Goal: Task Accomplishment & Management: Use online tool/utility

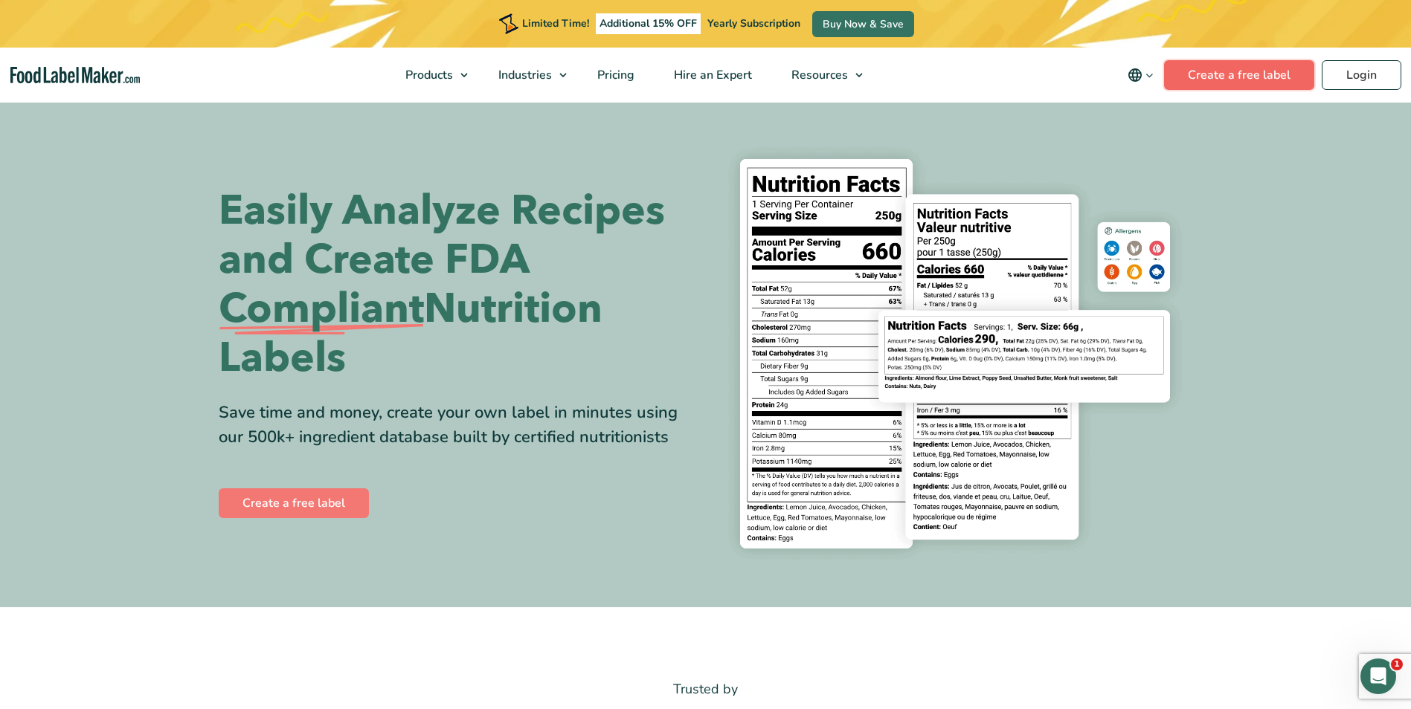
click at [1282, 76] on link "Create a free label" at bounding box center [1239, 75] width 150 height 30
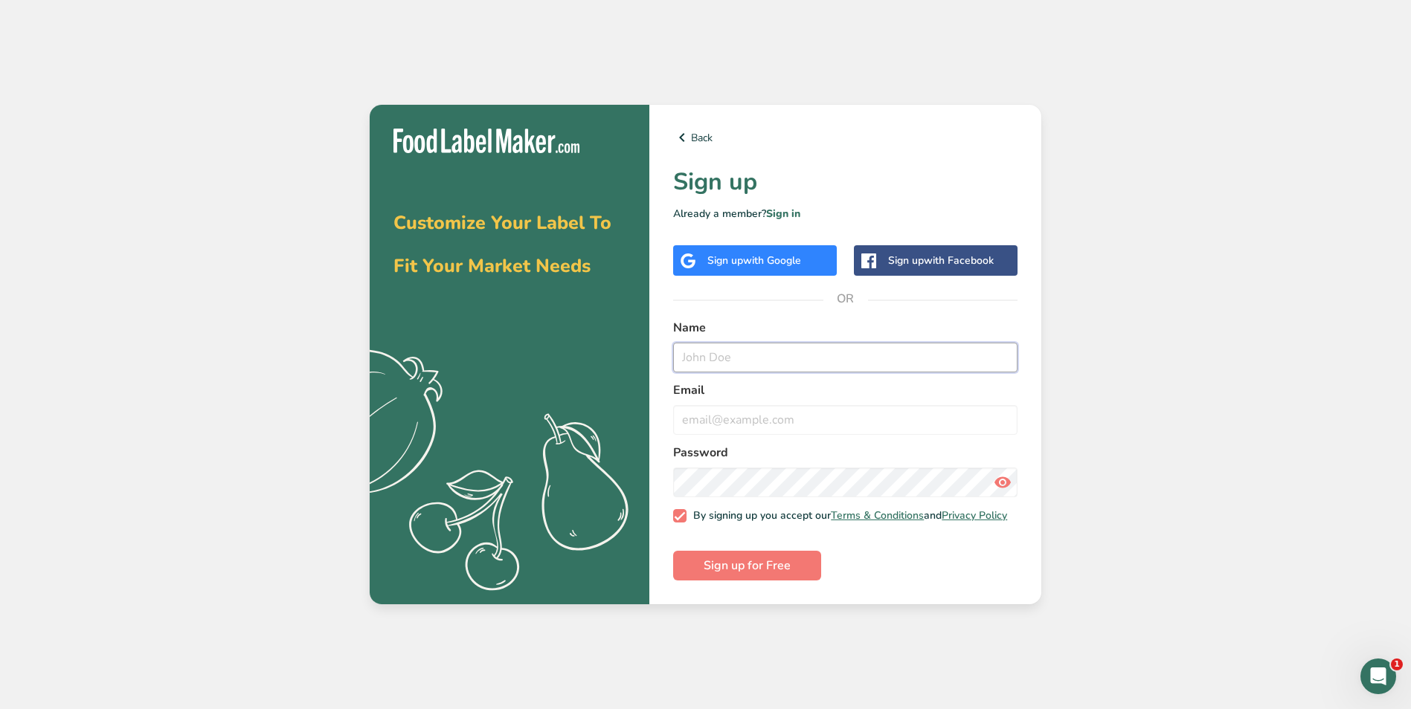
click at [773, 359] on input "text" at bounding box center [845, 358] width 344 height 30
type input "Sara Caligiuri"
type input "sarac@bcfinefoods.com"
click at [744, 561] on span "Sign up for Free" at bounding box center [747, 566] width 87 height 18
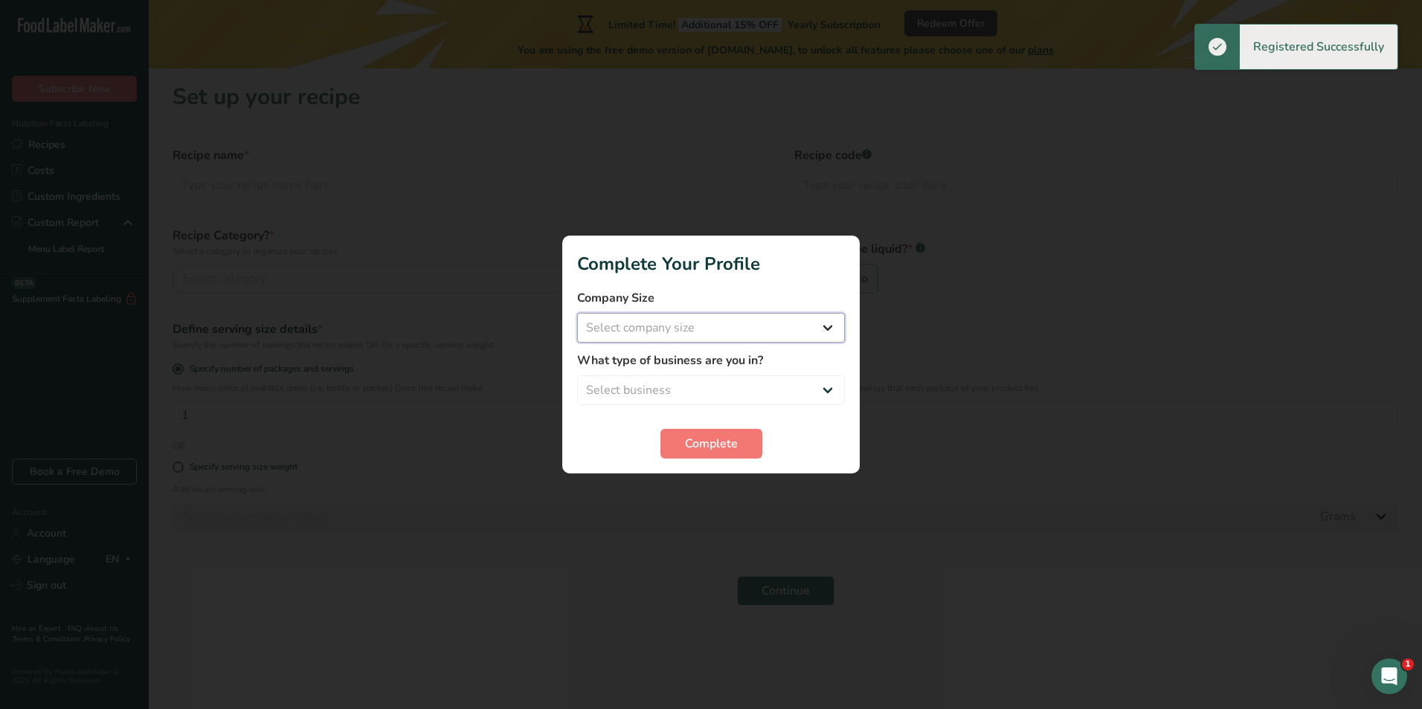
click at [651, 324] on select "Select company size Fewer than 10 Employees 10 to 50 Employees 51 to 500 Employ…" at bounding box center [711, 328] width 268 height 30
select select "2"
click at [577, 313] on select "Select company size Fewer than 10 Employees 10 to 50 Employees 51 to 500 Employ…" at bounding box center [711, 328] width 268 height 30
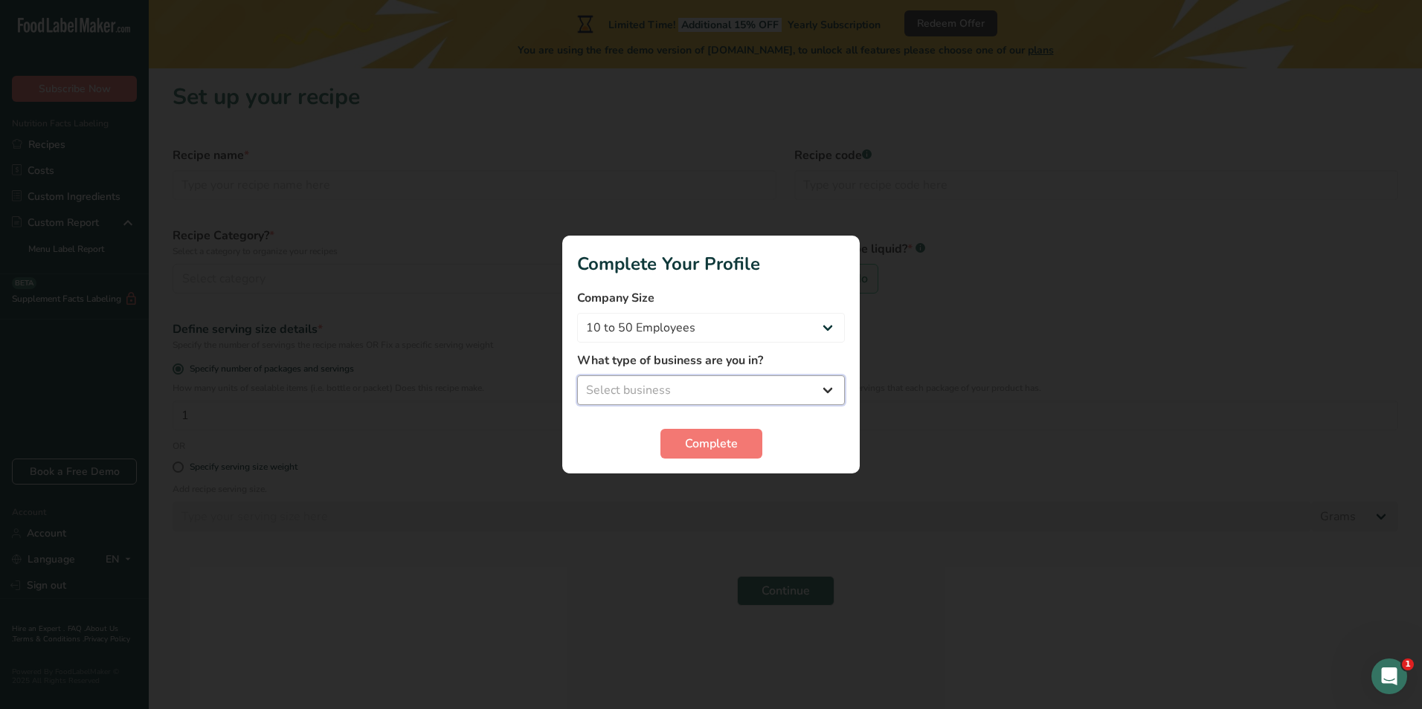
click at [664, 389] on select "Select business Packaged Food Manufacturer Restaurant & Cafe Bakery Meal Plans …" at bounding box center [711, 391] width 268 height 30
select select "1"
click at [577, 376] on select "Select business Packaged Food Manufacturer Restaurant & Cafe Bakery Meal Plans …" at bounding box center [711, 391] width 268 height 30
click at [721, 445] on span "Complete" at bounding box center [711, 444] width 53 height 18
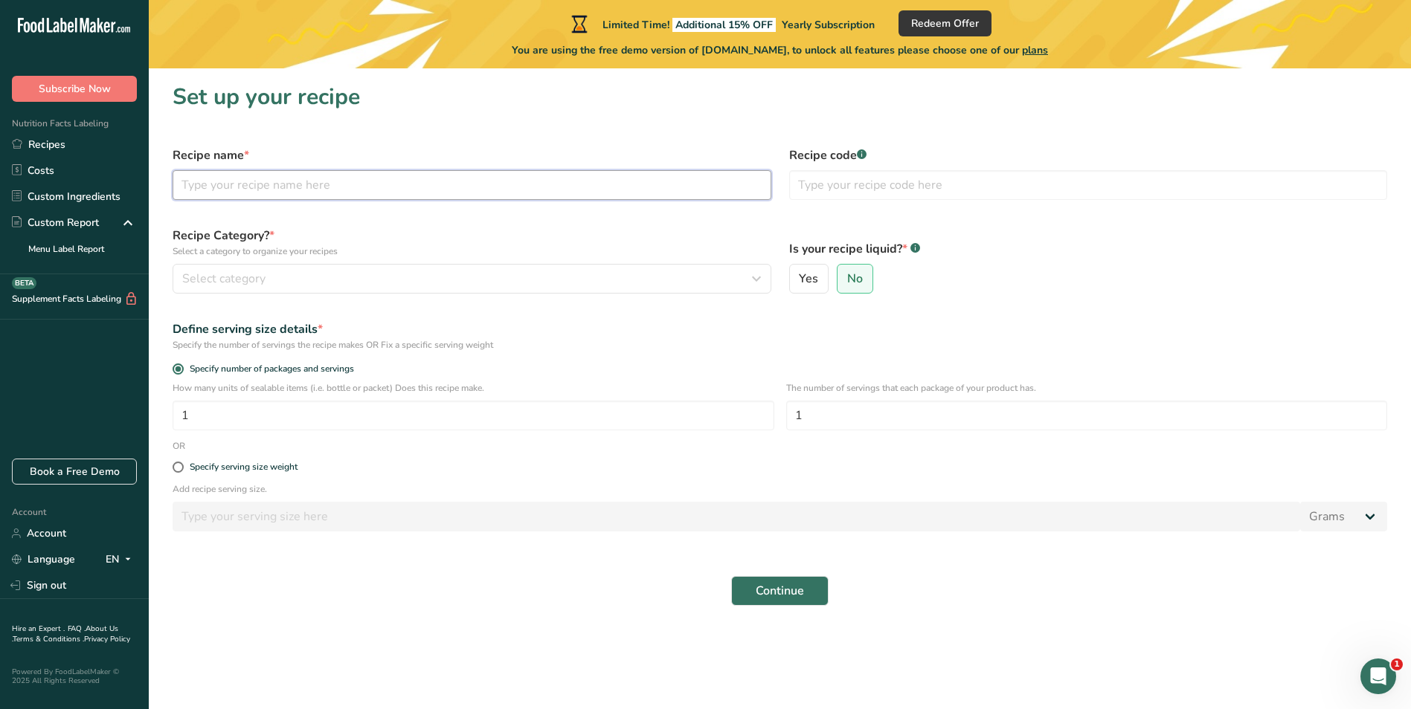
click at [286, 184] on input "text" at bounding box center [472, 185] width 599 height 30
type input "Y"
type input "NY Style Marinated Mushrooms"
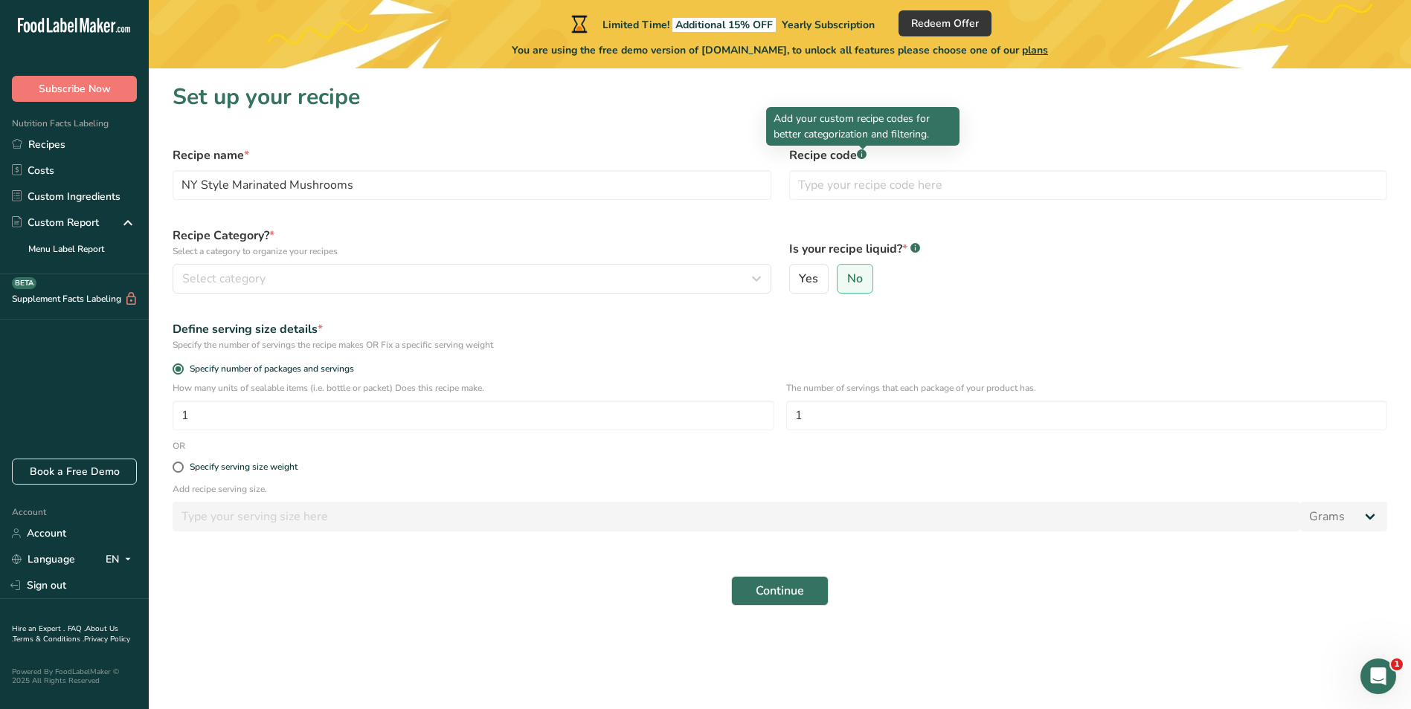
click at [862, 150] on div at bounding box center [862, 149] width 7 height 7
click at [862, 191] on input "text" at bounding box center [1088, 185] width 599 height 30
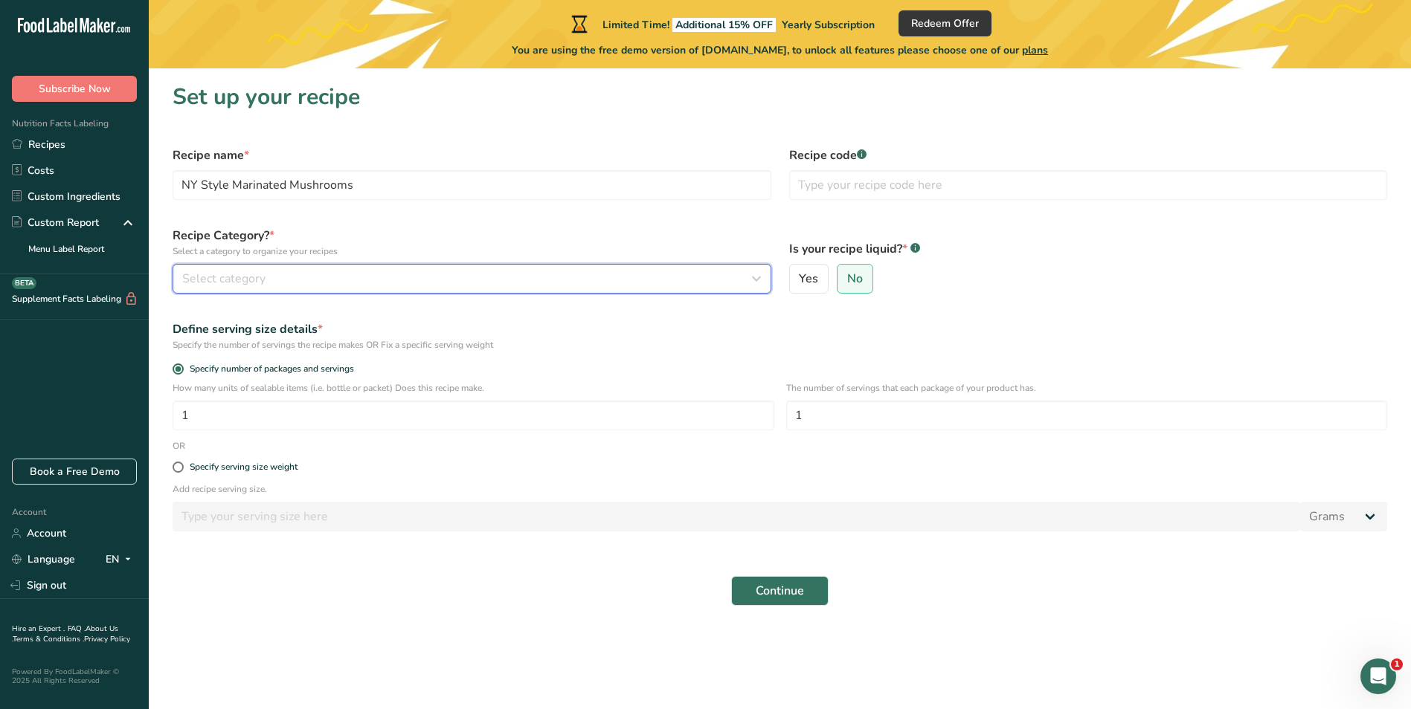
click at [261, 282] on span "Select category" at bounding box center [223, 279] width 83 height 18
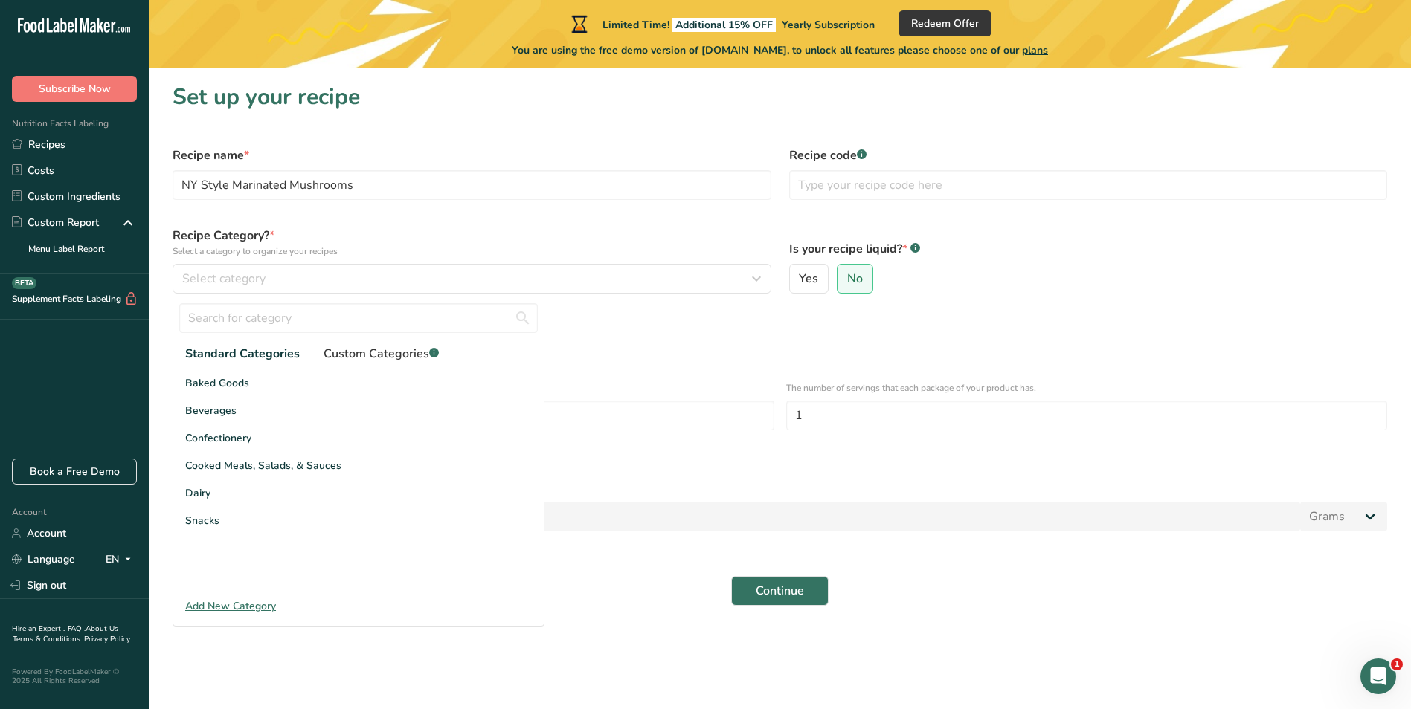
click at [365, 356] on span "Custom Categories .a-a{fill:#347362;}.b-a{fill:#fff;}" at bounding box center [381, 354] width 115 height 18
click at [269, 321] on input "text" at bounding box center [358, 318] width 358 height 30
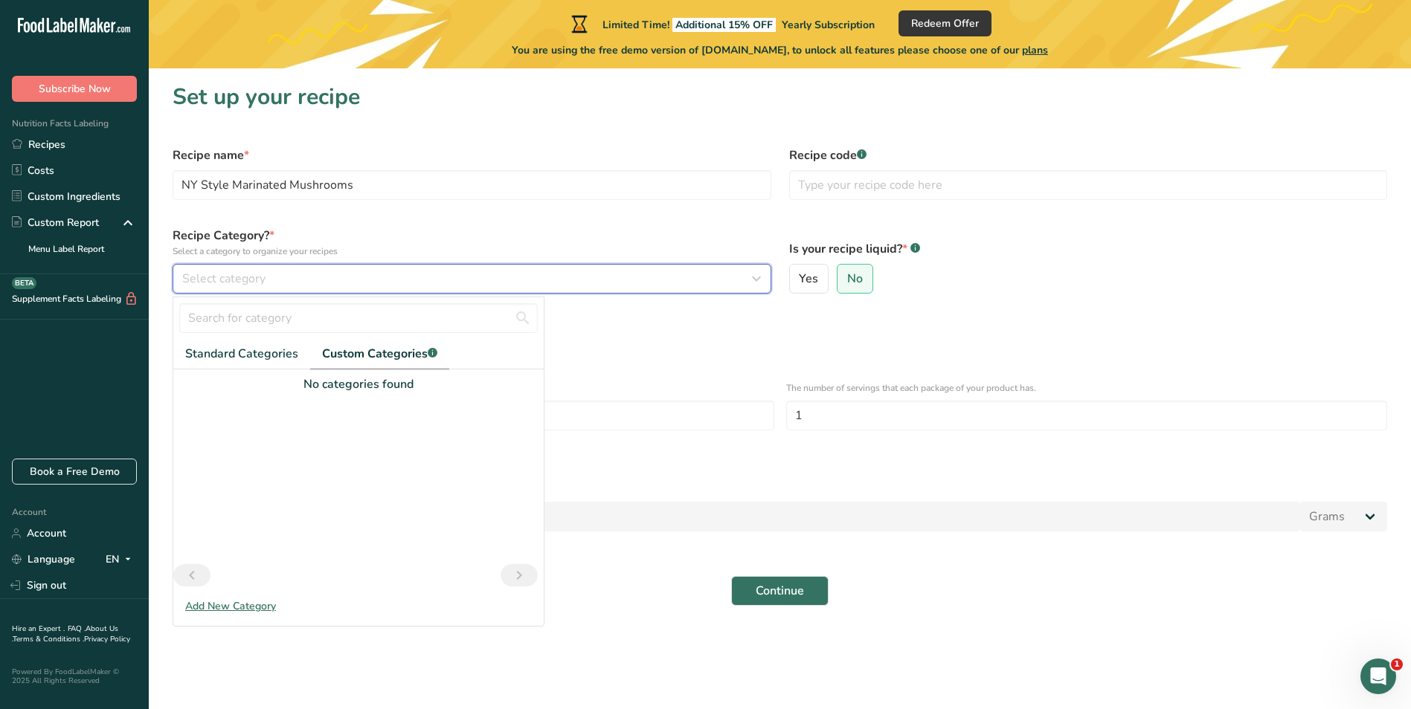
click at [244, 274] on span "Select category" at bounding box center [223, 279] width 83 height 18
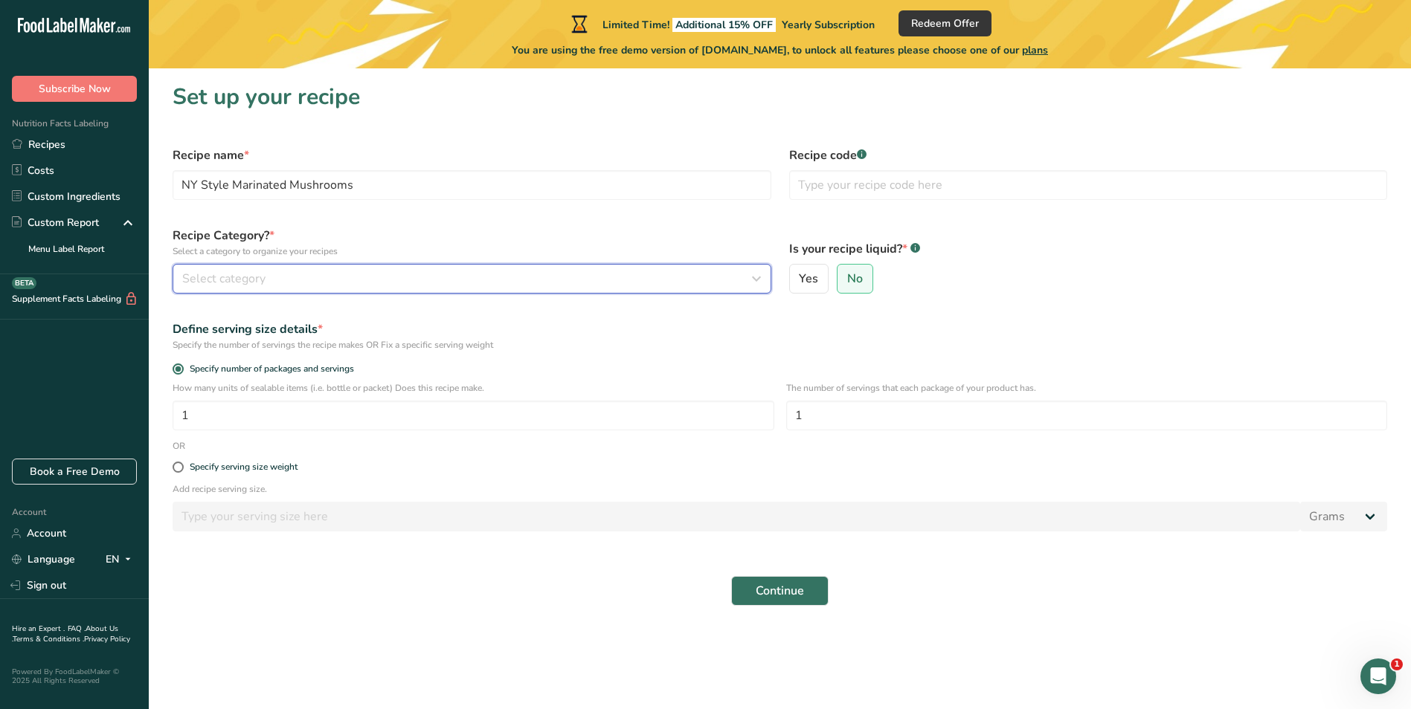
click at [260, 278] on span "Select category" at bounding box center [223, 279] width 83 height 18
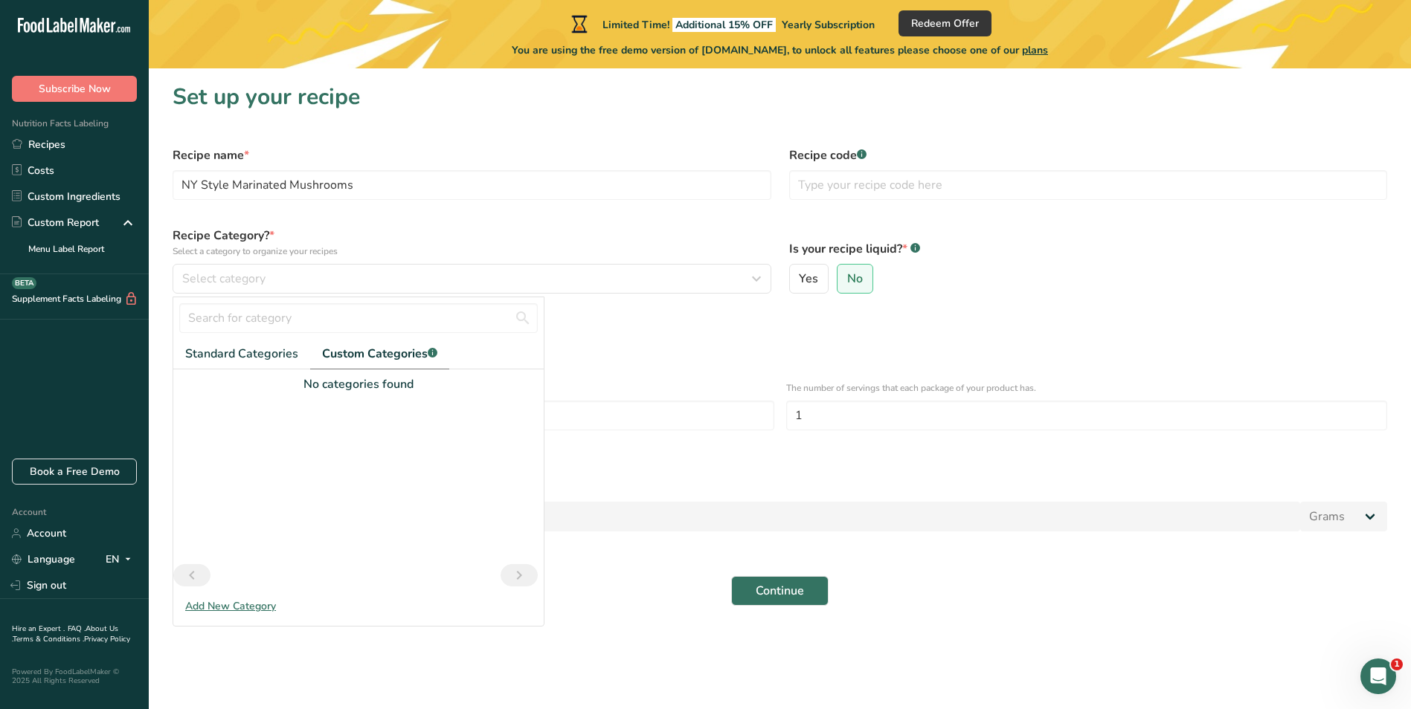
click at [246, 603] on div "Add New Category" at bounding box center [358, 607] width 370 height 16
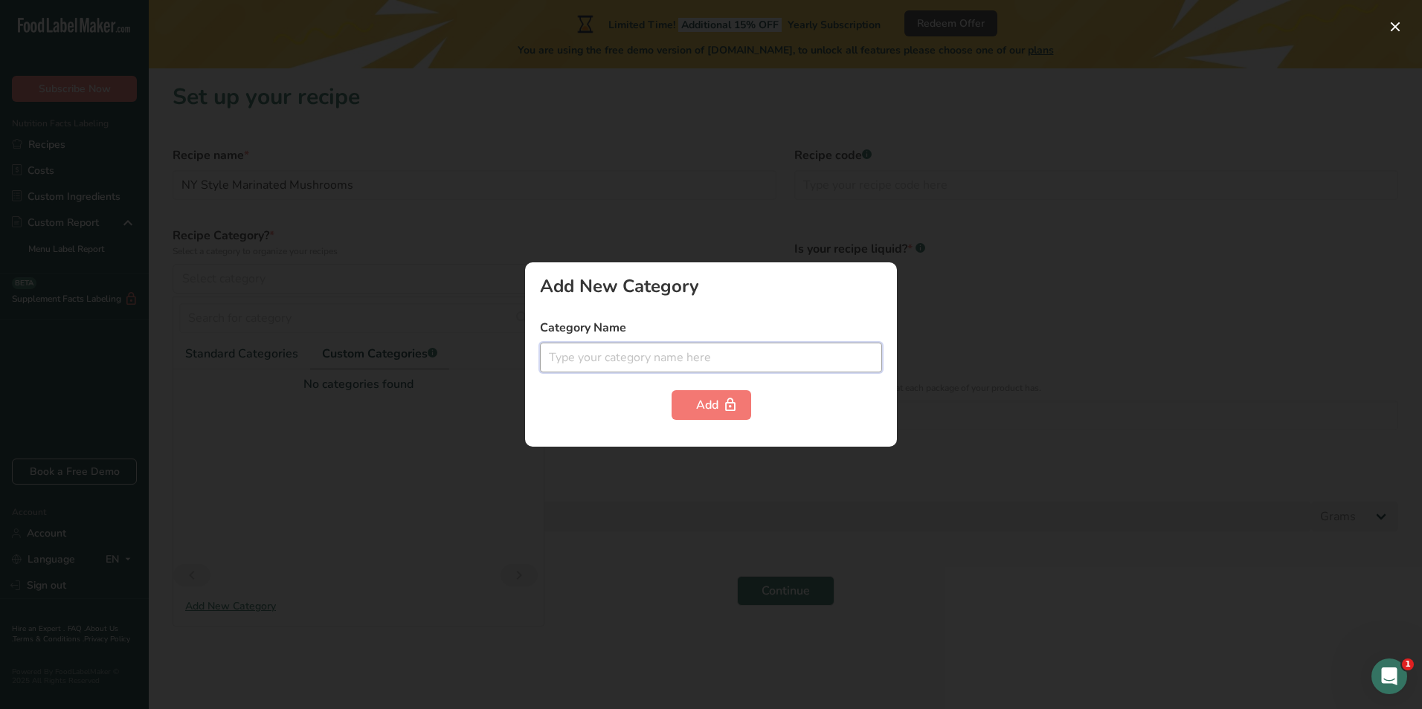
click at [658, 354] on input "text" at bounding box center [711, 358] width 342 height 30
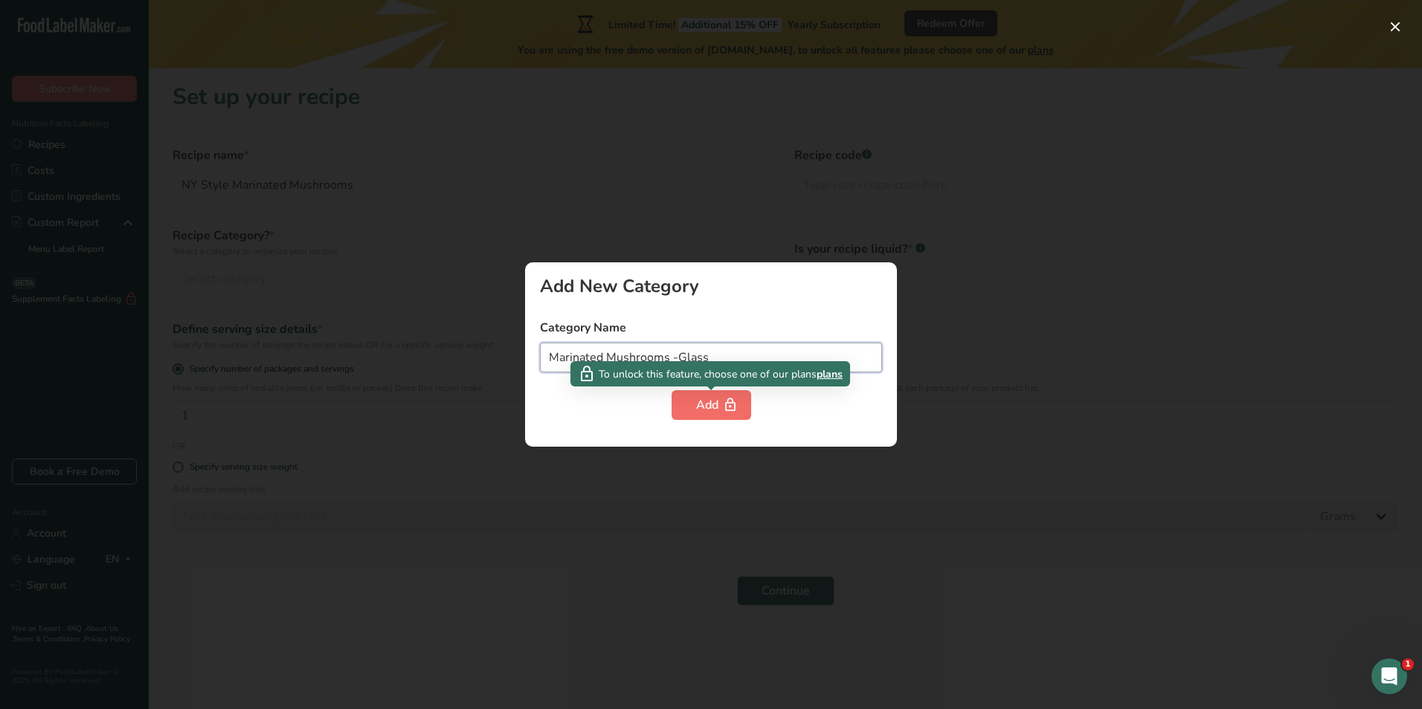
type input "Marinated Mushrooms -Glass"
click at [712, 413] on div "Add" at bounding box center [711, 405] width 30 height 18
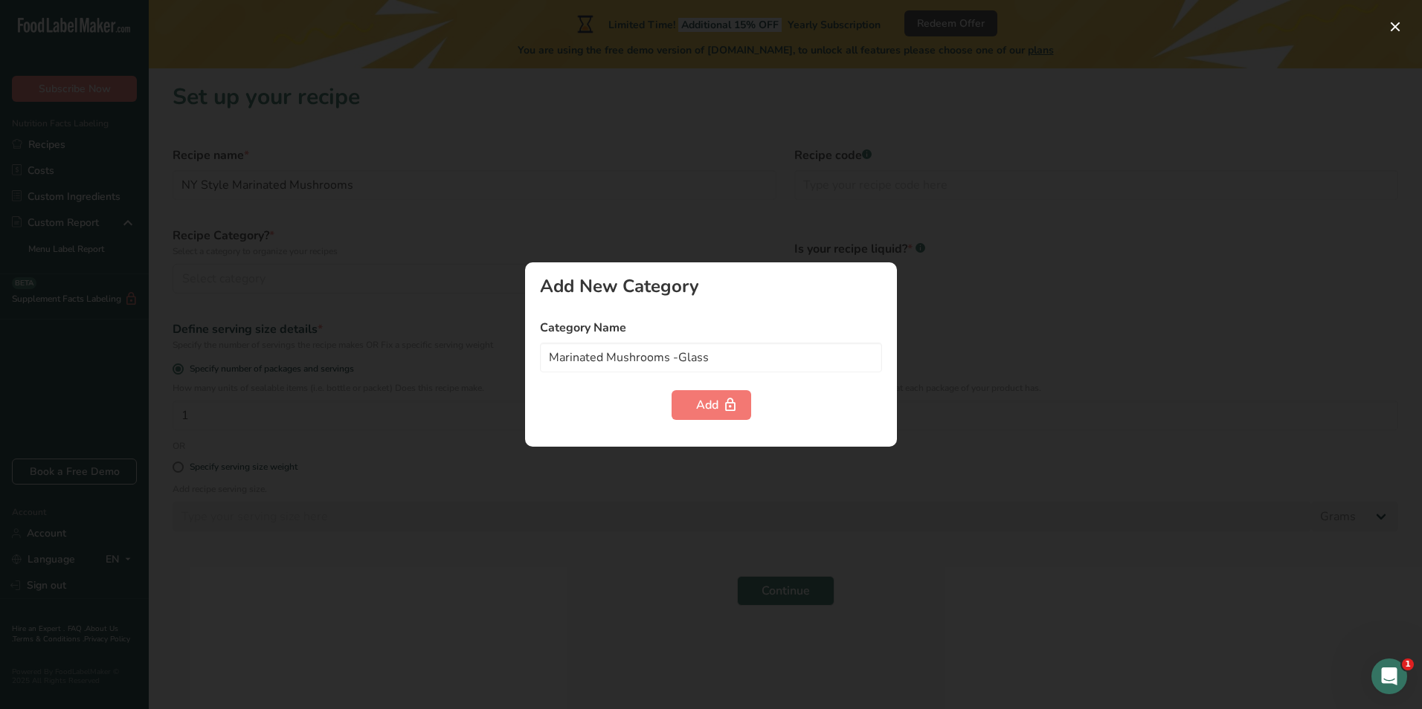
drag, startPoint x: 530, startPoint y: 505, endPoint x: 508, endPoint y: 466, distance: 44.9
click at [529, 505] on div at bounding box center [711, 354] width 1422 height 709
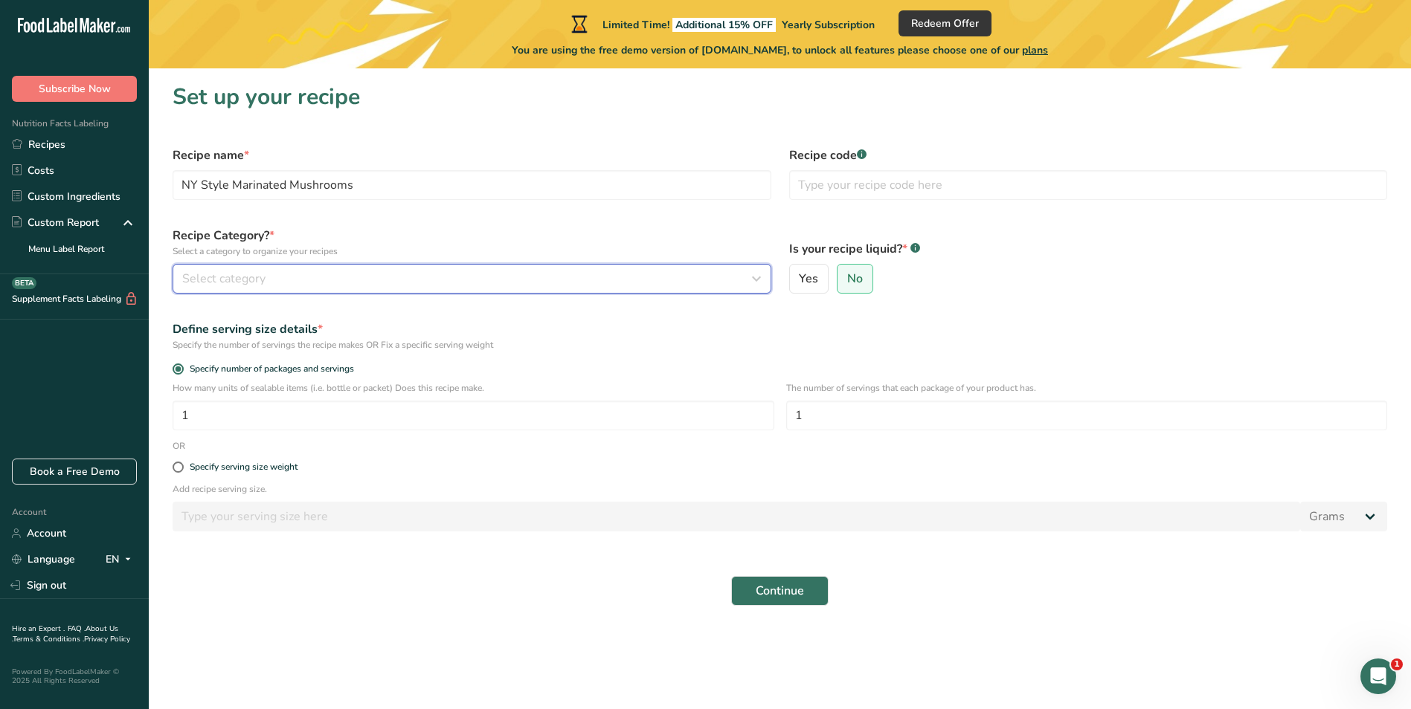
click at [260, 274] on span "Select category" at bounding box center [223, 279] width 83 height 18
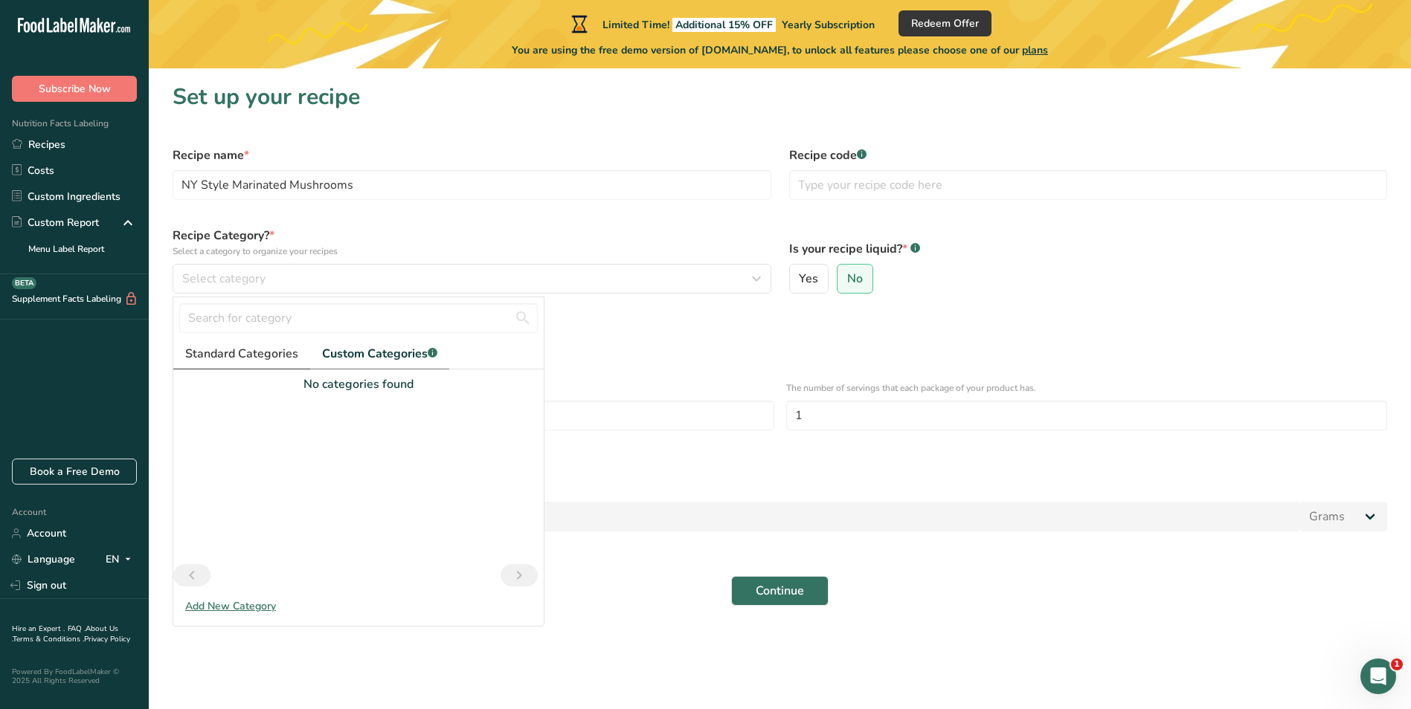
click at [227, 359] on span "Standard Categories" at bounding box center [241, 354] width 113 height 18
click at [259, 326] on input "text" at bounding box center [358, 318] width 358 height 30
type input "M"
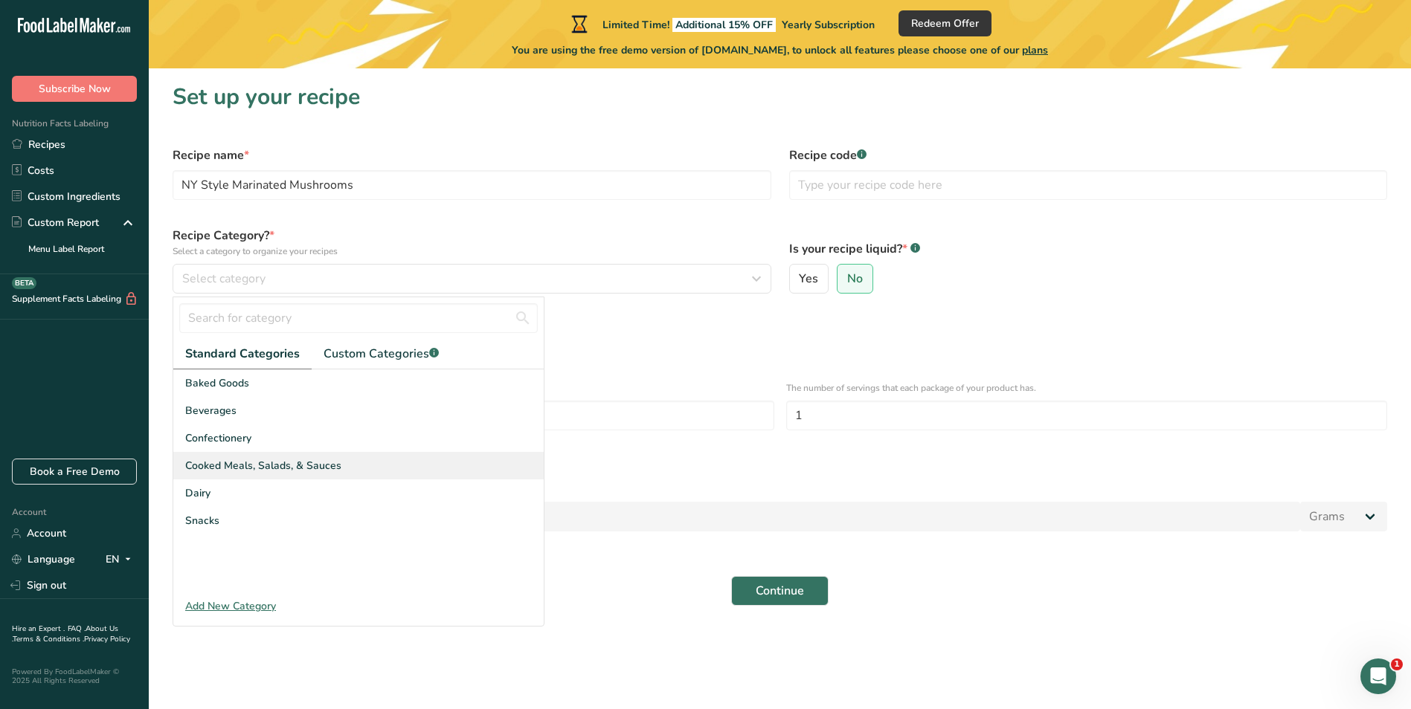
click at [283, 471] on span "Cooked Meals, Salads, & Sauces" at bounding box center [263, 466] width 156 height 16
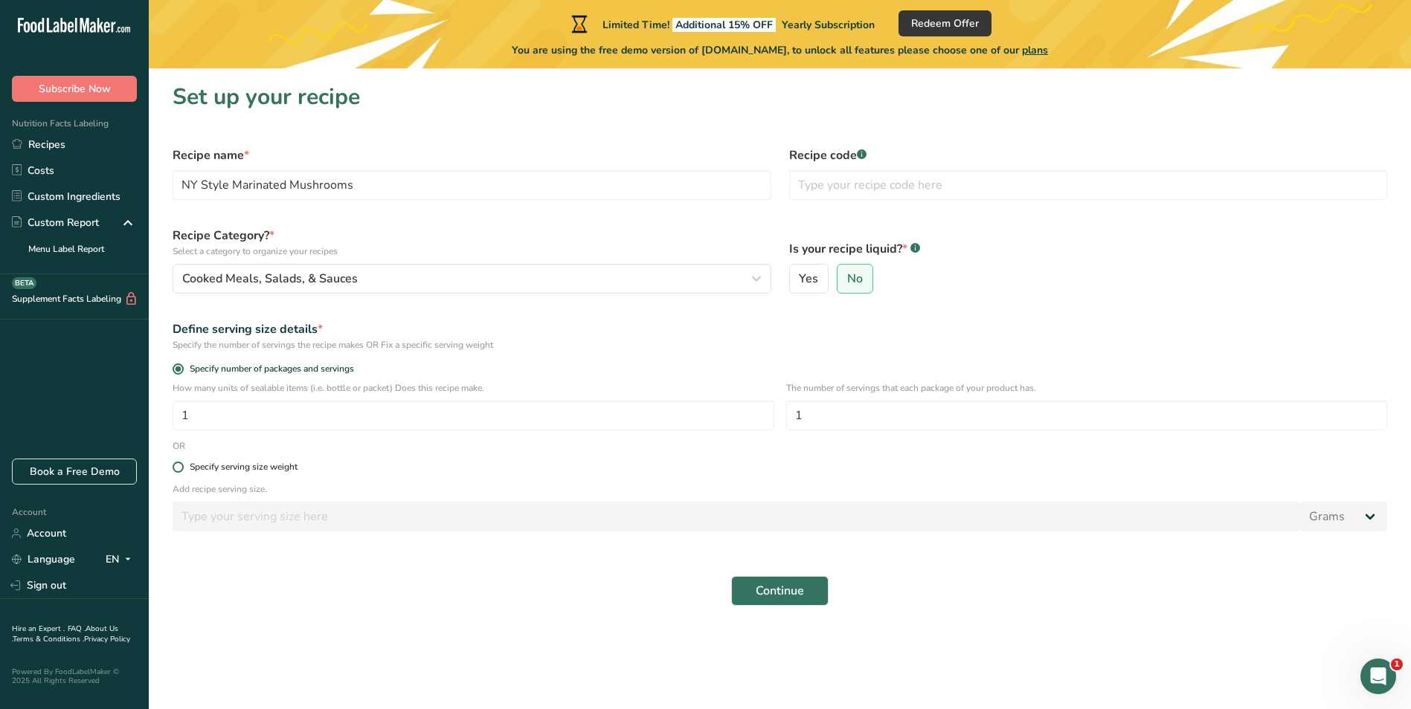
click at [178, 468] on span at bounding box center [178, 467] width 11 height 11
click at [178, 468] on input "Specify serving size weight" at bounding box center [178, 468] width 10 height 10
radio input "true"
radio input "false"
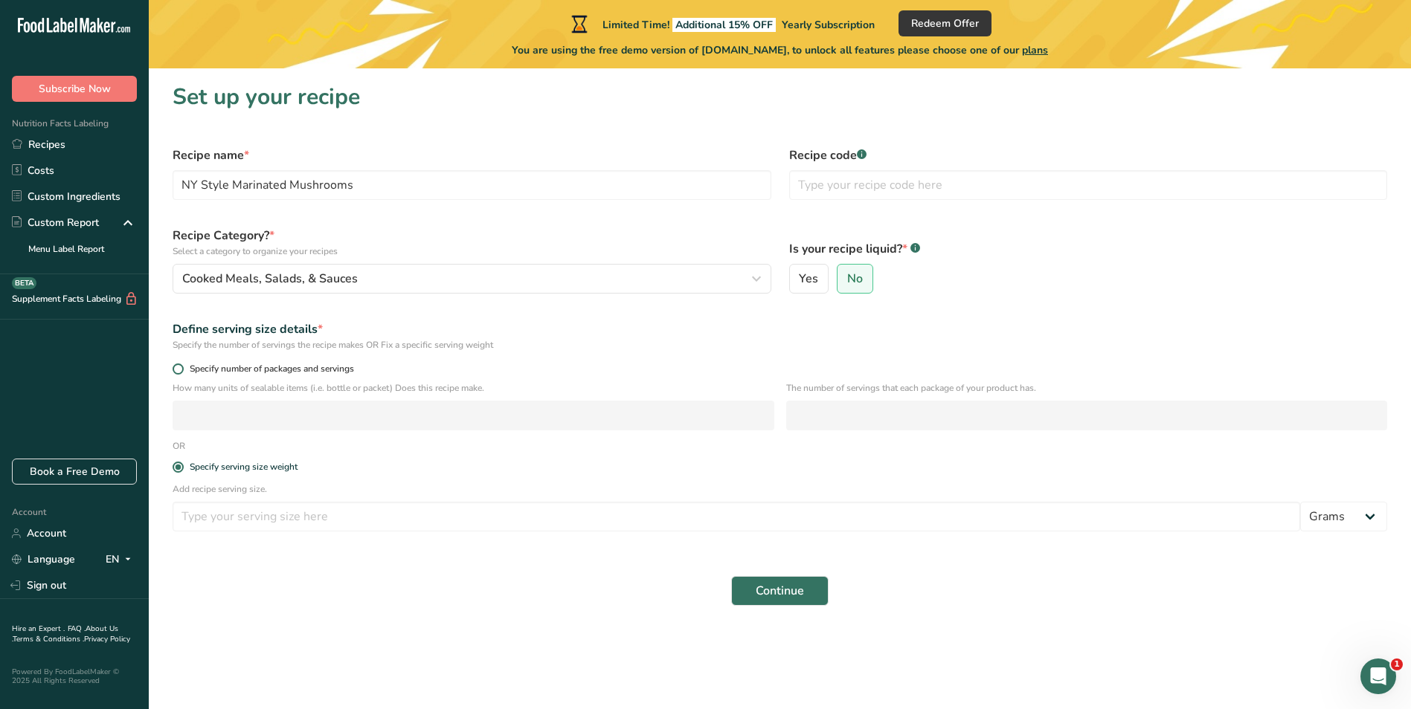
click at [180, 367] on span at bounding box center [178, 369] width 11 height 11
click at [180, 367] on input "Specify number of packages and servings" at bounding box center [178, 369] width 10 height 10
radio input "true"
radio input "false"
click at [216, 422] on input "number" at bounding box center [474, 416] width 602 height 30
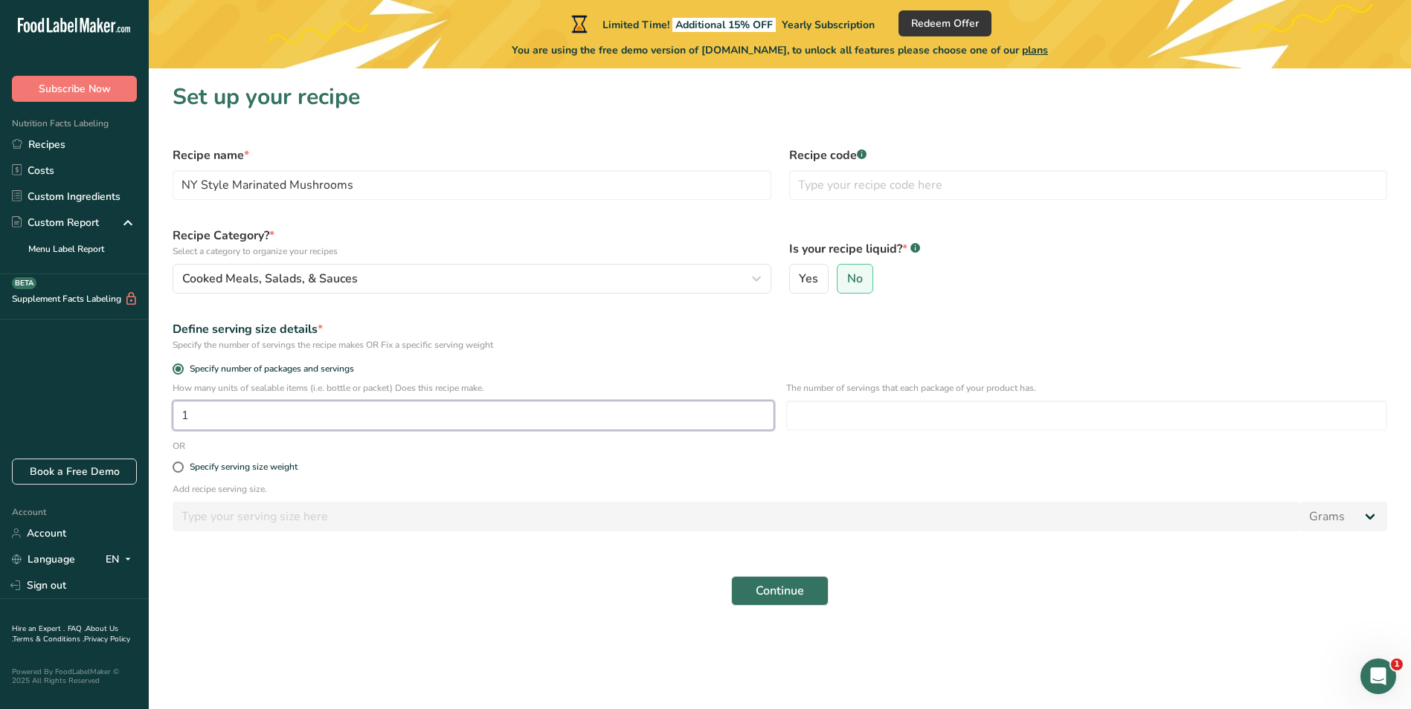
type input "1"
click at [180, 467] on span at bounding box center [178, 467] width 11 height 11
click at [180, 467] on input "Specify serving size weight" at bounding box center [178, 468] width 10 height 10
radio input "true"
radio input "false"
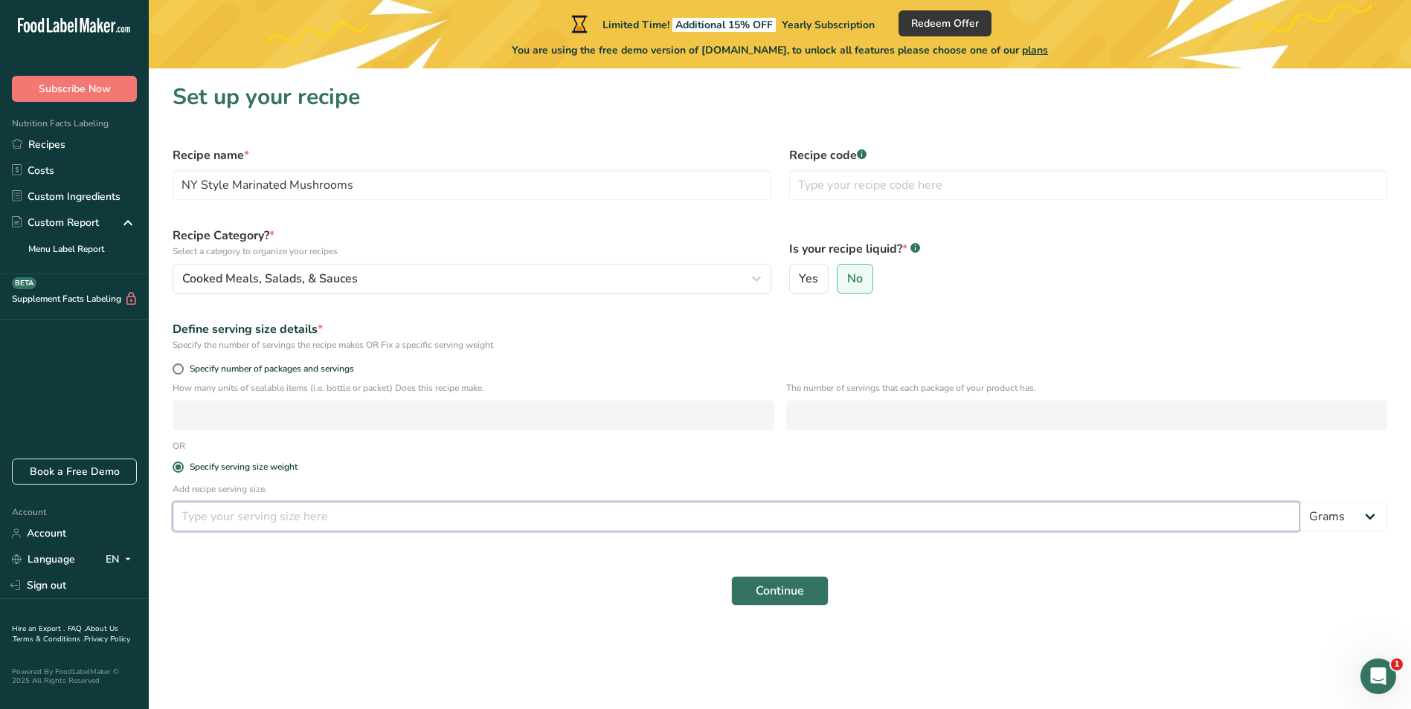
click at [213, 515] on input "number" at bounding box center [736, 517] width 1127 height 30
type input "1"
click at [1344, 517] on select "Grams kg mg mcg lb oz l mL fl oz tbsp tsp cup qt gallon" at bounding box center [1343, 517] width 87 height 30
select select "5"
click at [1300, 502] on select "Grams kg mg mcg lb oz l mL fl oz tbsp tsp cup qt gallon" at bounding box center [1343, 517] width 87 height 30
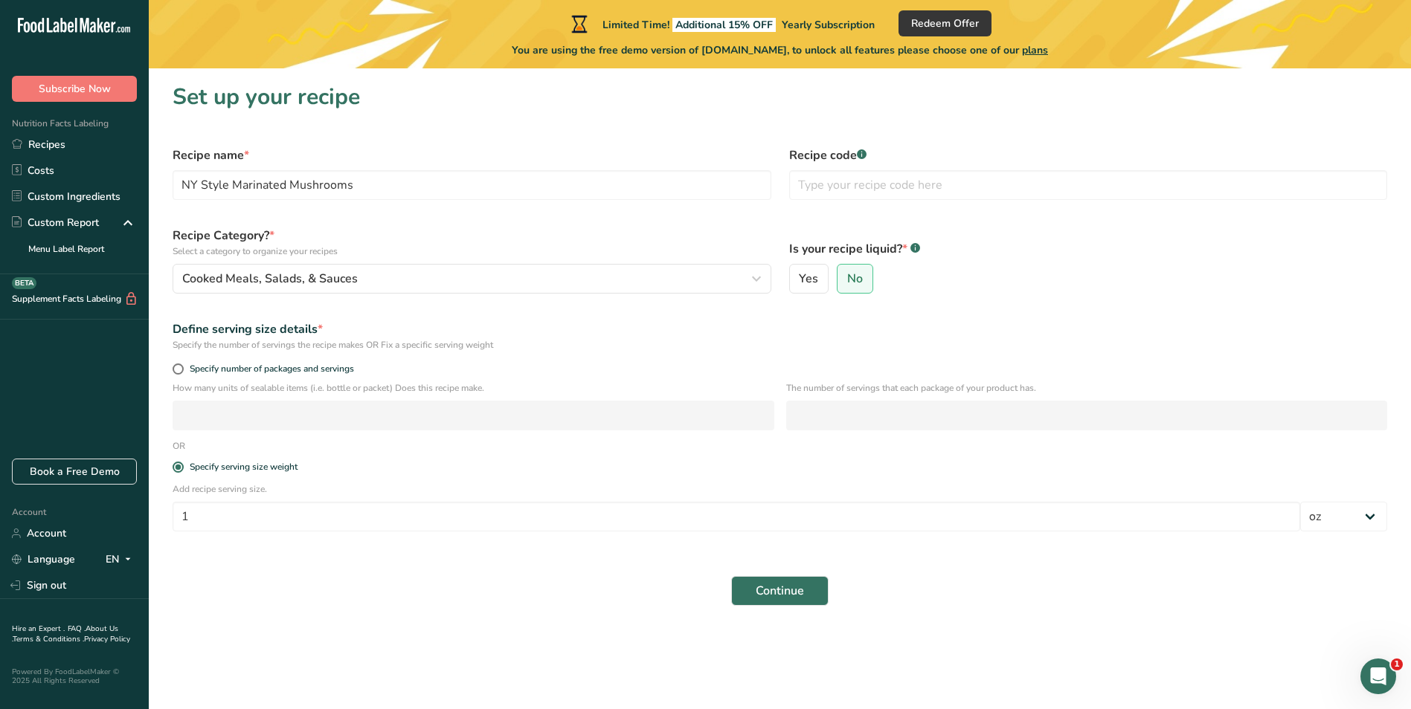
click at [183, 376] on div "Specify number of packages and servings" at bounding box center [780, 371] width 1232 height 21
click at [178, 372] on span at bounding box center [178, 369] width 11 height 11
click at [178, 372] on input "Specify number of packages and servings" at bounding box center [178, 369] width 10 height 10
radio input "true"
radio input "false"
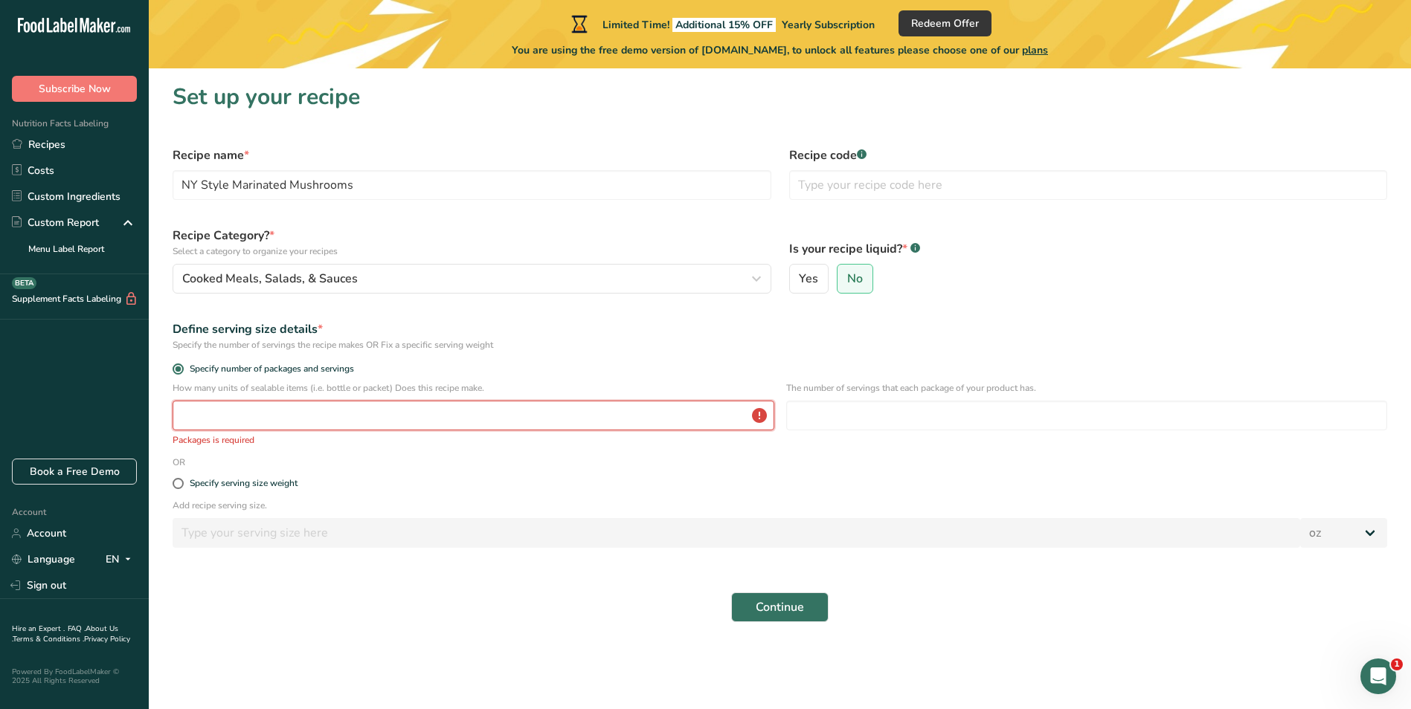
click at [212, 422] on input "number" at bounding box center [474, 416] width 602 height 30
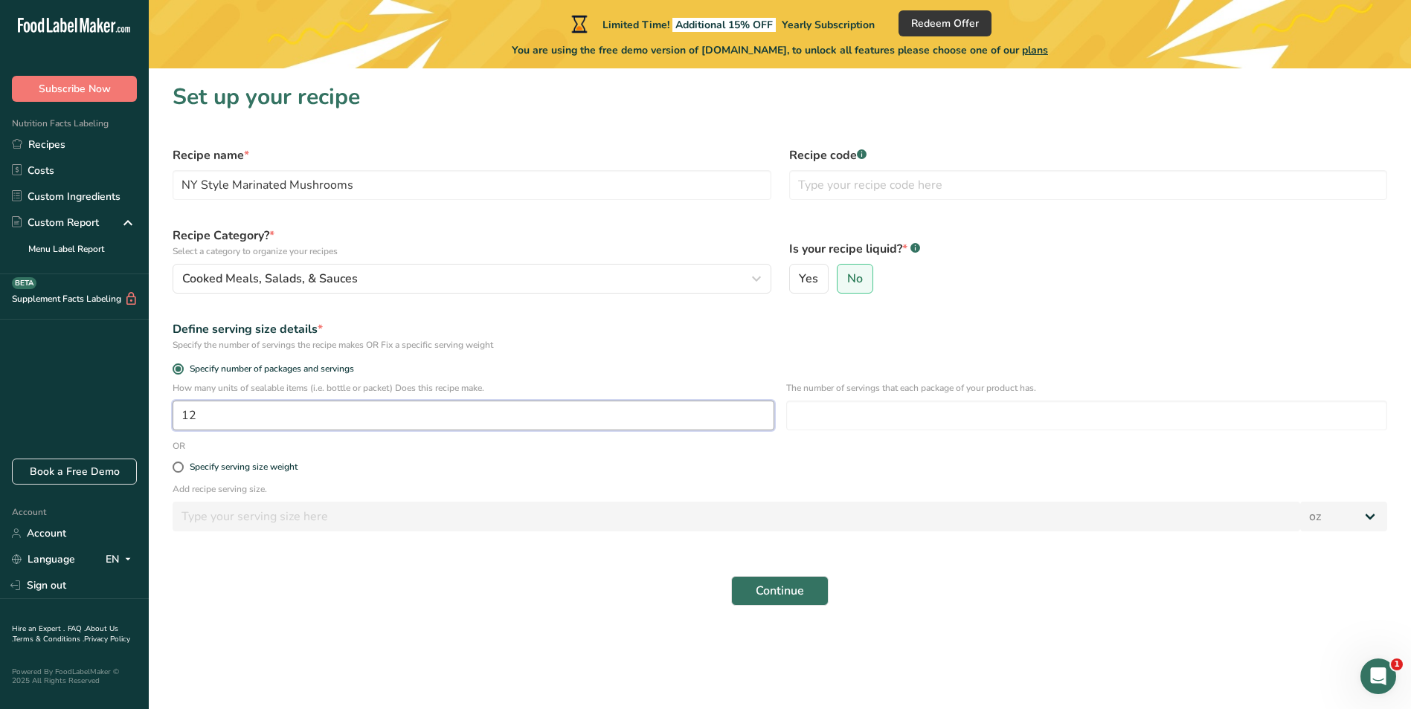
click at [240, 411] on input "12" at bounding box center [474, 416] width 602 height 30
type input "12"
click at [867, 398] on div "The number of servings that each package of your product has." at bounding box center [1087, 411] width 602 height 58
click at [868, 415] on input "number" at bounding box center [1087, 416] width 602 height 30
type input "12"
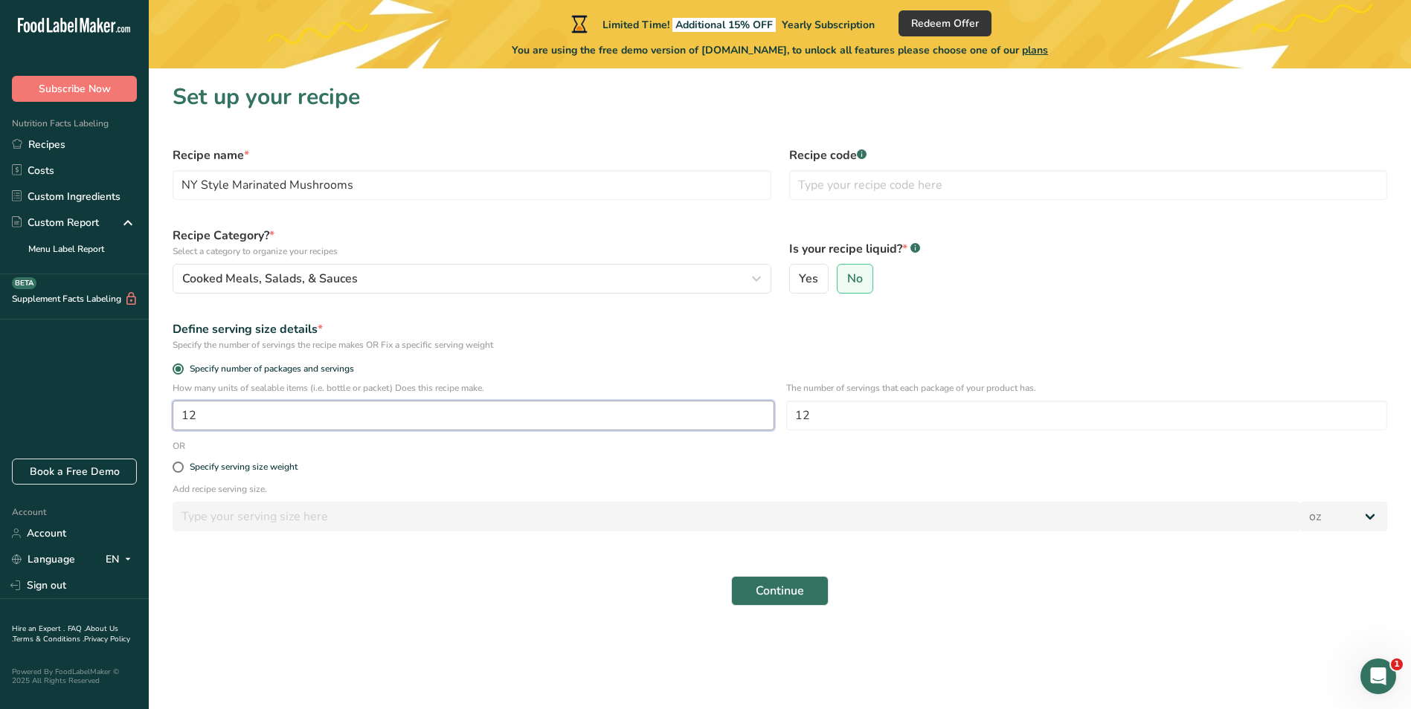
drag, startPoint x: 292, startPoint y: 422, endPoint x: 272, endPoint y: 422, distance: 19.3
click at [291, 422] on input "12" at bounding box center [474, 416] width 602 height 30
drag, startPoint x: 55, startPoint y: 432, endPoint x: -3, endPoint y: 443, distance: 59.1
click at [0, 443] on html ".a-20{fill:#fff;} Subscribe Now Nutrition Facts Labeling Recipes Costs Custom I…" at bounding box center [705, 354] width 1411 height 709
type input "1"
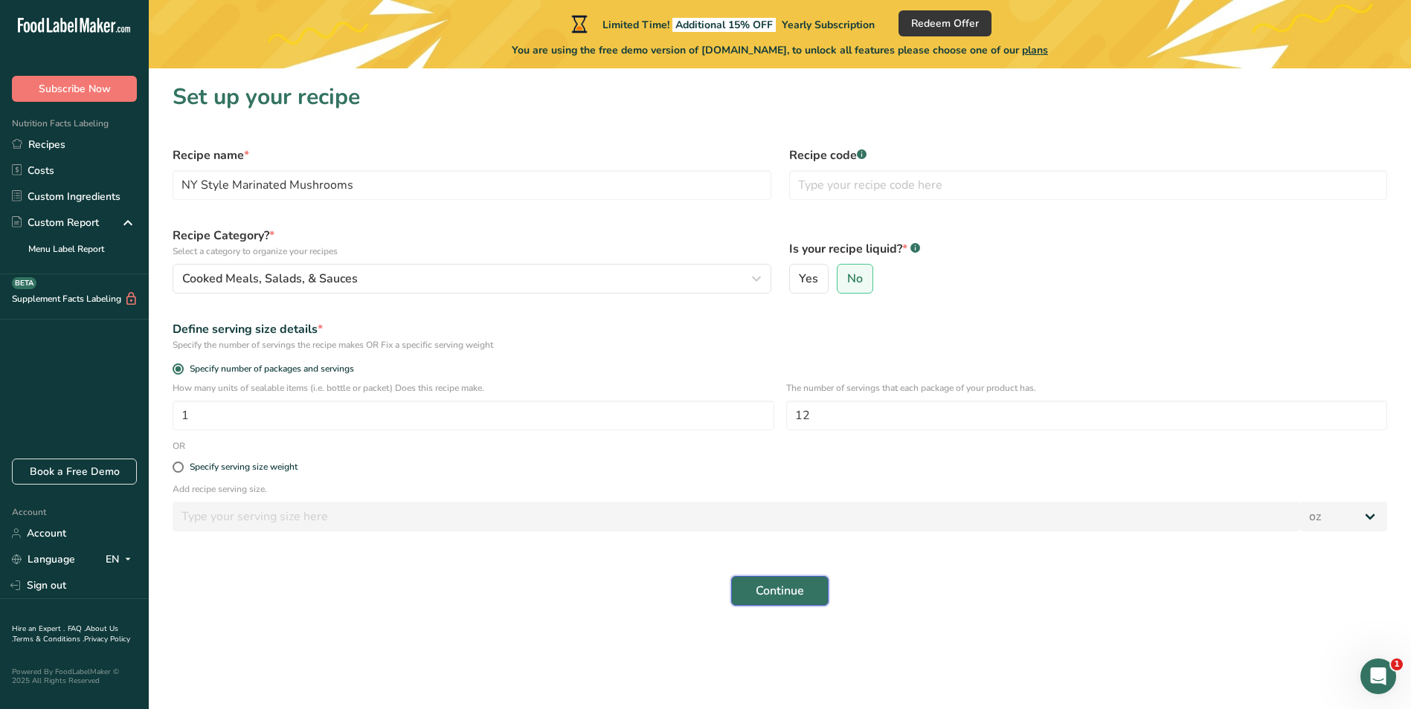
click at [775, 595] on span "Continue" at bounding box center [780, 591] width 48 height 18
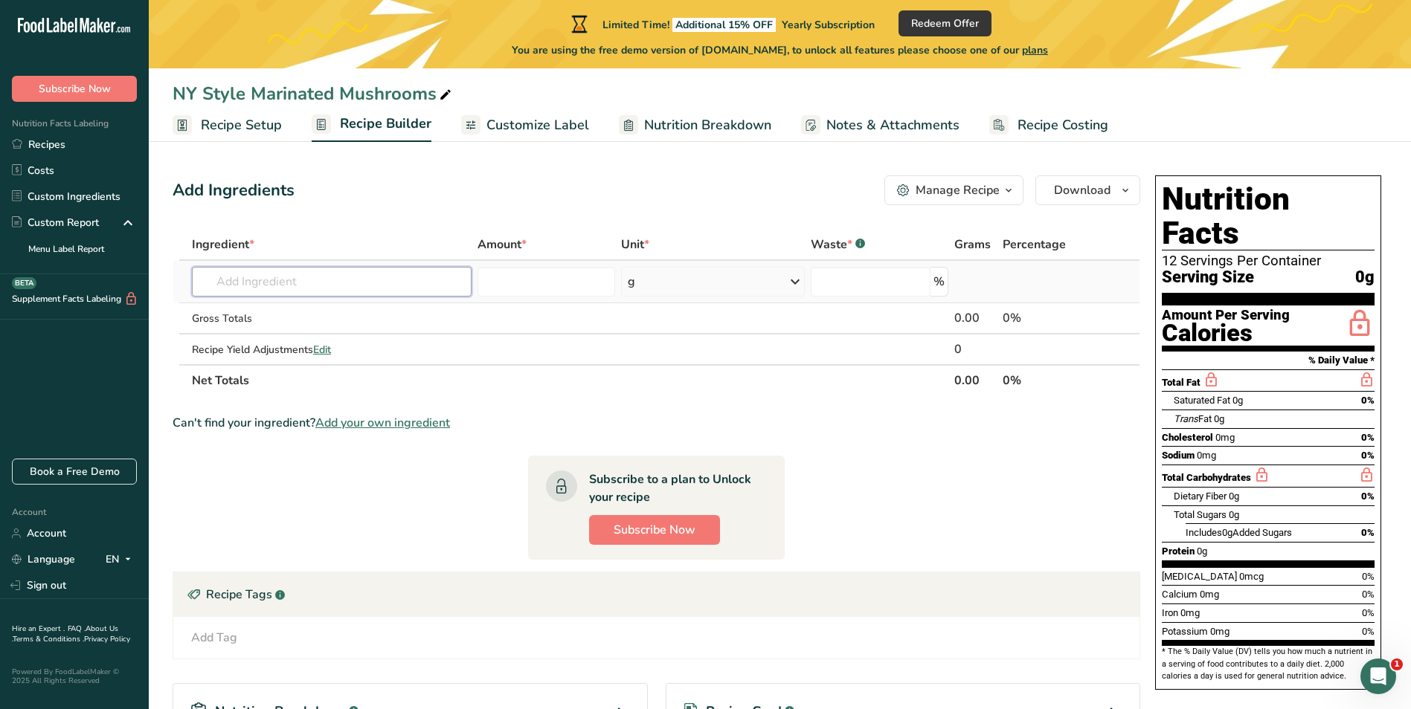
click at [289, 287] on input "text" at bounding box center [332, 282] width 280 height 30
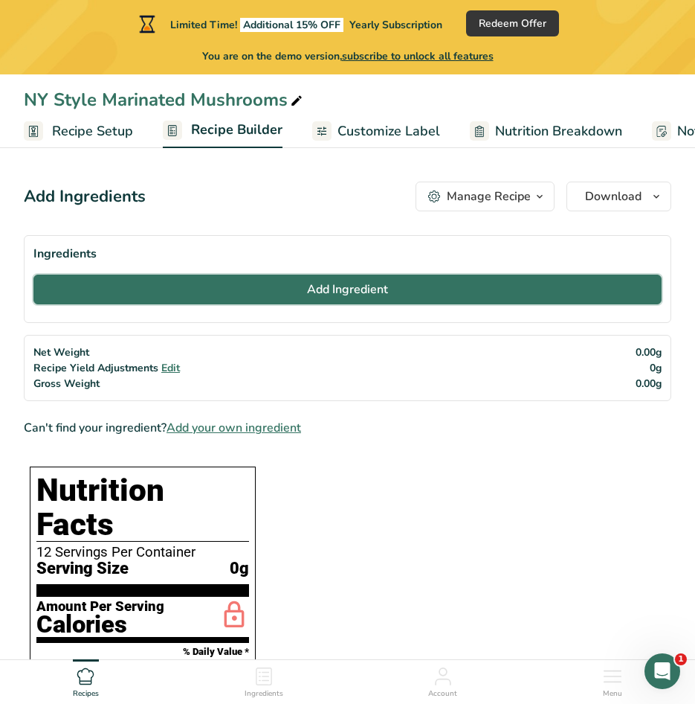
click at [330, 283] on span "Add Ingredient" at bounding box center [347, 289] width 81 height 18
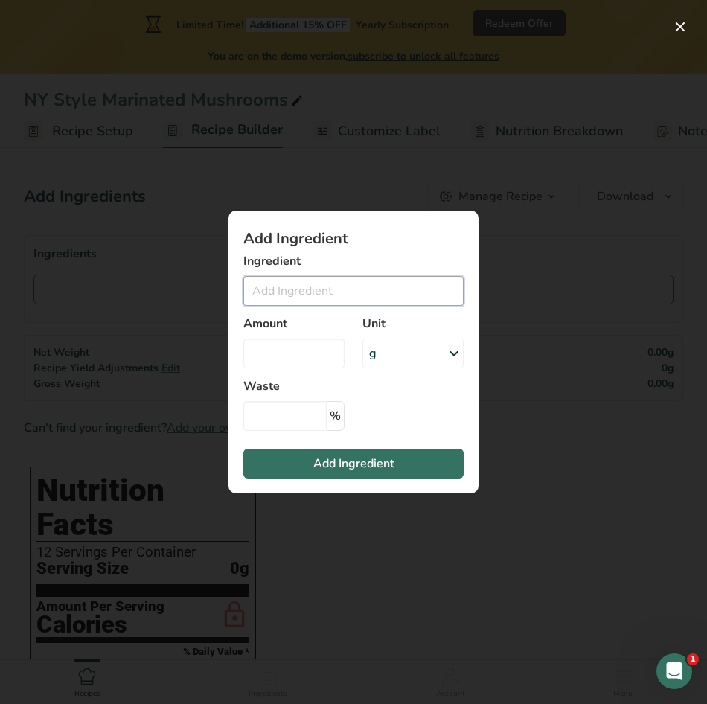
click at [305, 290] on input "Add ingredient modal" at bounding box center [353, 291] width 220 height 30
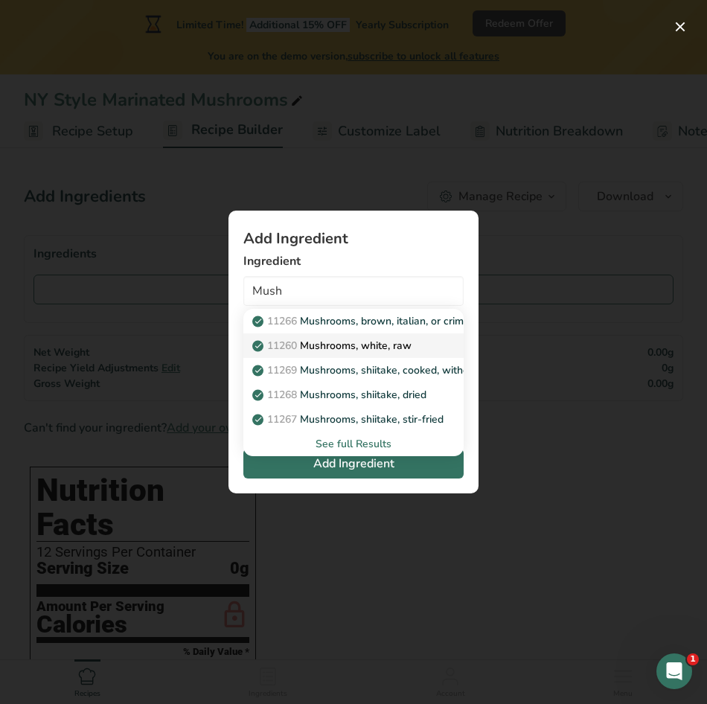
click at [341, 347] on p "11260 Mushrooms, white, raw" at bounding box center [333, 346] width 156 height 16
type input "Mushrooms, white, raw"
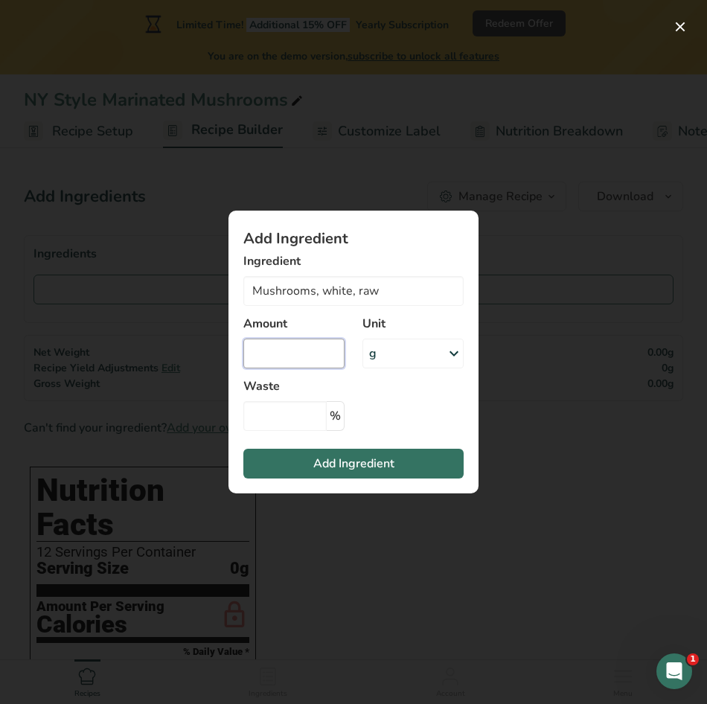
click at [288, 353] on input "Add ingredient modal" at bounding box center [293, 353] width 101 height 30
click at [269, 352] on input "Add ingredient modal" at bounding box center [293, 353] width 101 height 30
type input "304.0213"
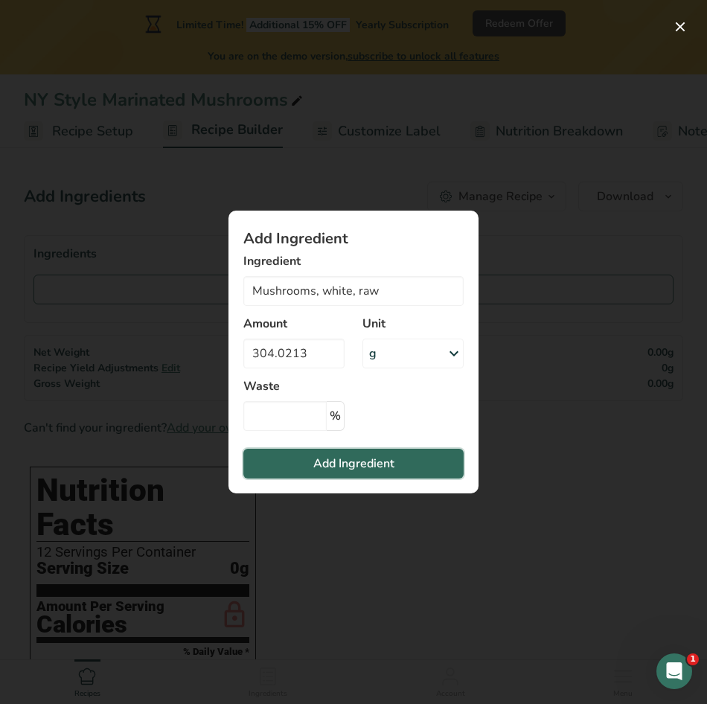
click at [339, 466] on span "Add Ingredient" at bounding box center [353, 463] width 81 height 18
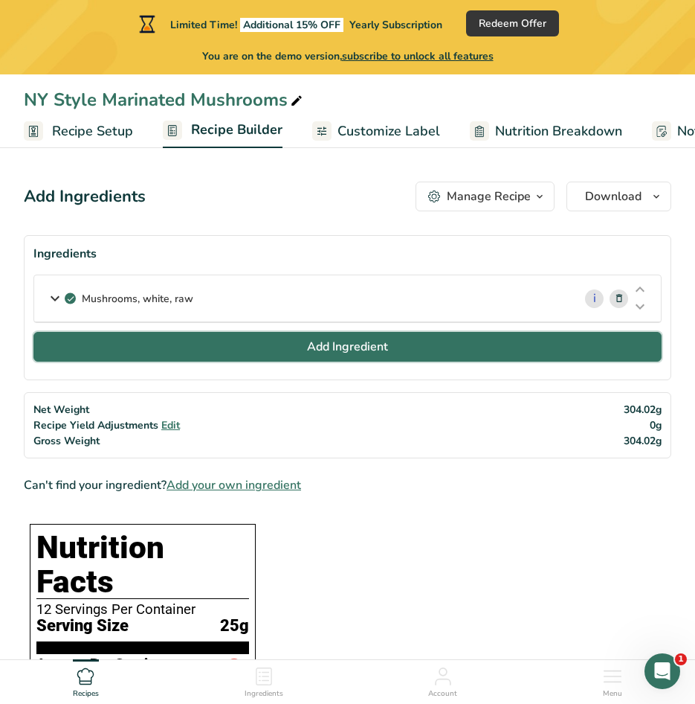
click at [391, 345] on button "Add Ingredient" at bounding box center [347, 347] width 628 height 30
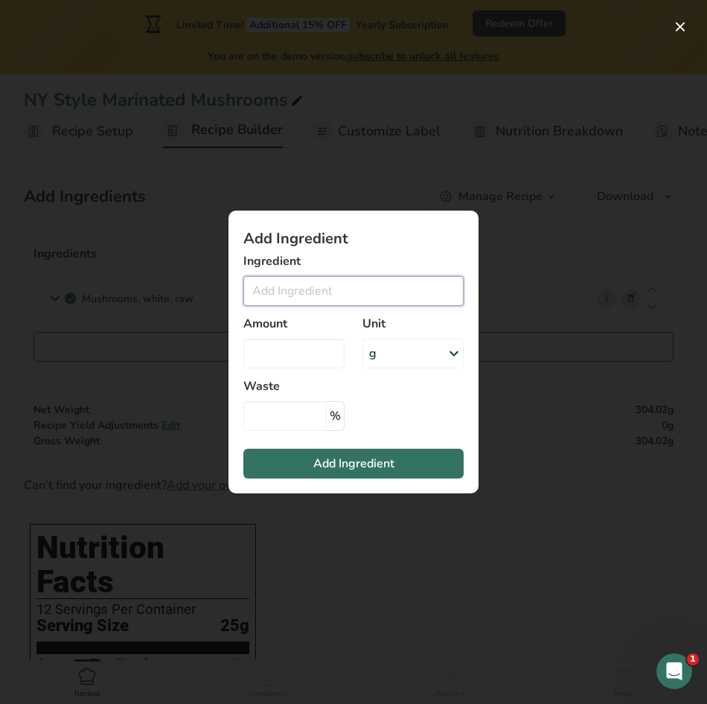
click at [279, 294] on input "Add ingredient modal" at bounding box center [353, 291] width 220 height 30
click at [521, 561] on div "Add ingredient modal" at bounding box center [353, 352] width 707 height 704
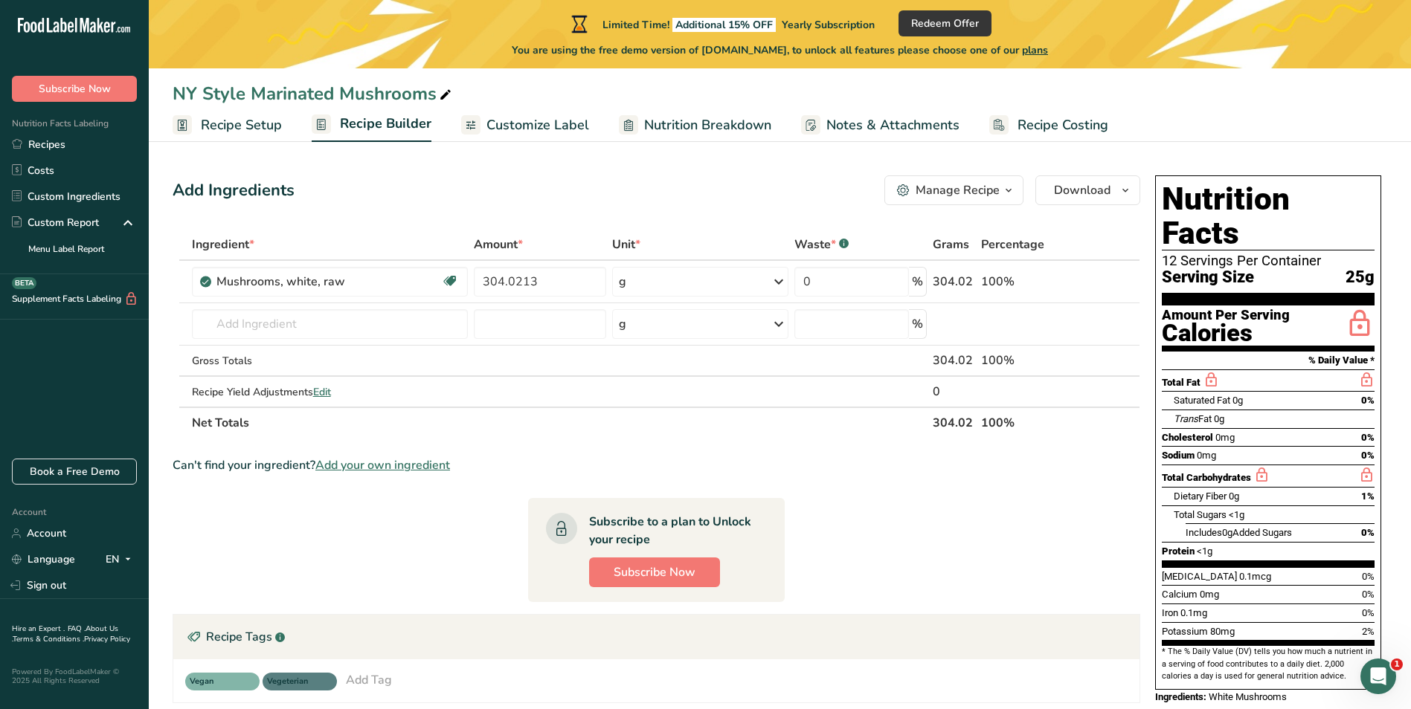
click at [395, 466] on span "Add your own ingredient" at bounding box center [382, 466] width 135 height 18
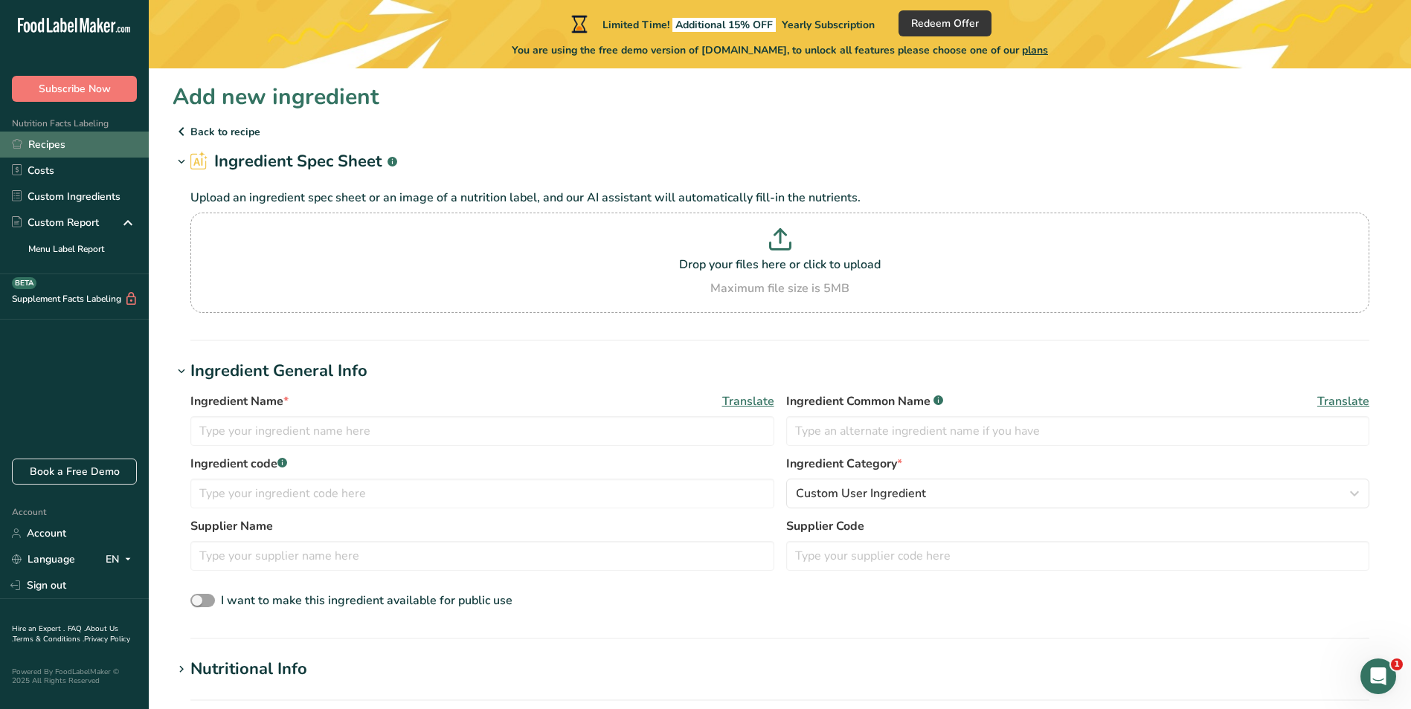
click at [89, 153] on link "Recipes" at bounding box center [74, 145] width 149 height 26
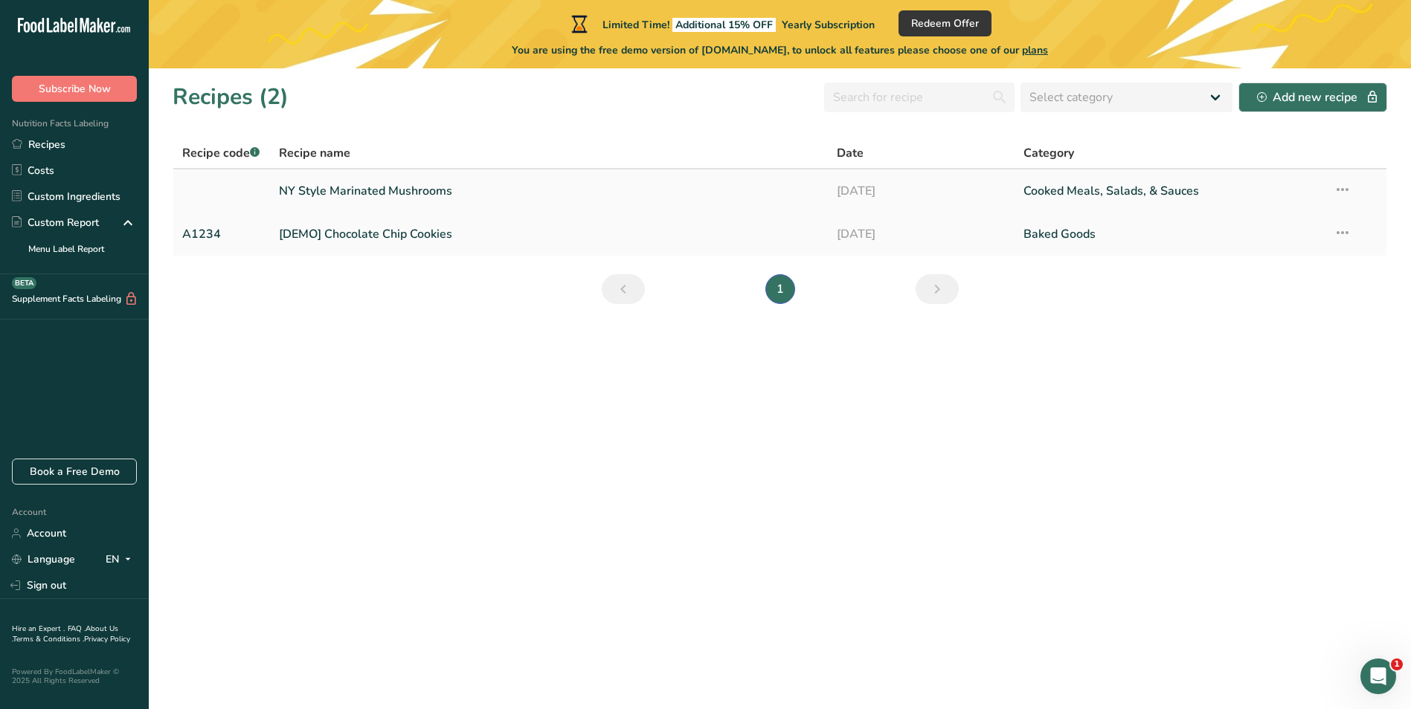
click at [344, 180] on link "NY Style Marinated Mushrooms" at bounding box center [549, 191] width 541 height 31
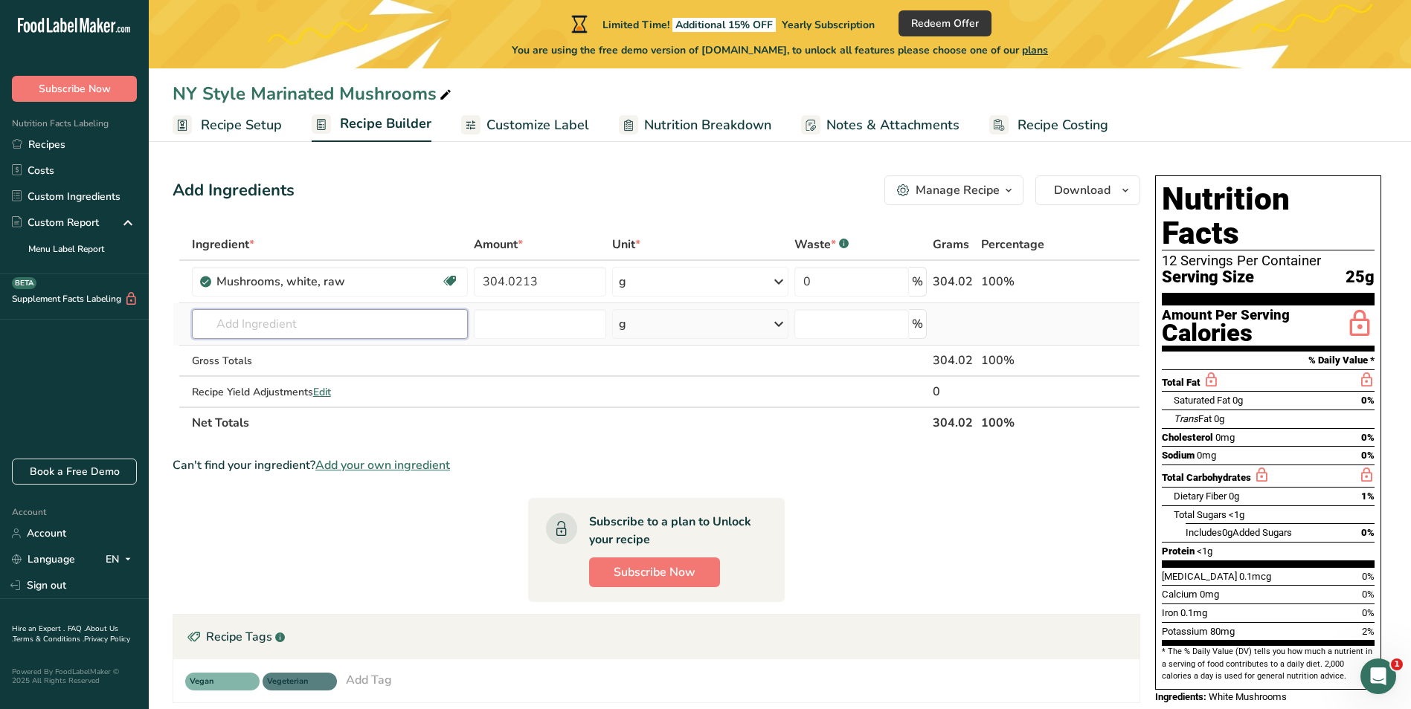
click at [309, 324] on input "text" at bounding box center [330, 324] width 276 height 30
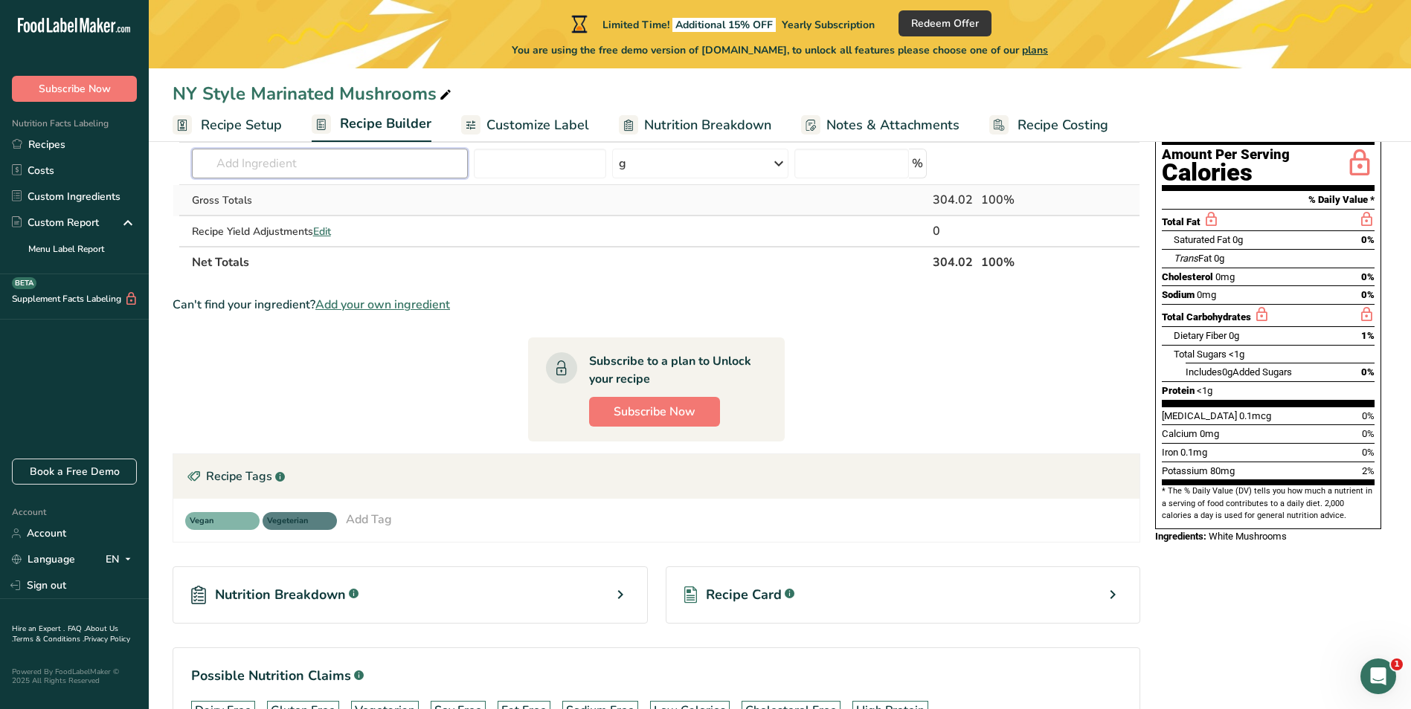
scroll to position [45, 0]
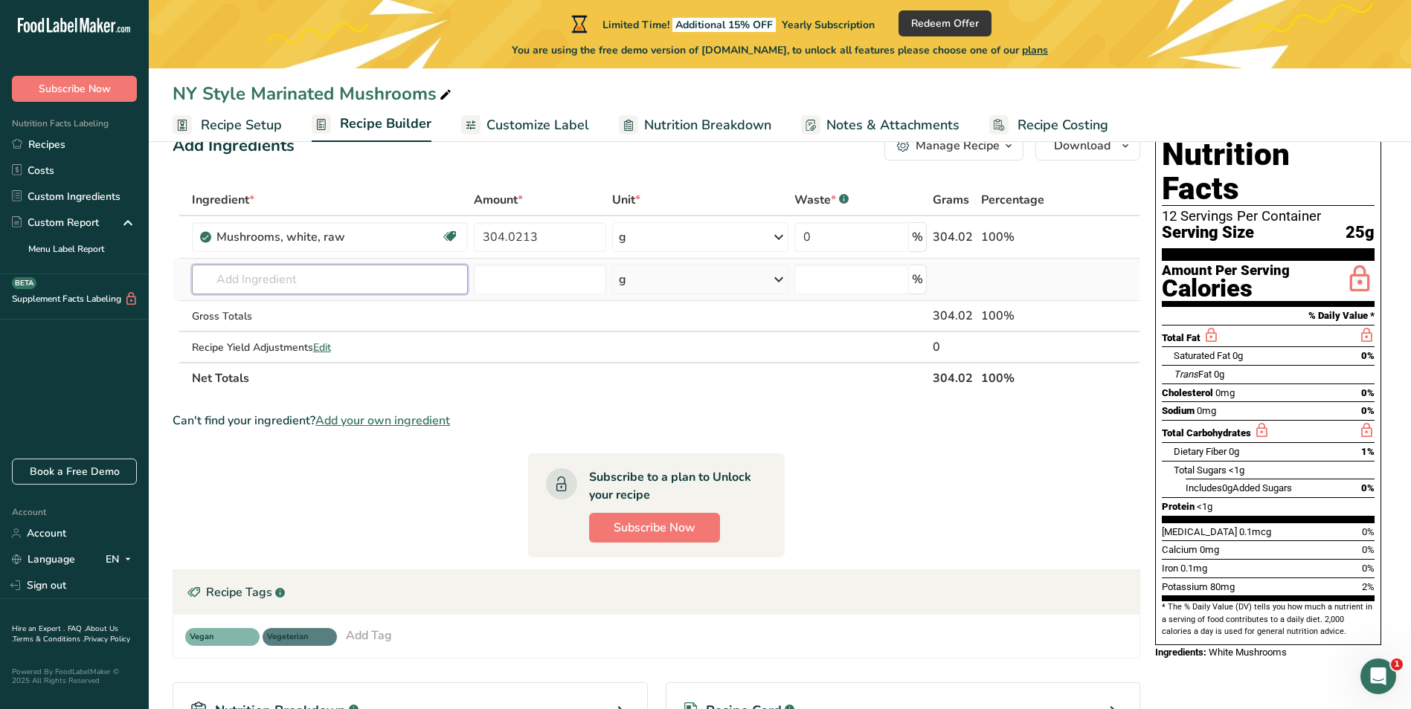
click at [303, 281] on input "text" at bounding box center [330, 280] width 276 height 30
drag, startPoint x: 95, startPoint y: 200, endPoint x: 121, endPoint y: 200, distance: 26.0
click at [96, 200] on link "Custom Ingredients" at bounding box center [74, 197] width 149 height 26
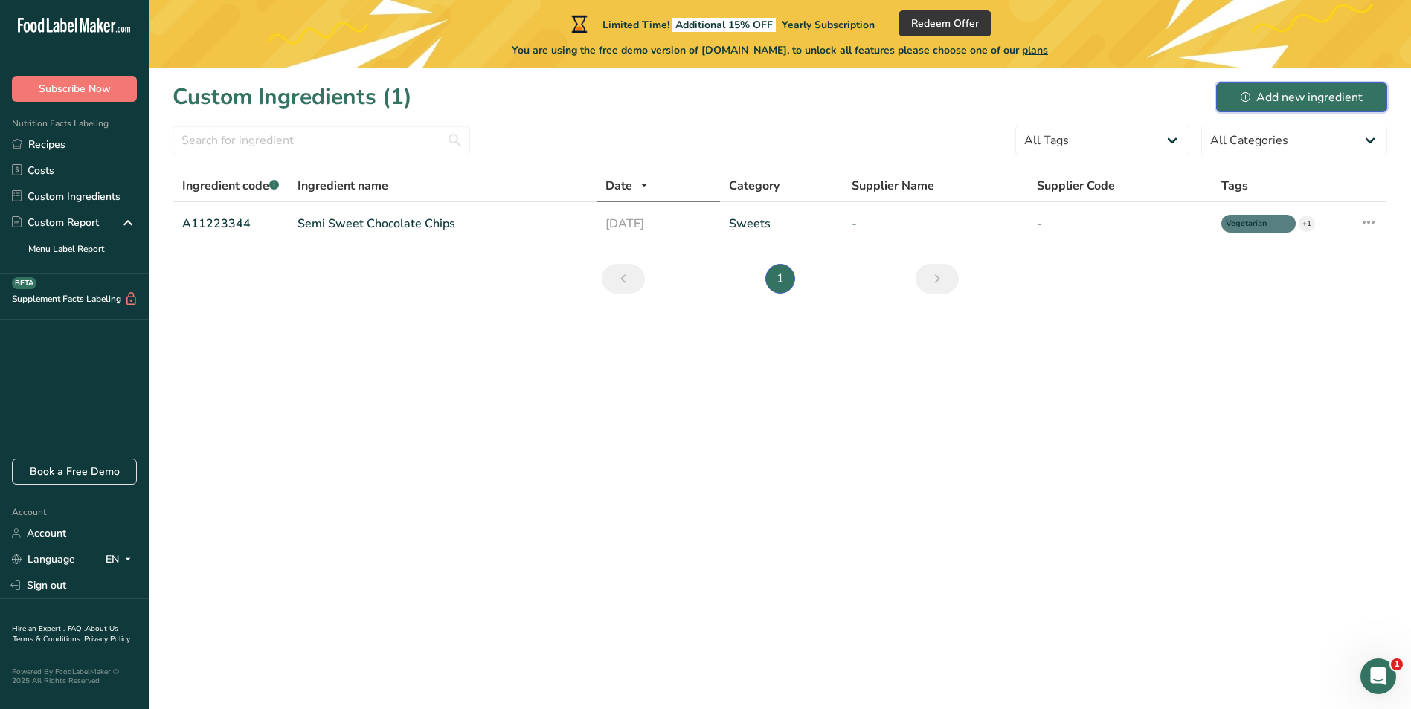
click at [1287, 98] on div "Add new ingredient" at bounding box center [1301, 98] width 122 height 18
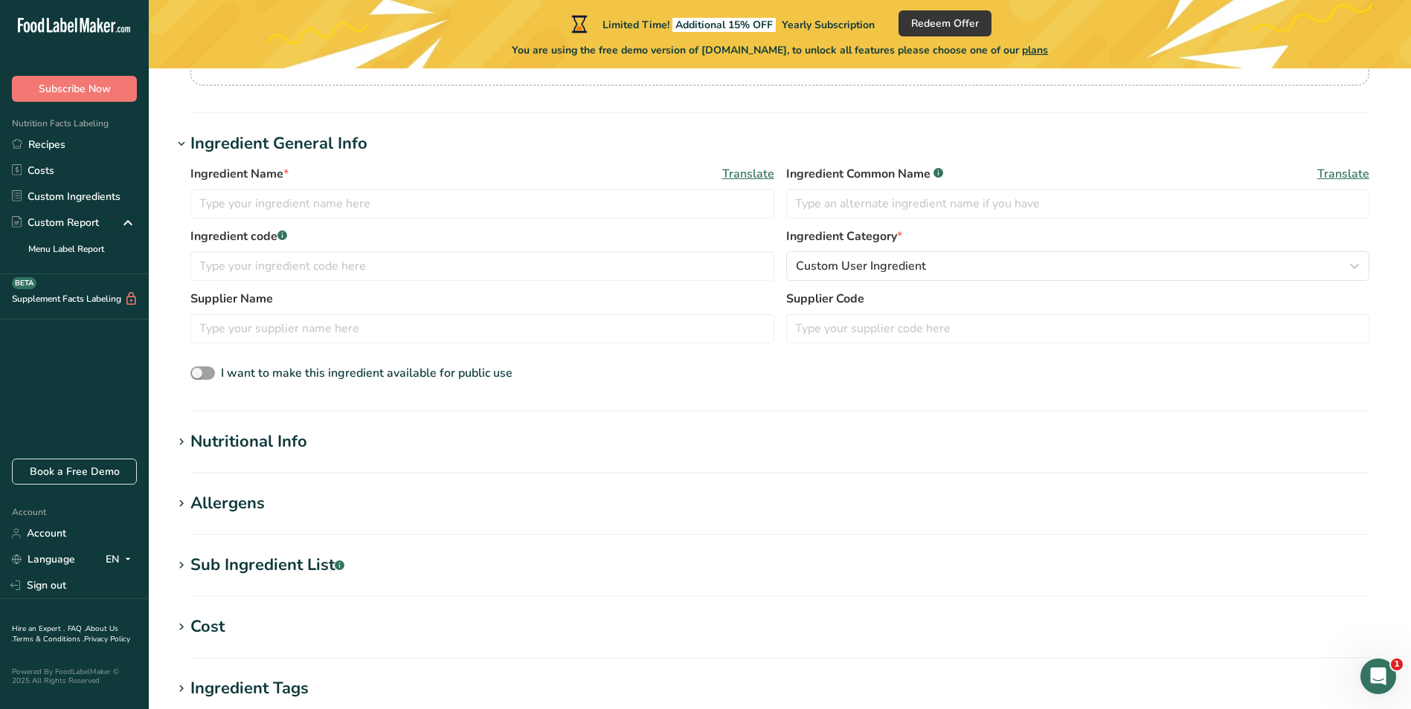
scroll to position [223, 0]
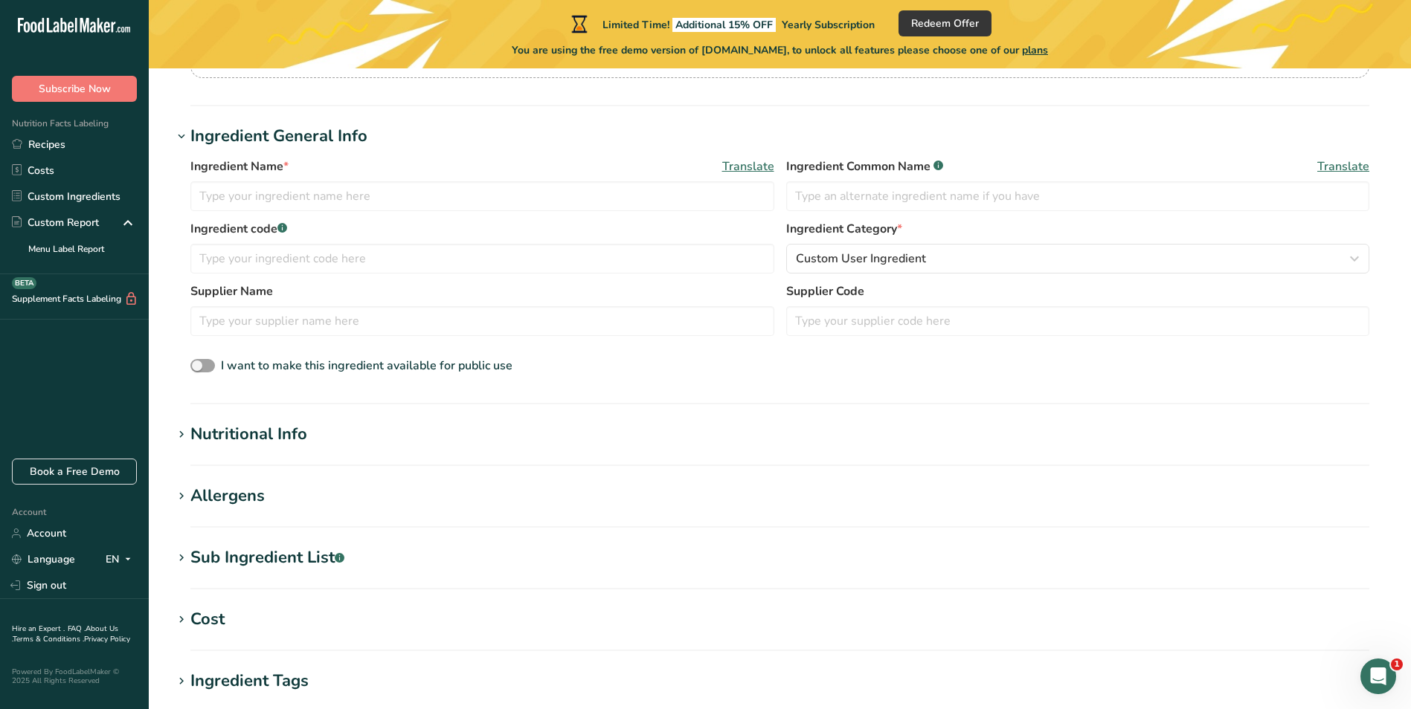
click at [271, 441] on div "Nutritional Info" at bounding box center [248, 434] width 117 height 25
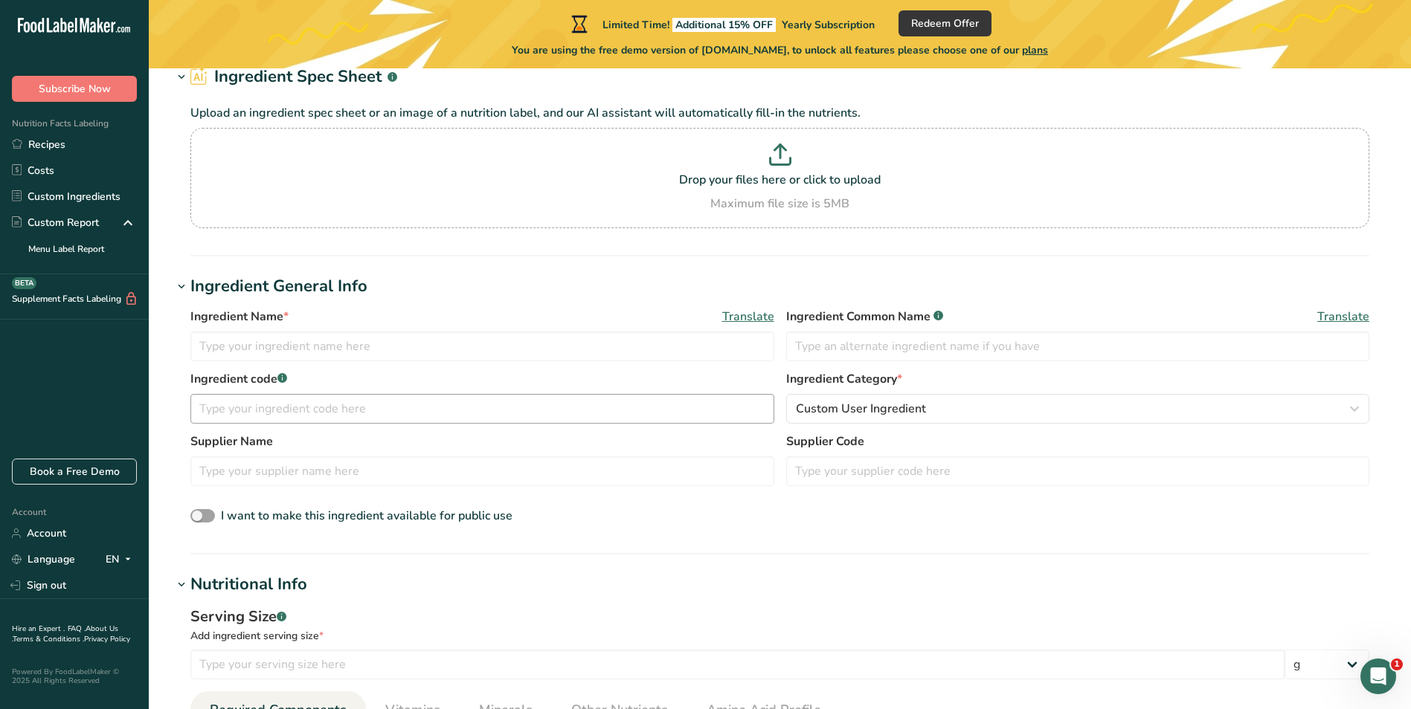
scroll to position [0, 0]
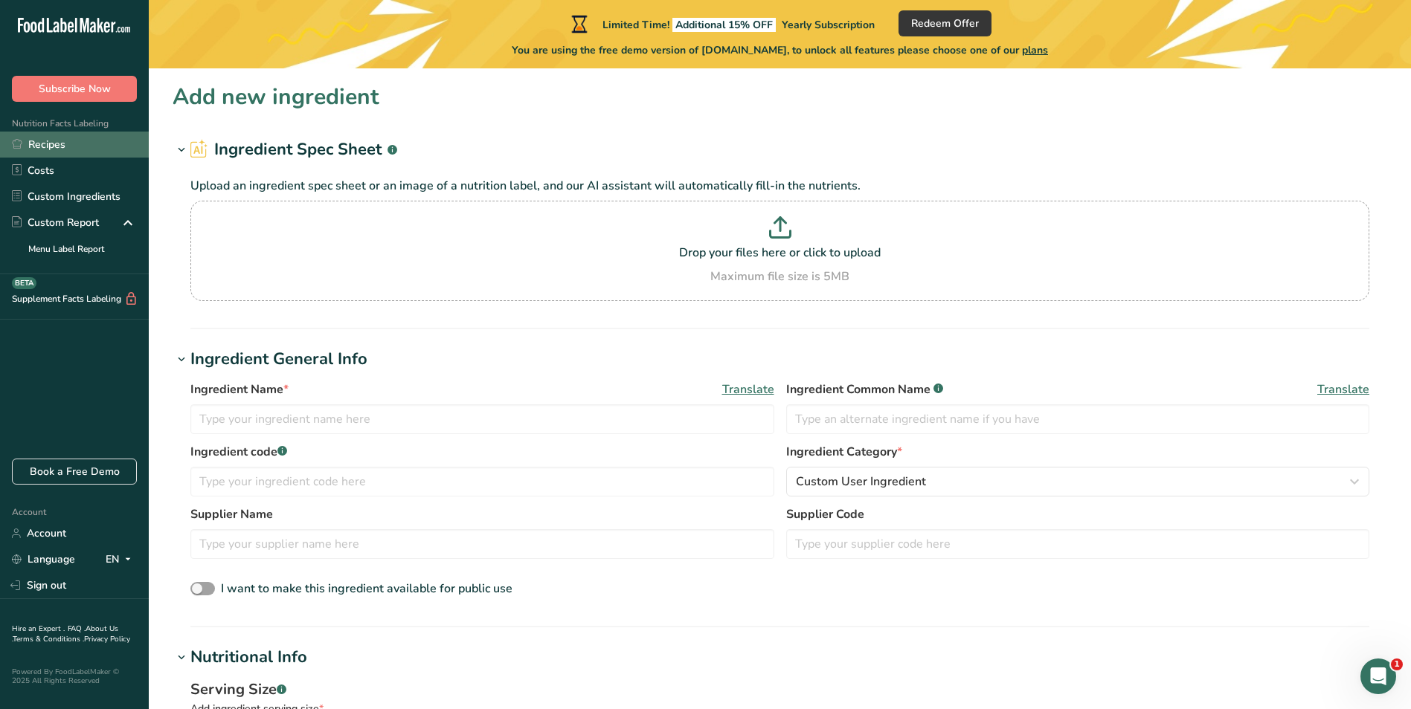
click at [59, 141] on link "Recipes" at bounding box center [74, 145] width 149 height 26
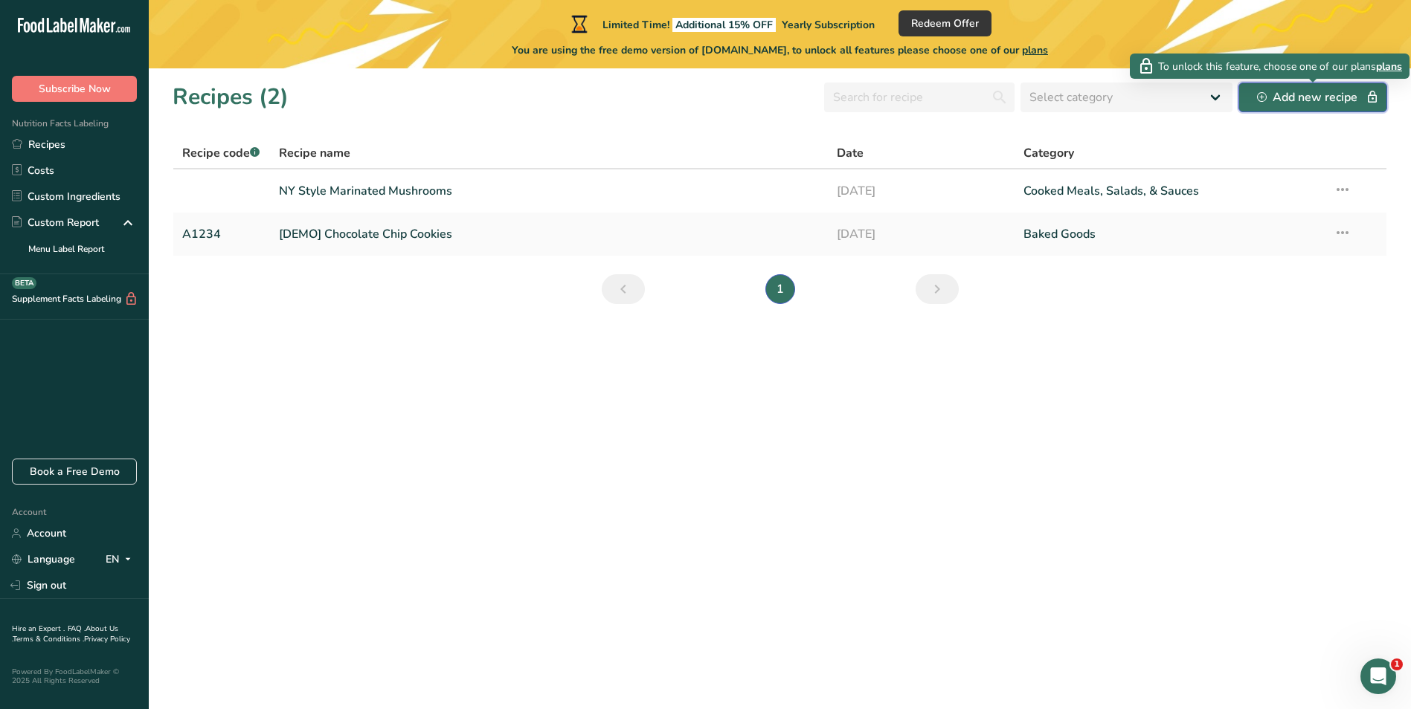
click at [1298, 92] on div "Add new recipe" at bounding box center [1313, 98] width 112 height 18
click at [1299, 97] on div "Add new recipe" at bounding box center [1313, 98] width 112 height 18
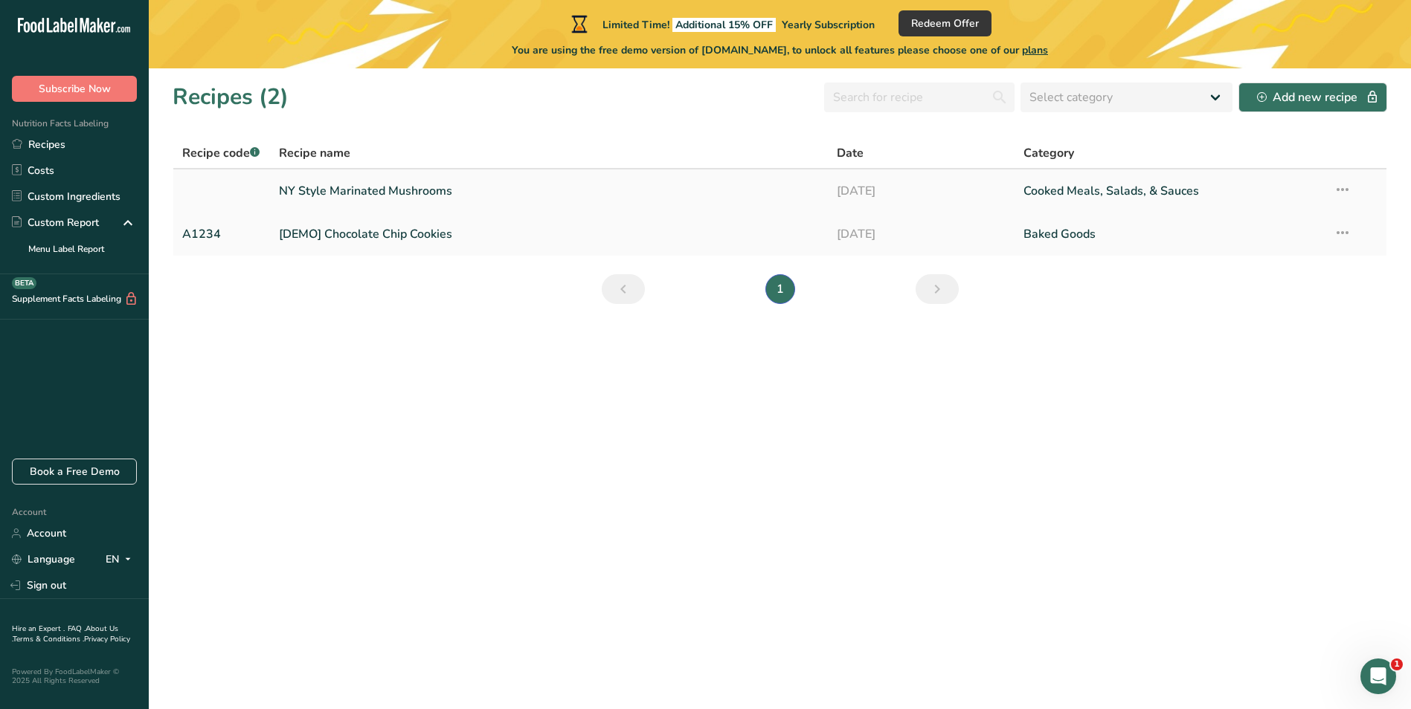
click at [473, 183] on link "NY Style Marinated Mushrooms" at bounding box center [549, 191] width 541 height 31
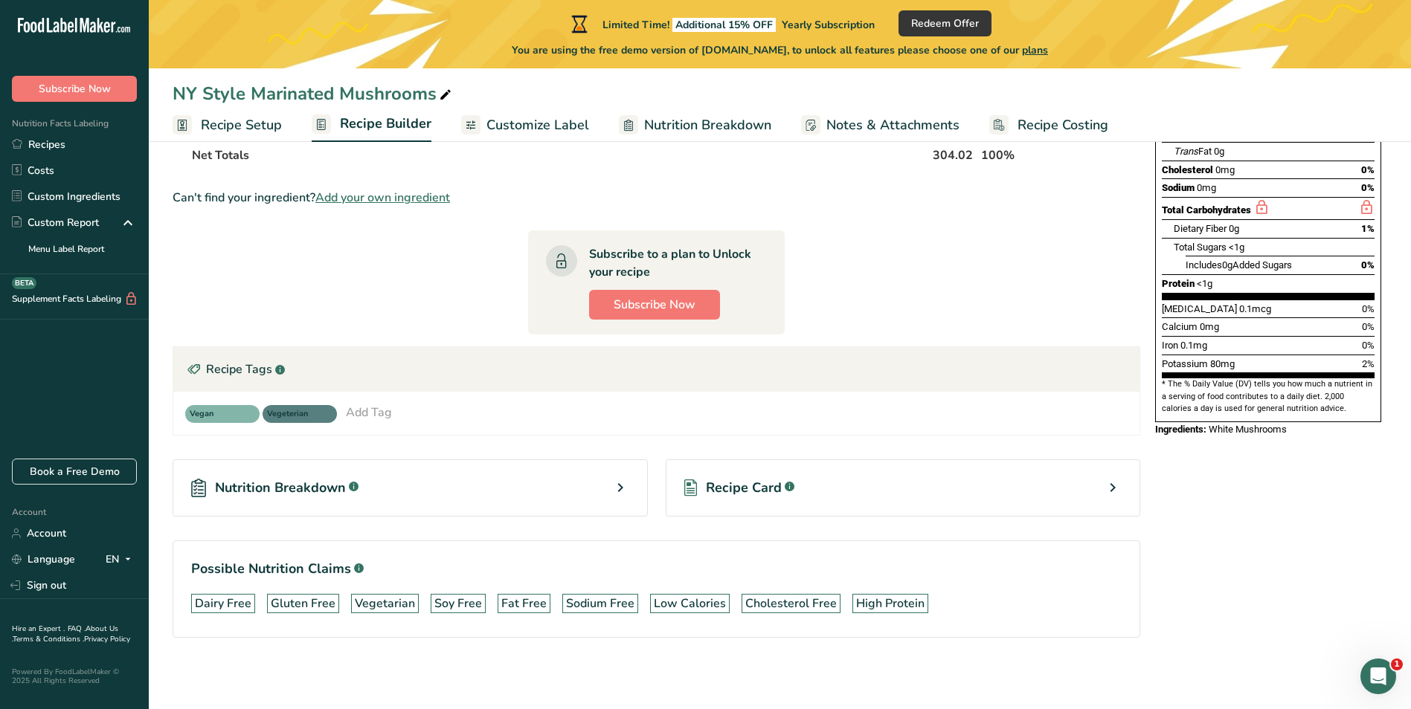
scroll to position [45, 0]
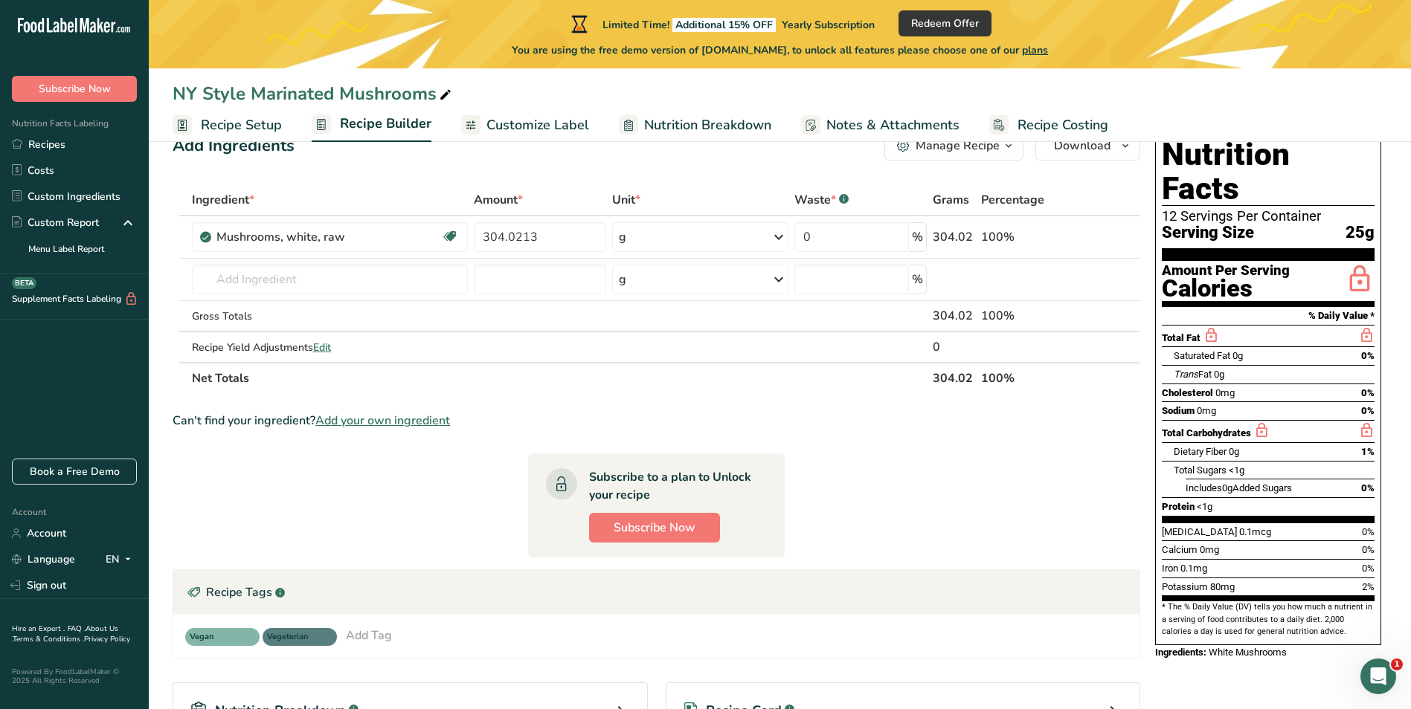
click at [425, 419] on span "Add your own ingredient" at bounding box center [382, 421] width 135 height 18
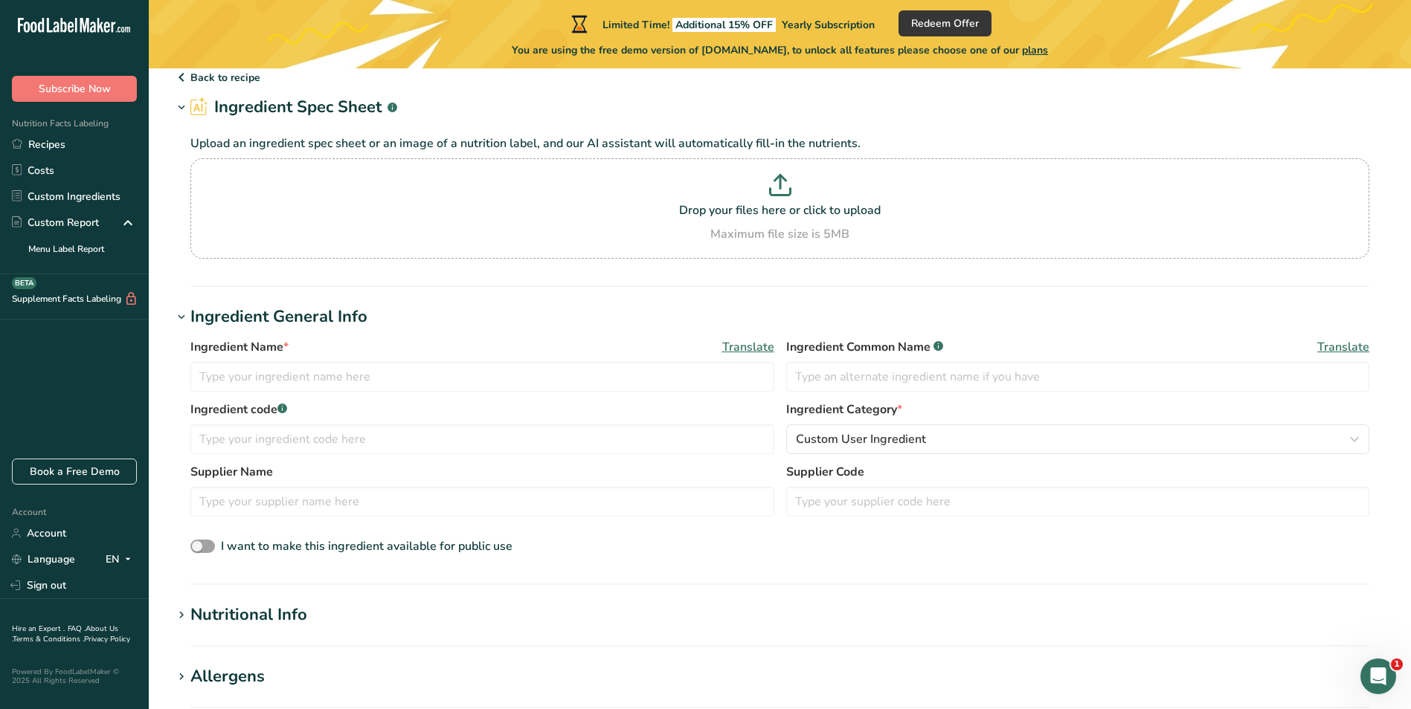
scroll to position [223, 0]
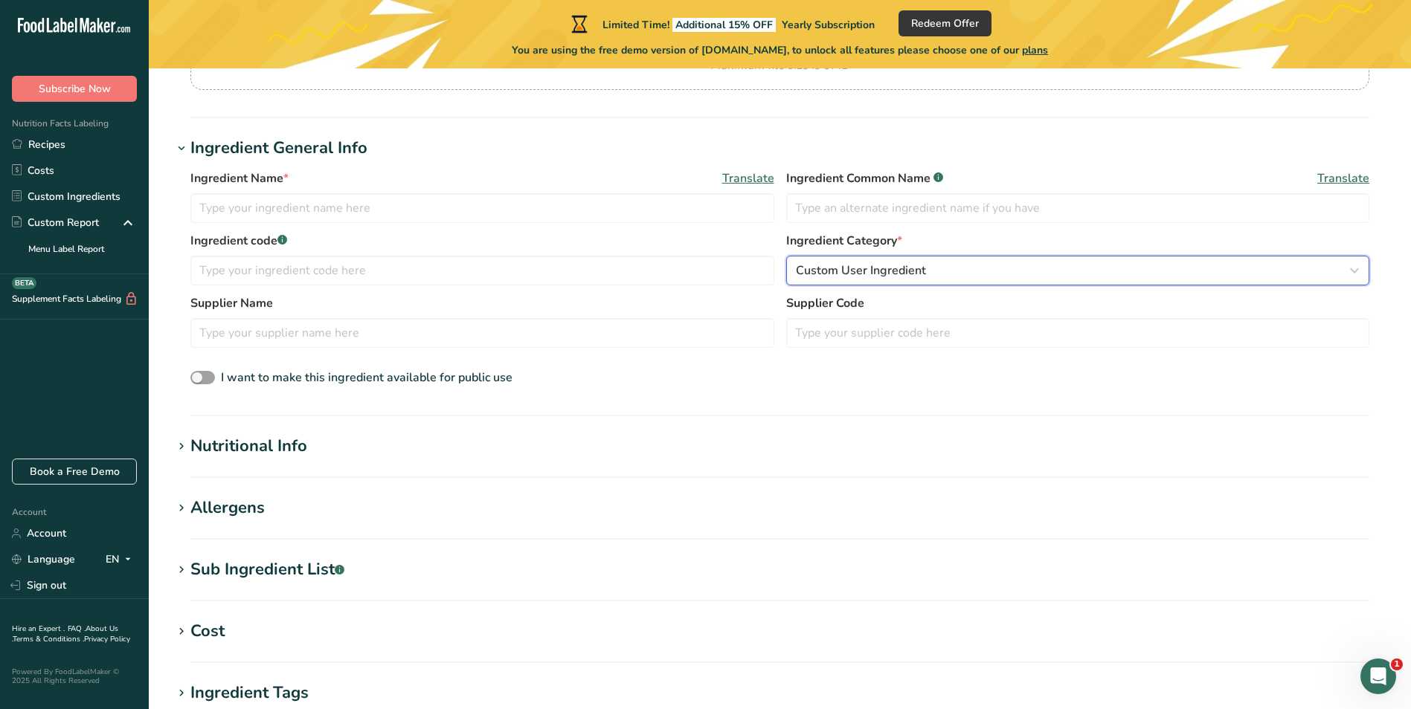
click at [970, 271] on div "Custom User Ingredient" at bounding box center [1074, 271] width 556 height 18
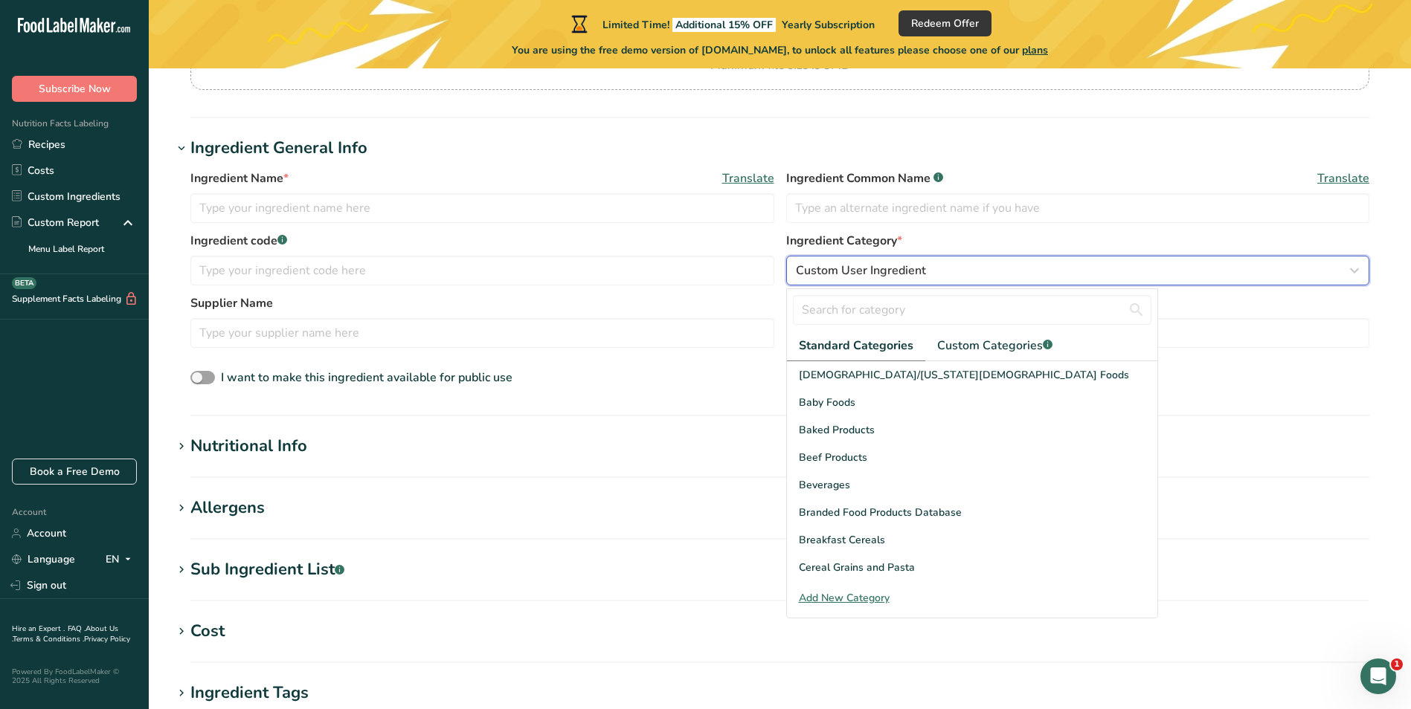
click at [970, 271] on div "Custom User Ingredient" at bounding box center [1074, 271] width 556 height 18
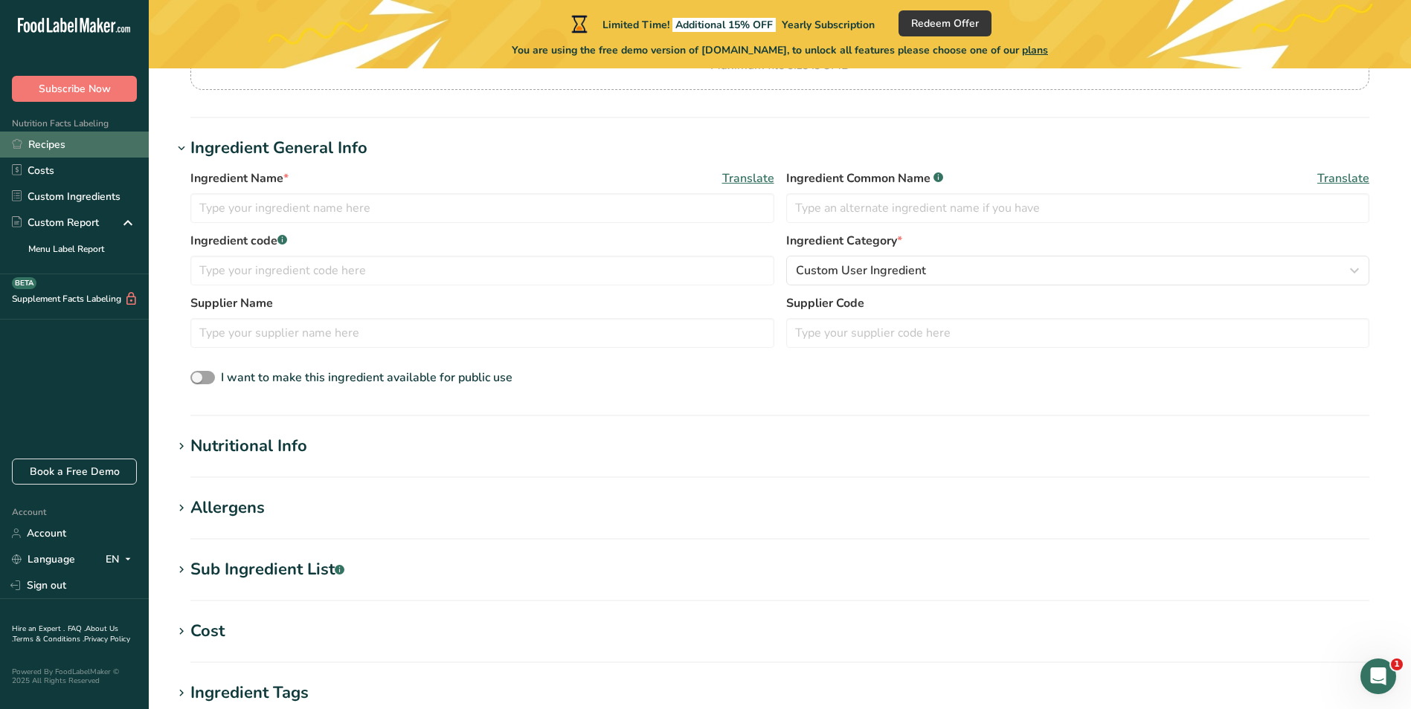
click at [63, 149] on link "Recipes" at bounding box center [74, 145] width 149 height 26
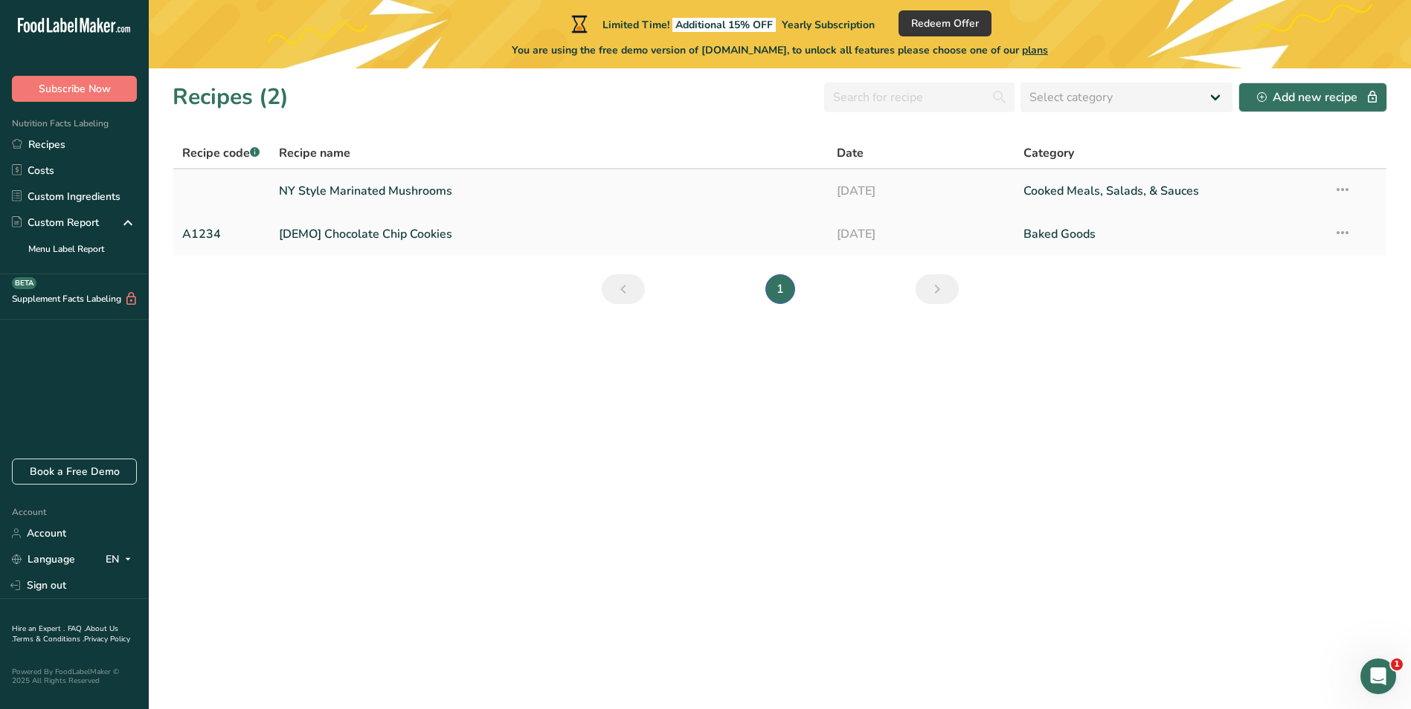
click at [421, 187] on link "NY Style Marinated Mushrooms" at bounding box center [549, 191] width 541 height 31
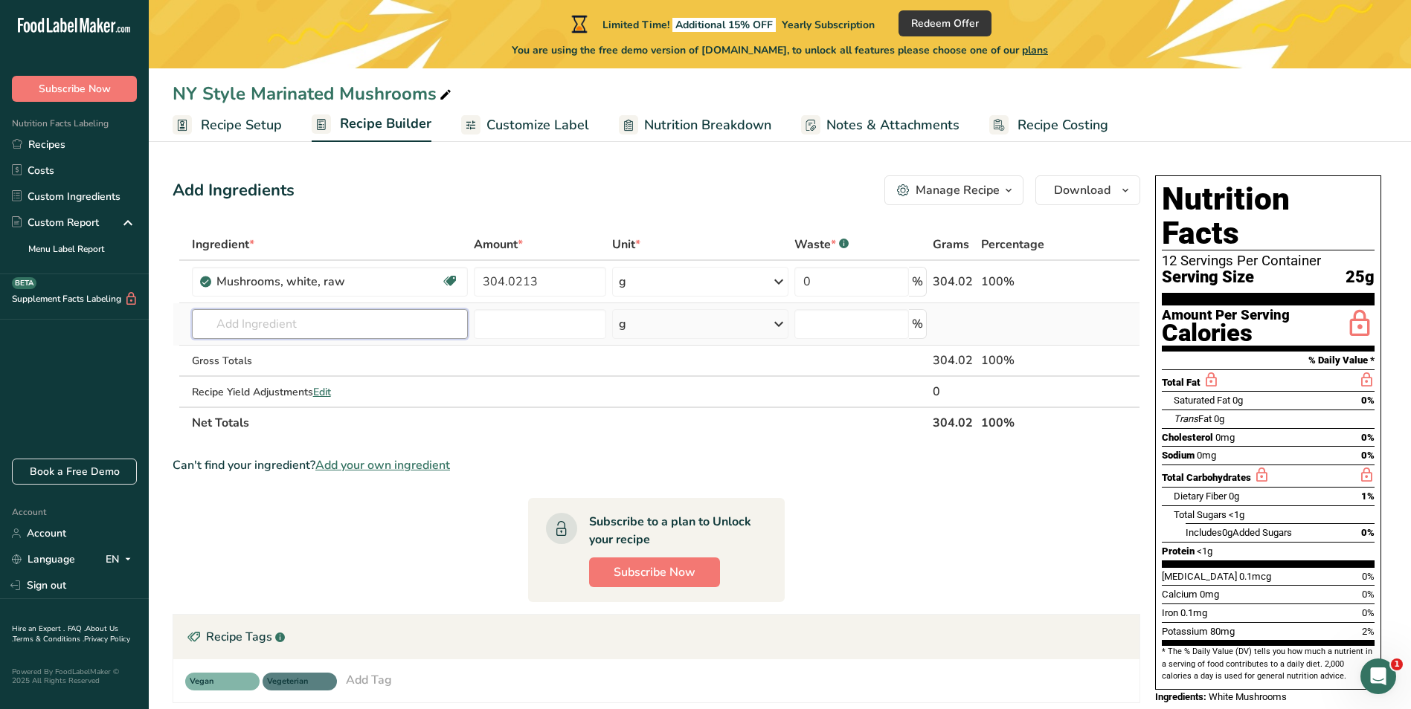
click at [273, 320] on input "text" at bounding box center [330, 324] width 276 height 30
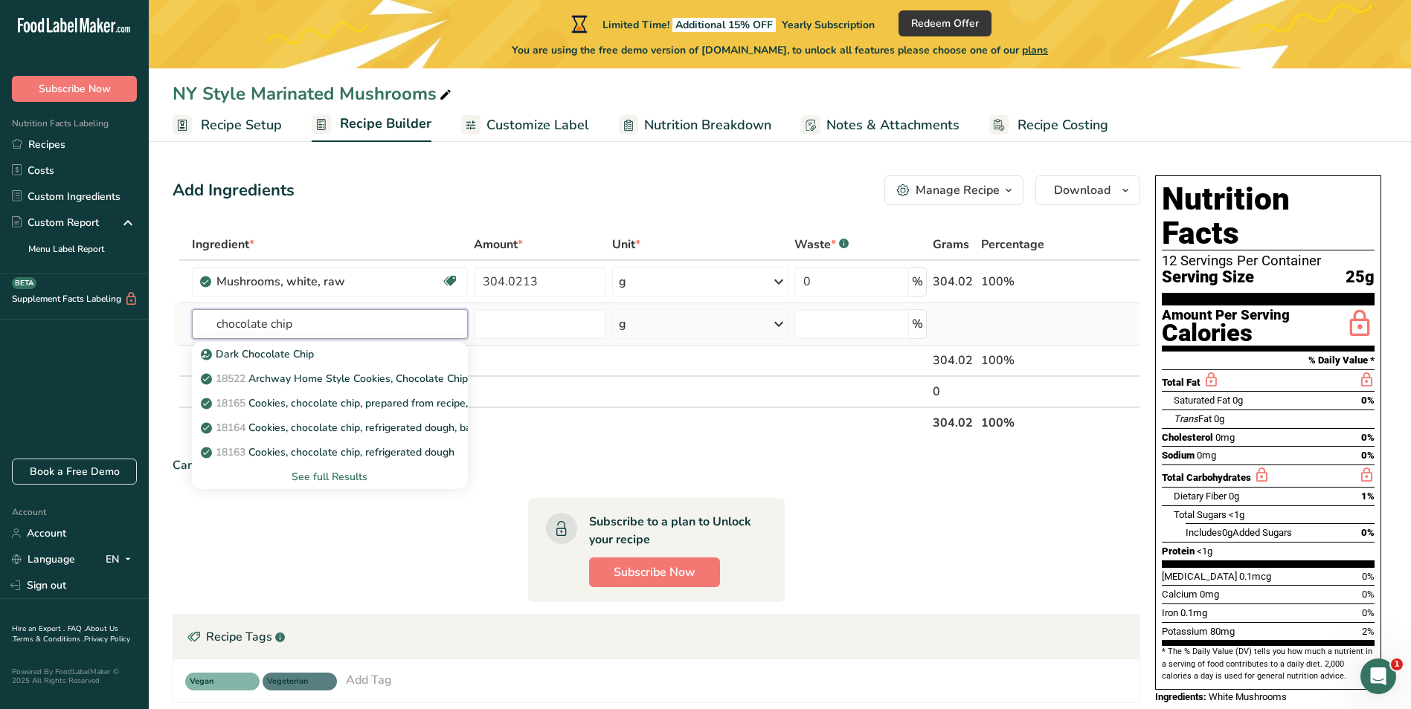
type input "chocolate chip"
click at [327, 477] on div "See full Results" at bounding box center [330, 477] width 252 height 16
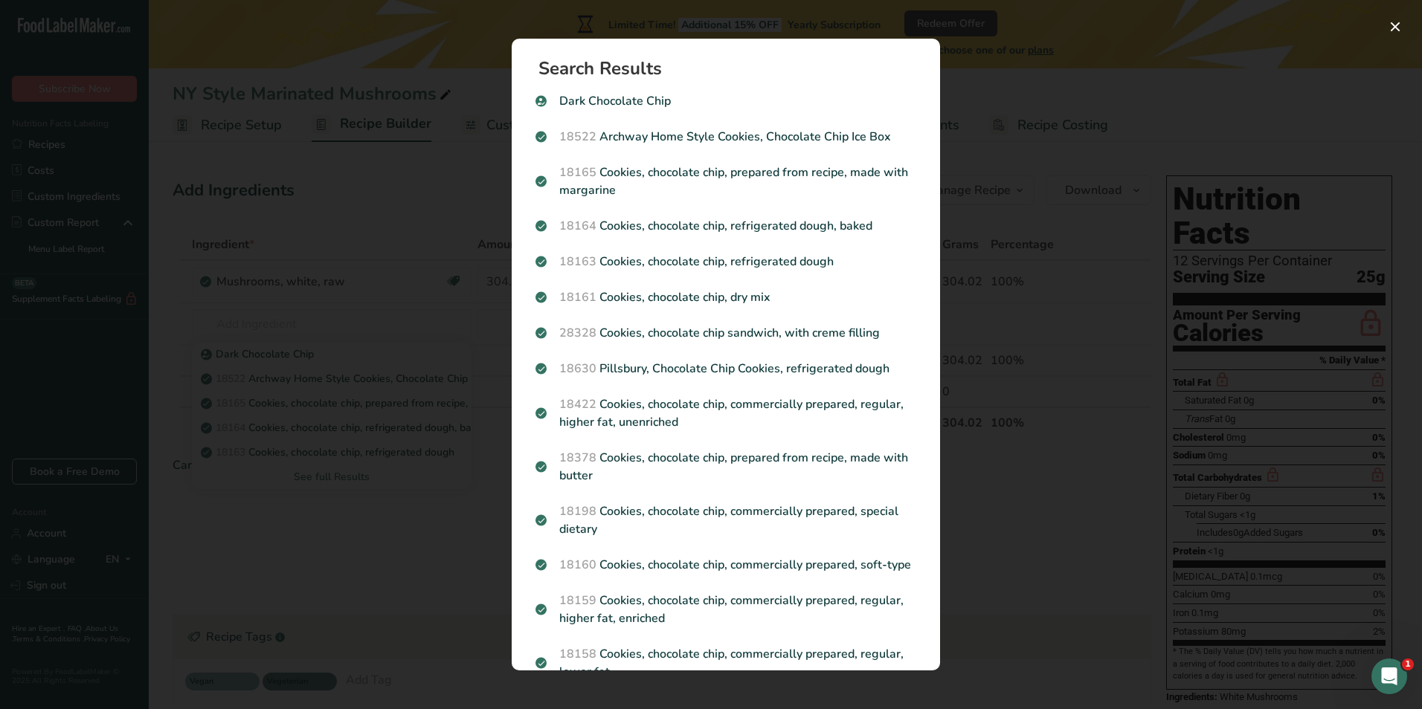
click at [263, 596] on div "Search results modal" at bounding box center [711, 354] width 1422 height 709
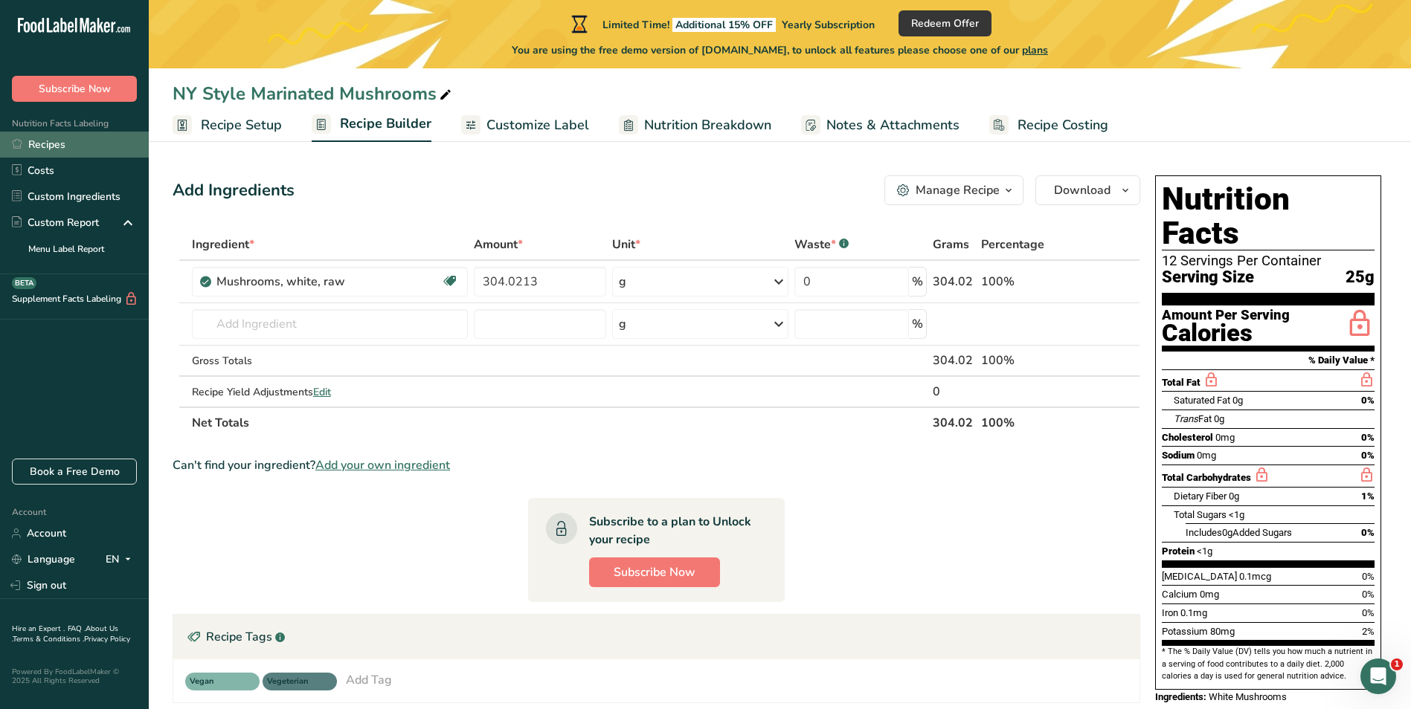
click at [59, 144] on link "Recipes" at bounding box center [74, 145] width 149 height 26
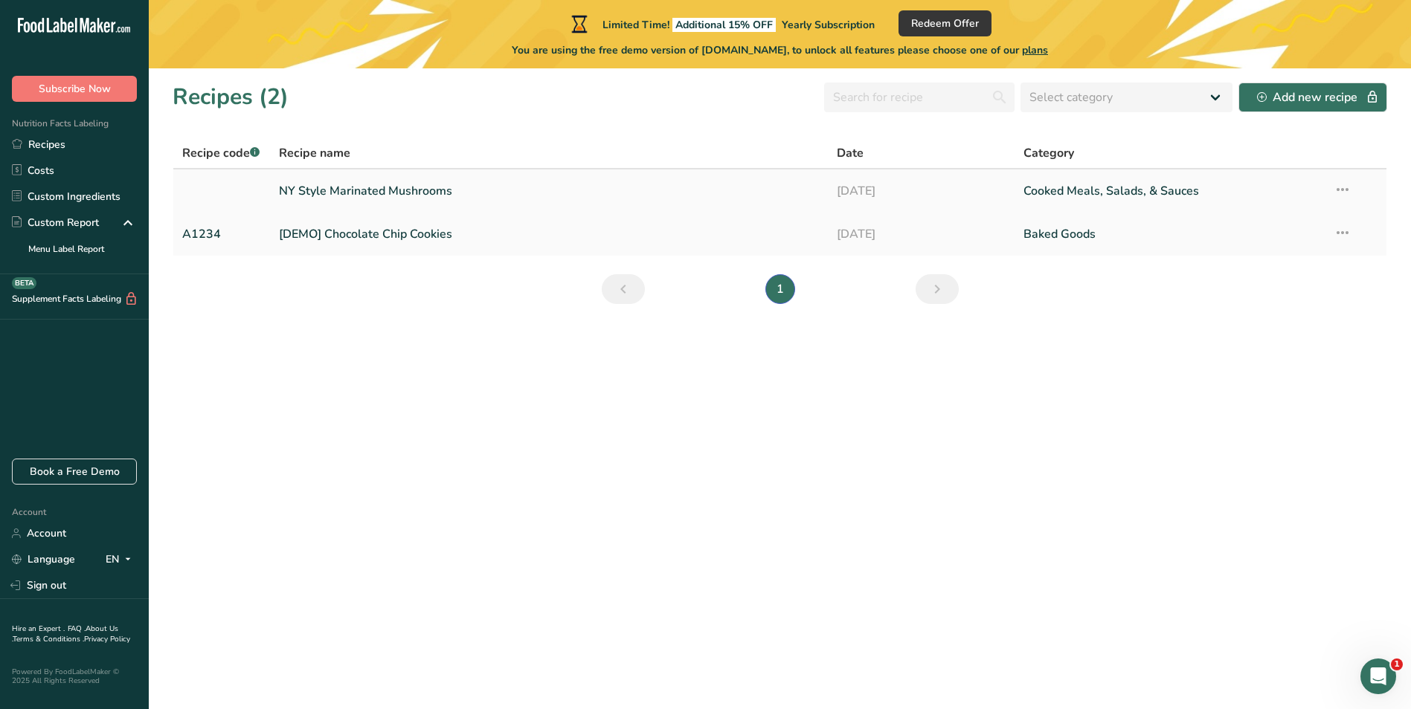
click at [356, 188] on link "NY Style Marinated Mushrooms" at bounding box center [549, 191] width 541 height 31
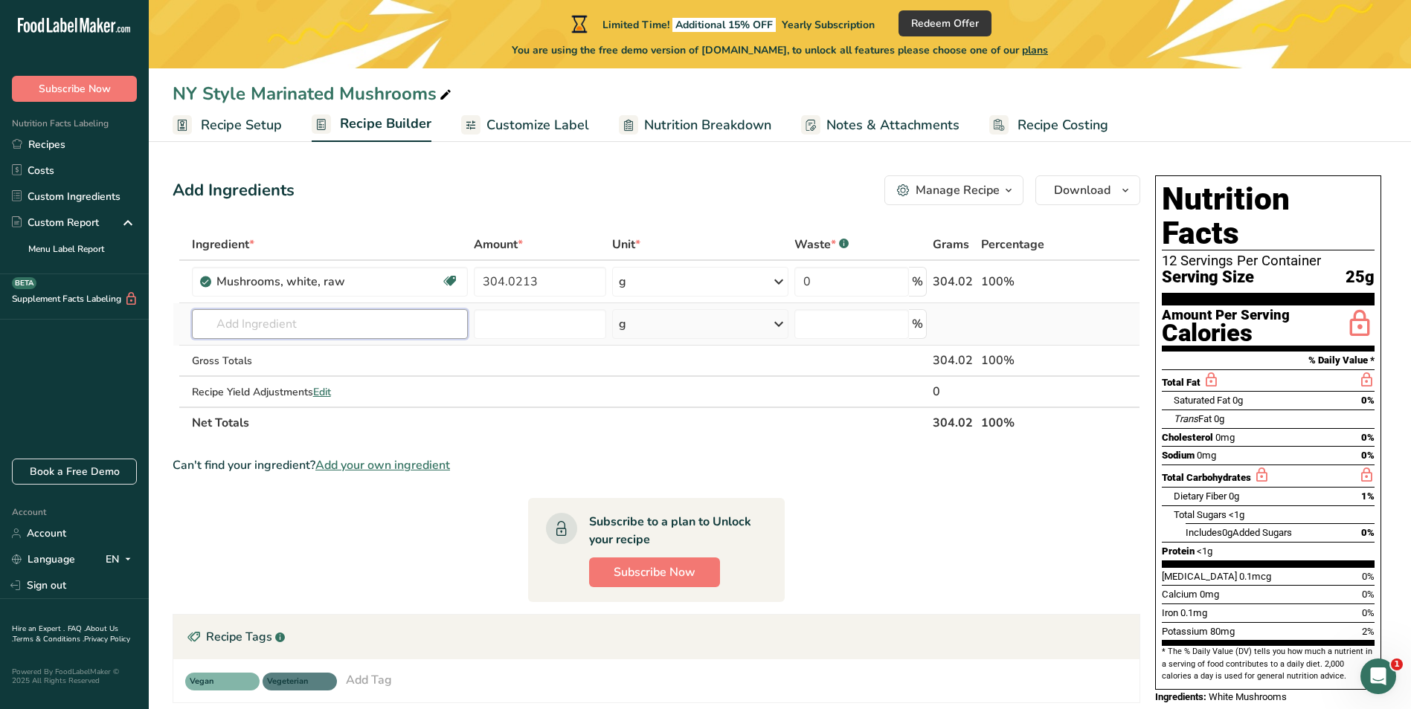
click at [272, 316] on input "text" at bounding box center [330, 324] width 276 height 30
click at [285, 321] on input "text" at bounding box center [330, 324] width 276 height 30
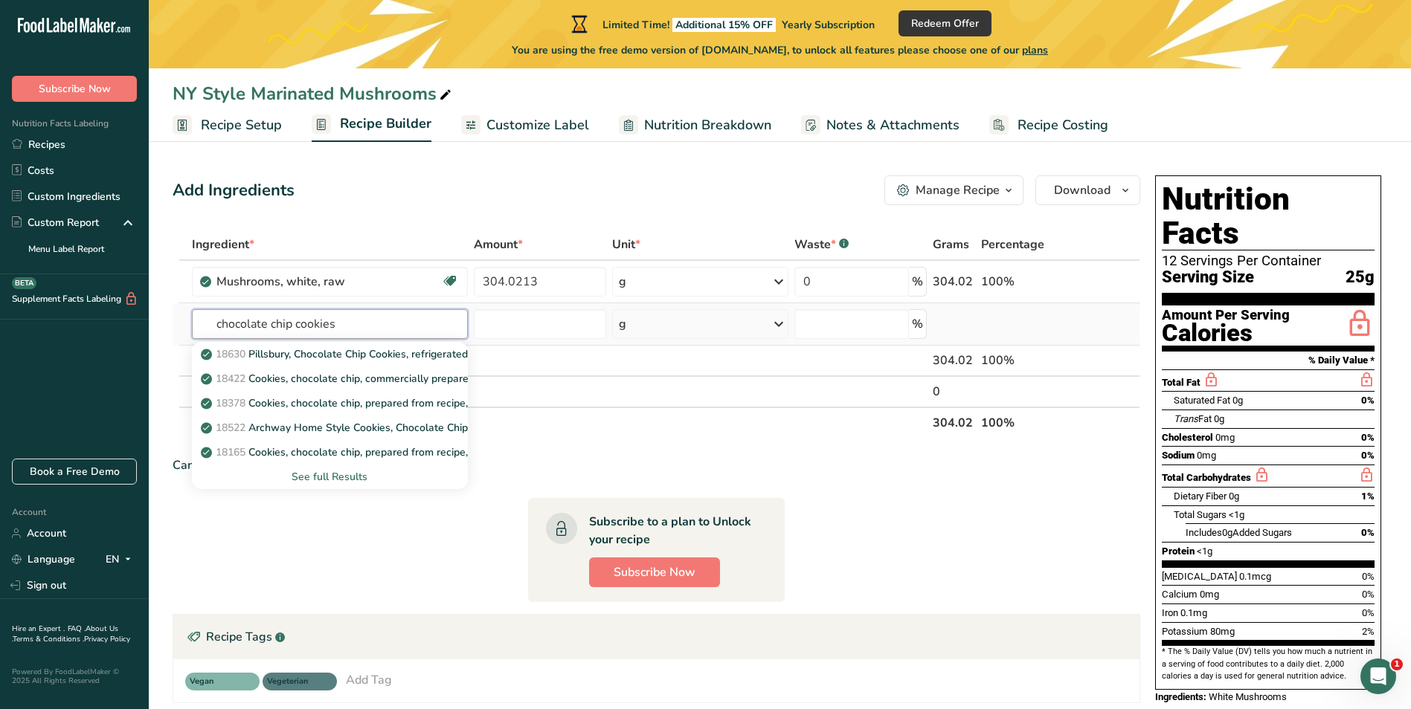
type input "chocolate chip cookies"
click at [324, 469] on div "See full Results" at bounding box center [330, 477] width 252 height 16
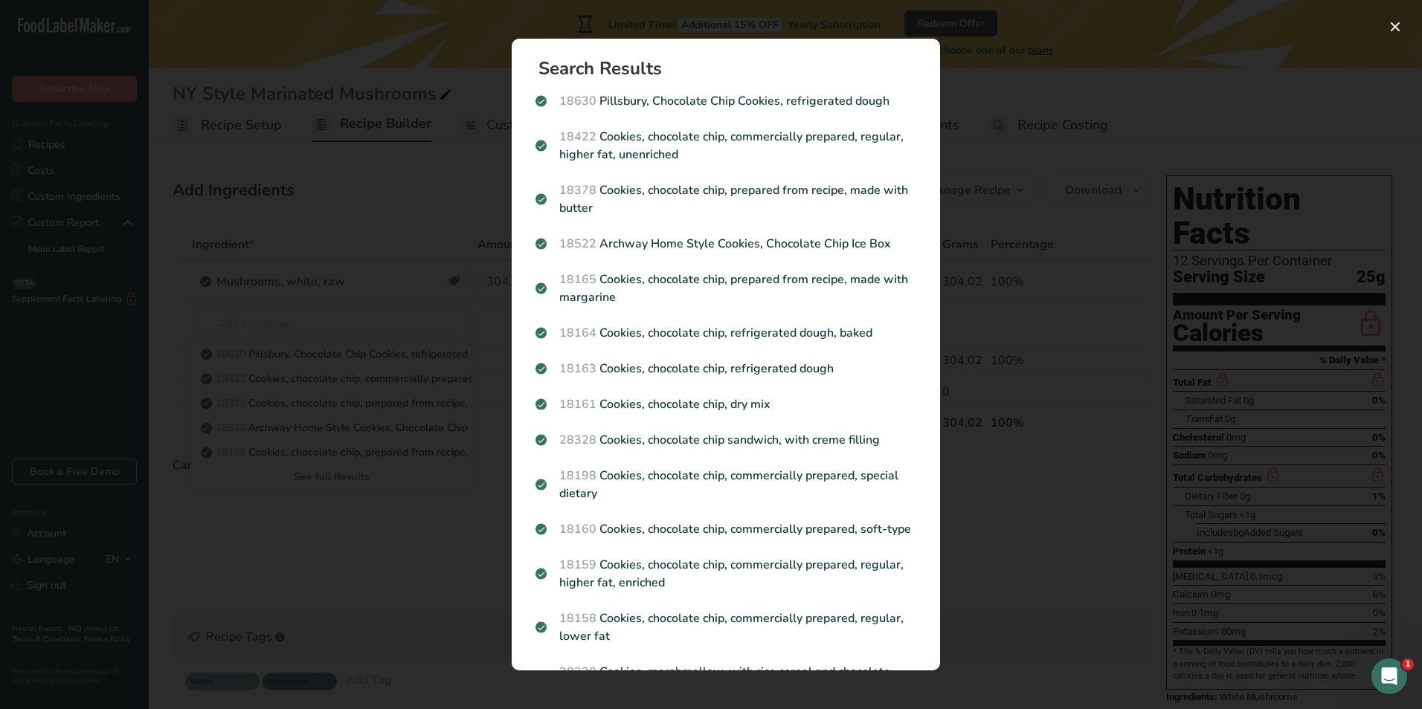
click at [321, 209] on div "Search results modal" at bounding box center [711, 354] width 1422 height 709
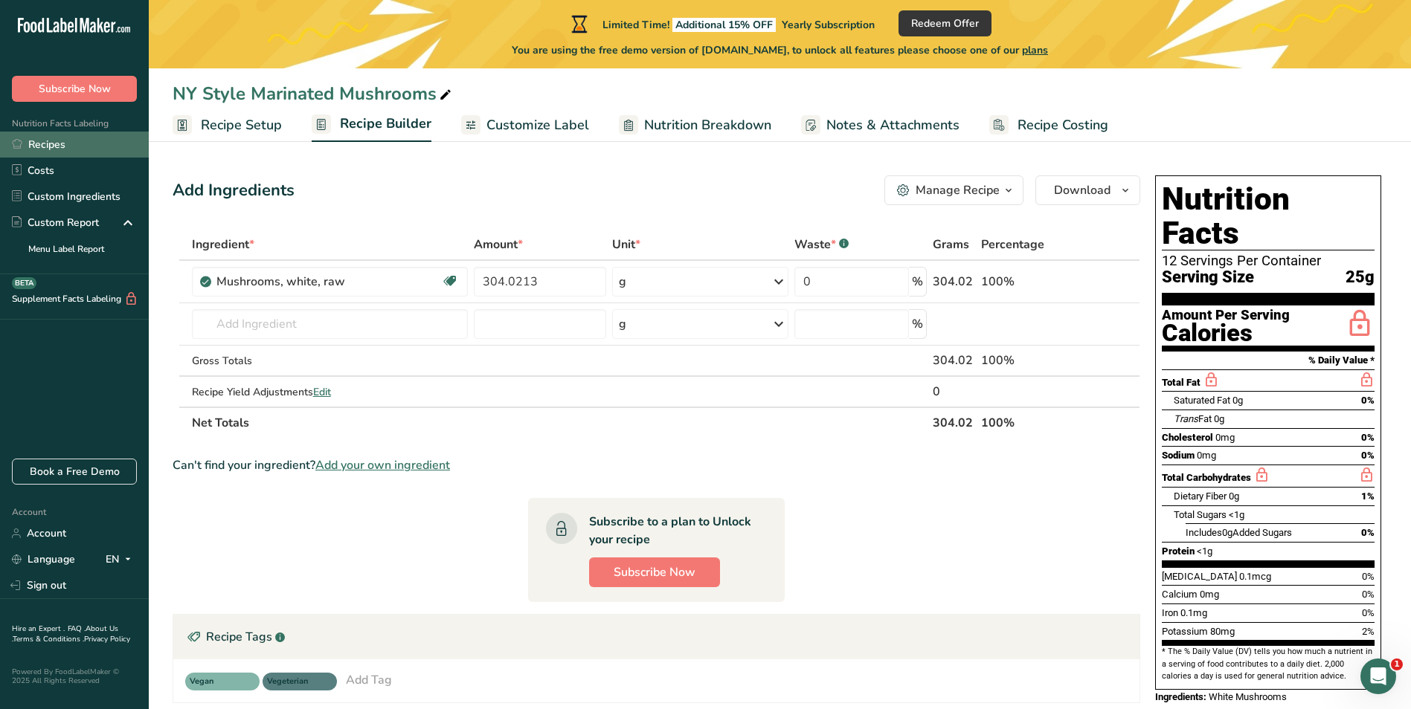
click at [63, 144] on link "Recipes" at bounding box center [74, 145] width 149 height 26
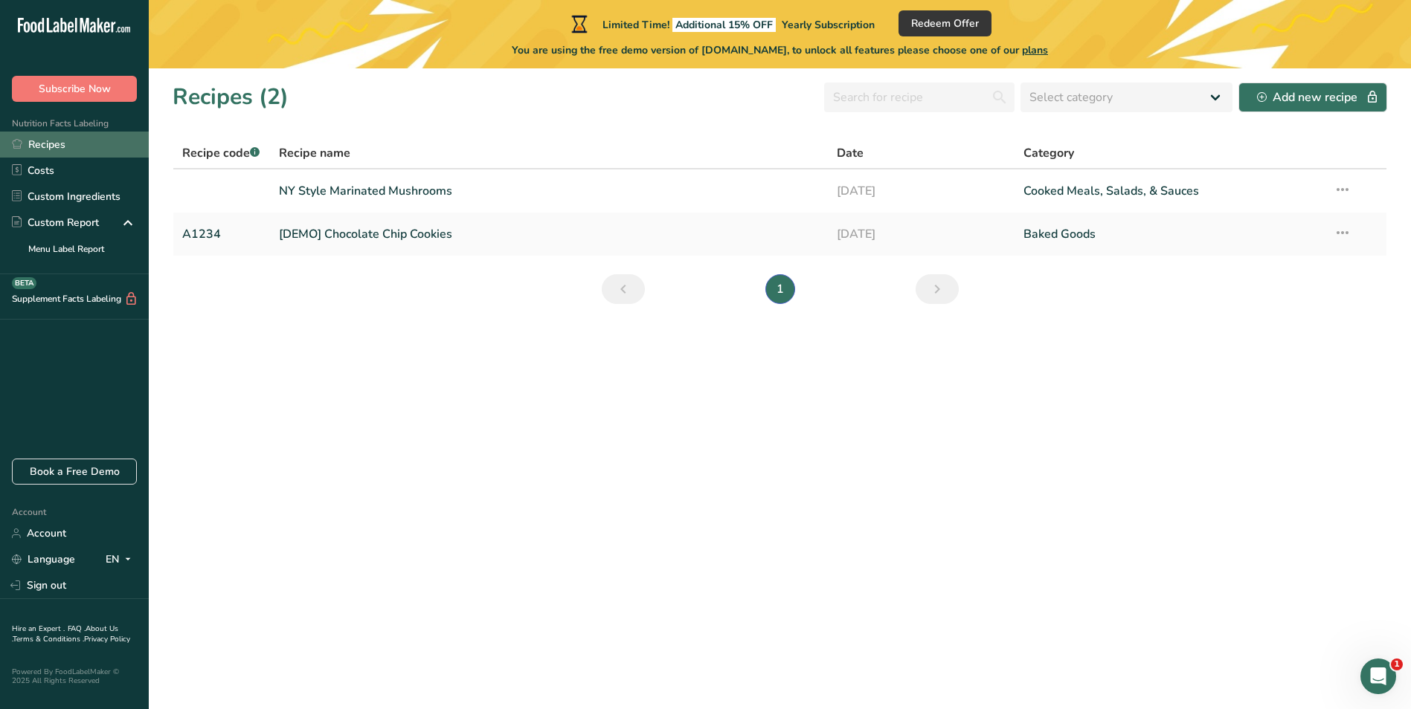
click at [60, 145] on link "Recipes" at bounding box center [74, 145] width 149 height 26
click at [361, 189] on link "NY Style Marinated Mushrooms" at bounding box center [549, 191] width 541 height 31
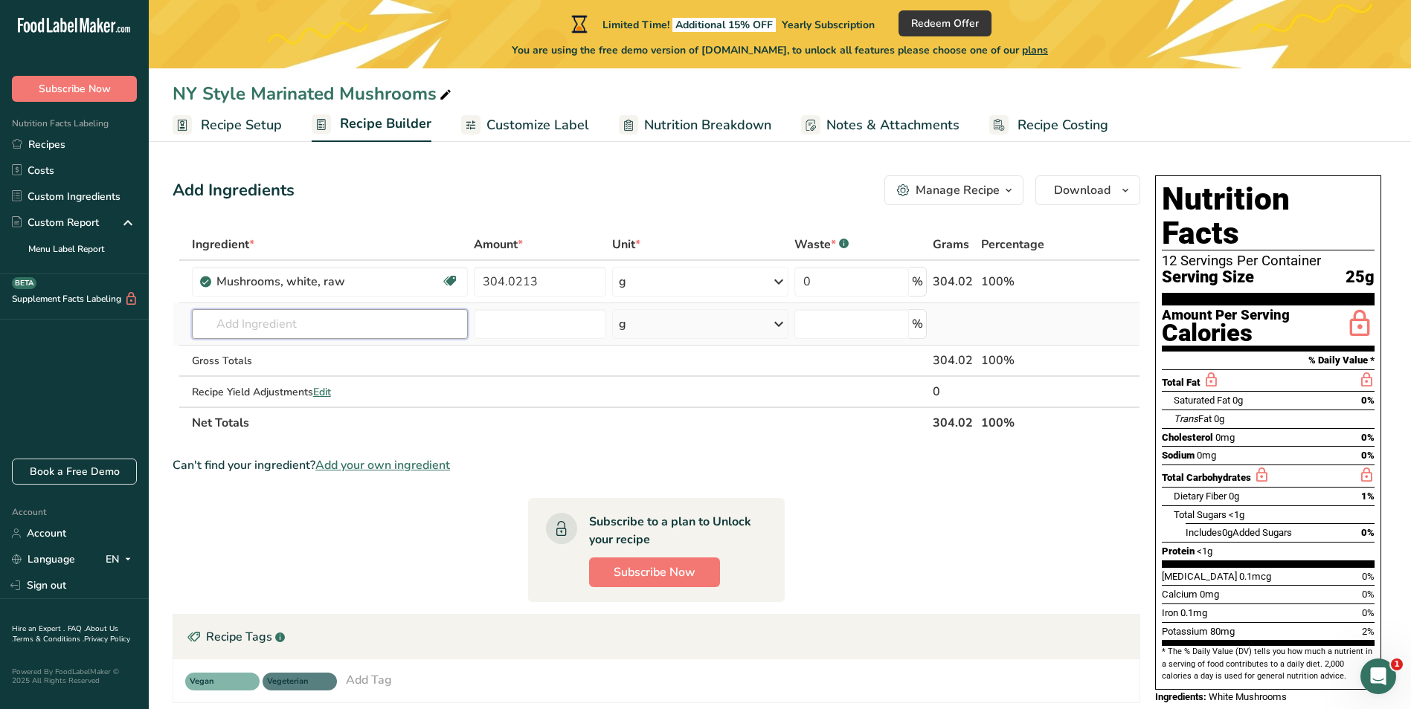
click at [295, 320] on input "text" at bounding box center [330, 324] width 276 height 30
type input "A1234"
click at [373, 463] on span "Add your own ingredient" at bounding box center [382, 466] width 135 height 18
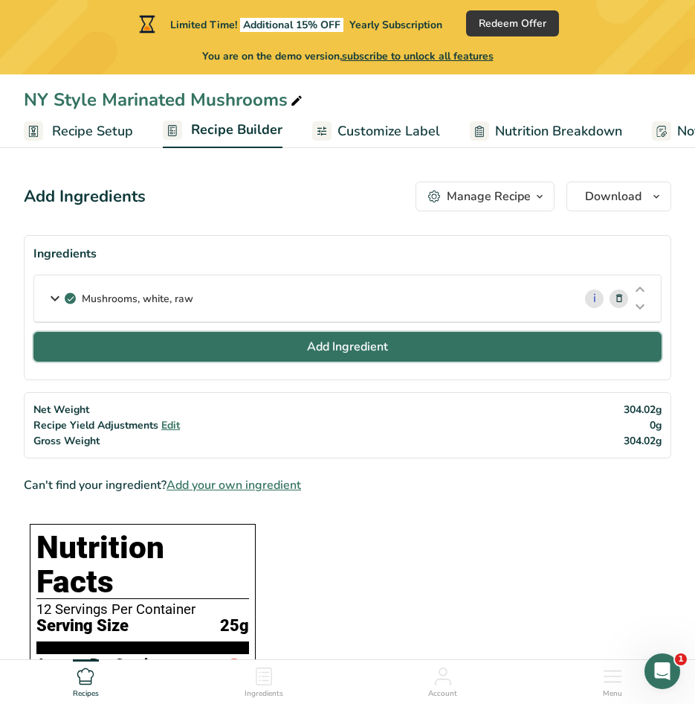
click at [339, 350] on span "Add Ingredient" at bounding box center [347, 347] width 81 height 18
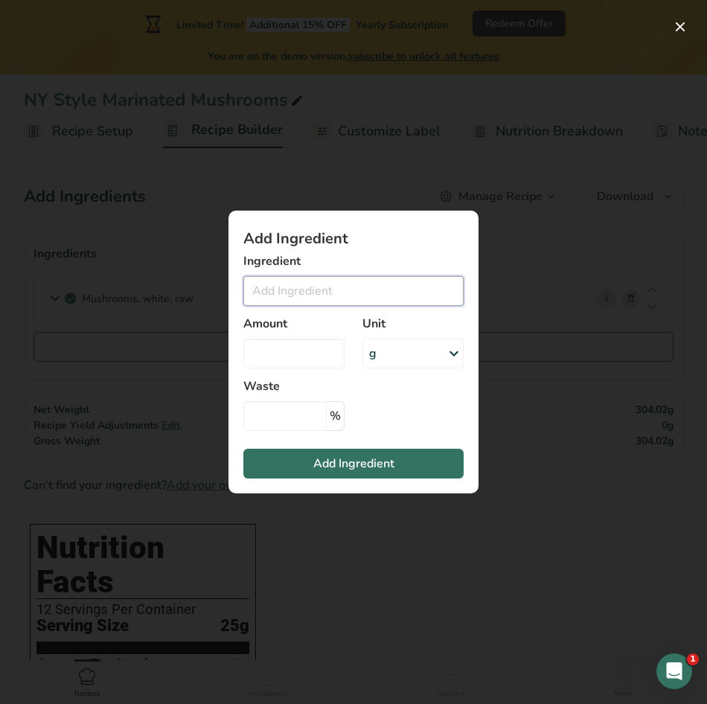
click at [305, 294] on input "Add ingredient modal" at bounding box center [353, 291] width 220 height 30
type input "S"
type input "Salt, table"
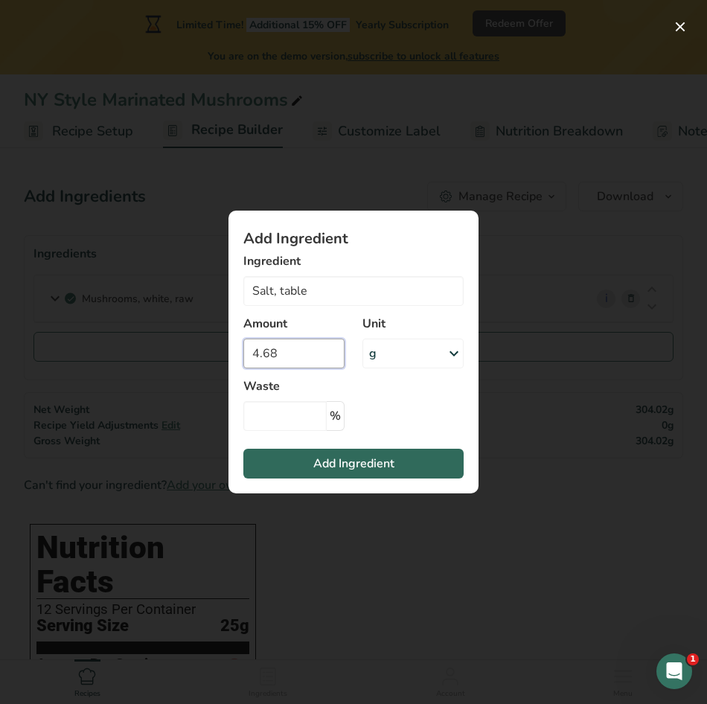
type input "4.68"
click at [358, 462] on span "Add Ingredient" at bounding box center [353, 463] width 81 height 18
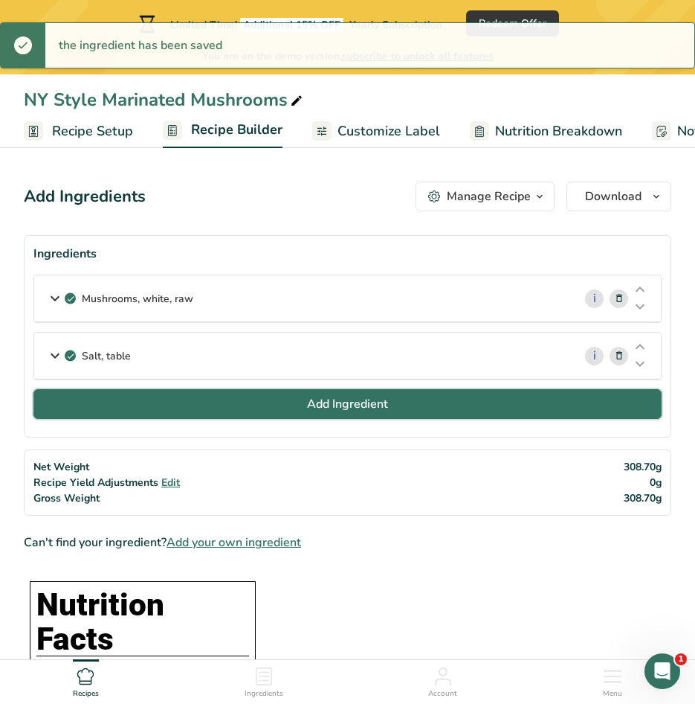
click at [393, 400] on button "Add Ingredient" at bounding box center [347, 404] width 628 height 30
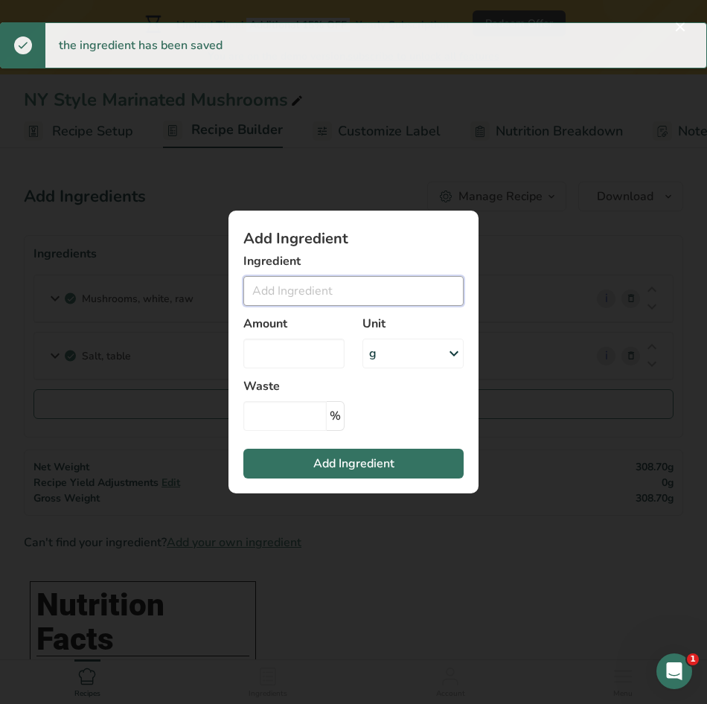
click at [276, 292] on input "Add ingredient modal" at bounding box center [353, 291] width 220 height 30
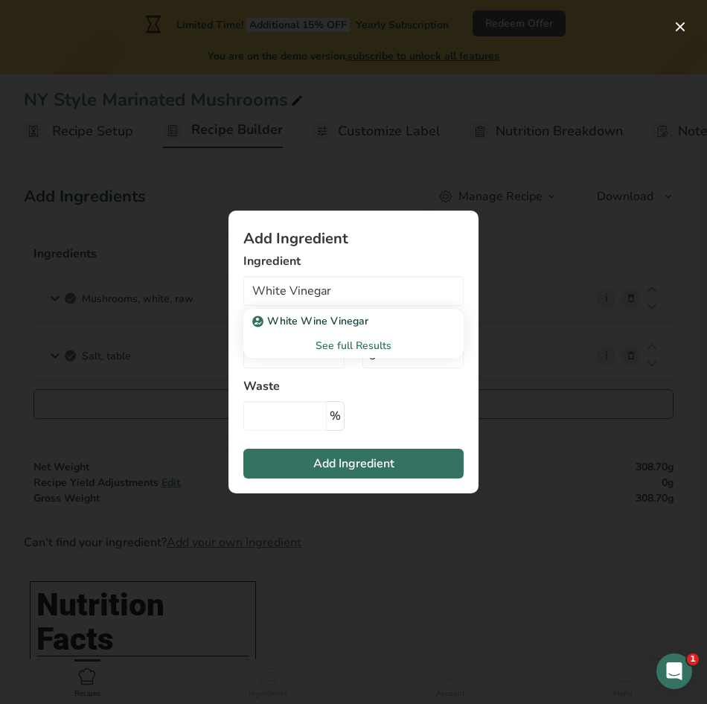
click at [360, 350] on div "See full Results" at bounding box center [353, 346] width 196 height 16
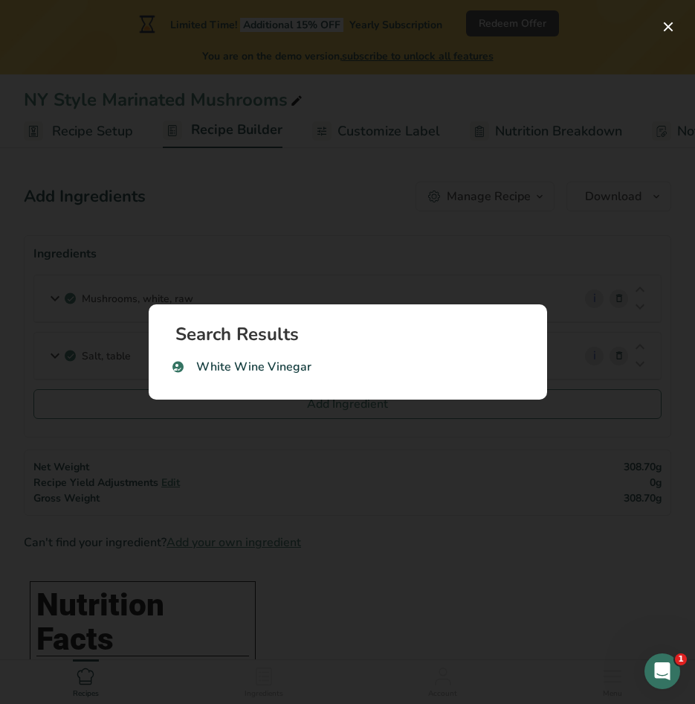
click at [261, 328] on h1 "Search Results" at bounding box center [354, 334] width 357 height 18
click at [379, 465] on div "Search results modal" at bounding box center [347, 352] width 695 height 704
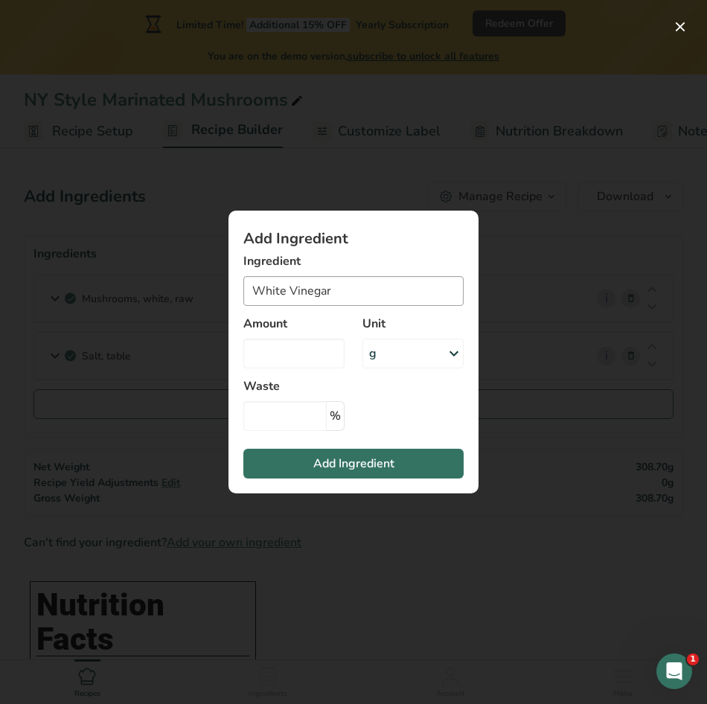
drag, startPoint x: 310, startPoint y: 264, endPoint x: 341, endPoint y: 280, distance: 34.3
click at [315, 266] on label "Ingredient" at bounding box center [353, 261] width 220 height 18
click at [341, 280] on input "White Vinegar" at bounding box center [353, 291] width 220 height 30
drag, startPoint x: 343, startPoint y: 289, endPoint x: 48, endPoint y: 277, distance: 294.7
click at [48, 277] on div "Add Ingredient Ingredient White Vinegar White Wine Vinegar See full Results Amo…" at bounding box center [353, 352] width 707 height 704
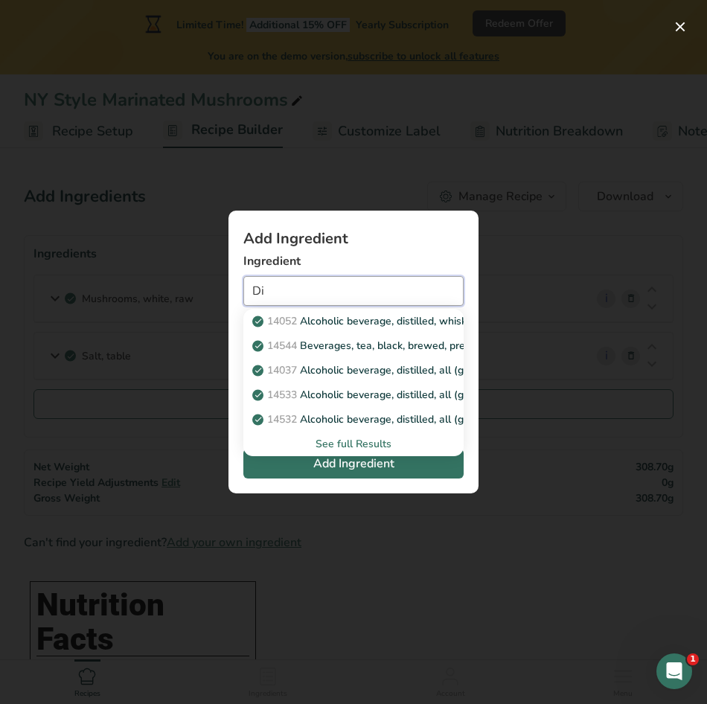
type input "D"
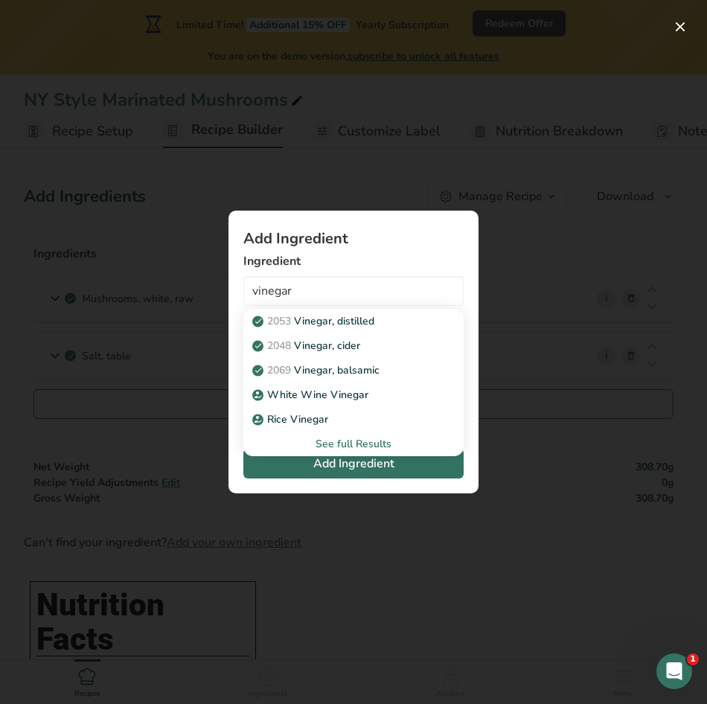
click at [356, 443] on div "See full Results" at bounding box center [353, 444] width 196 height 16
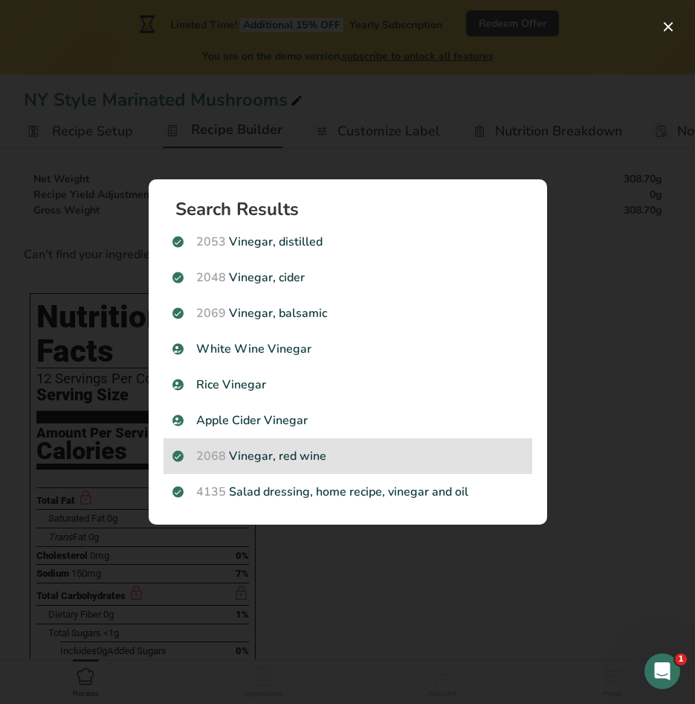
scroll to position [297, 0]
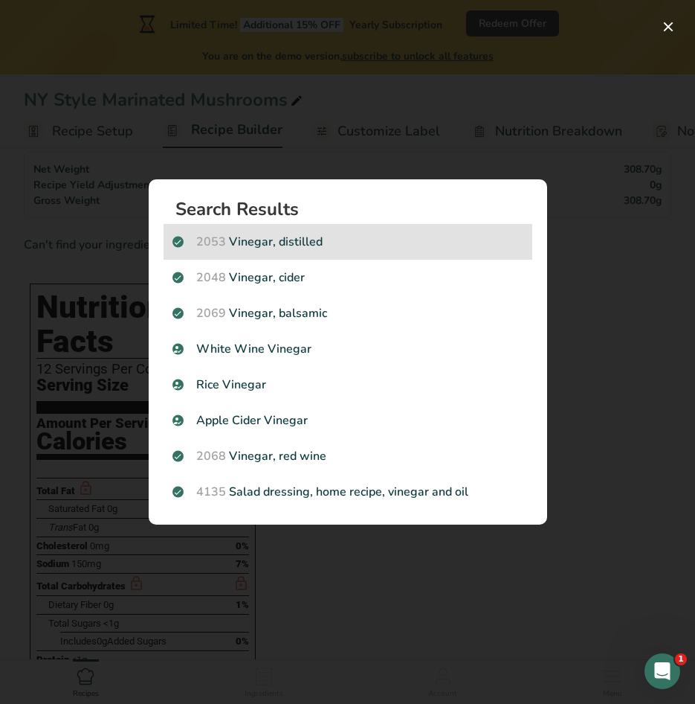
click at [347, 239] on p "2053 Vinegar, distilled" at bounding box center [348, 242] width 351 height 18
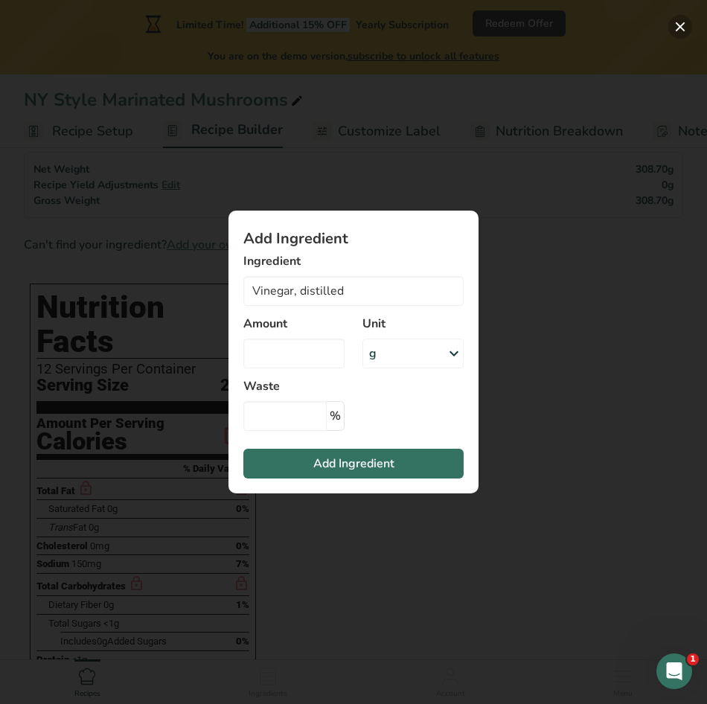
click at [676, 28] on button "Add ingredient modal" at bounding box center [680, 27] width 24 height 24
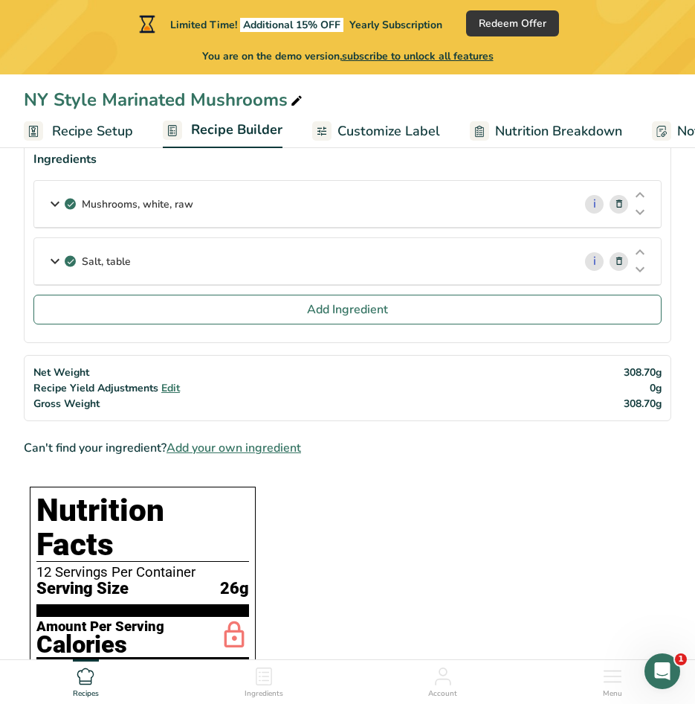
scroll to position [74, 0]
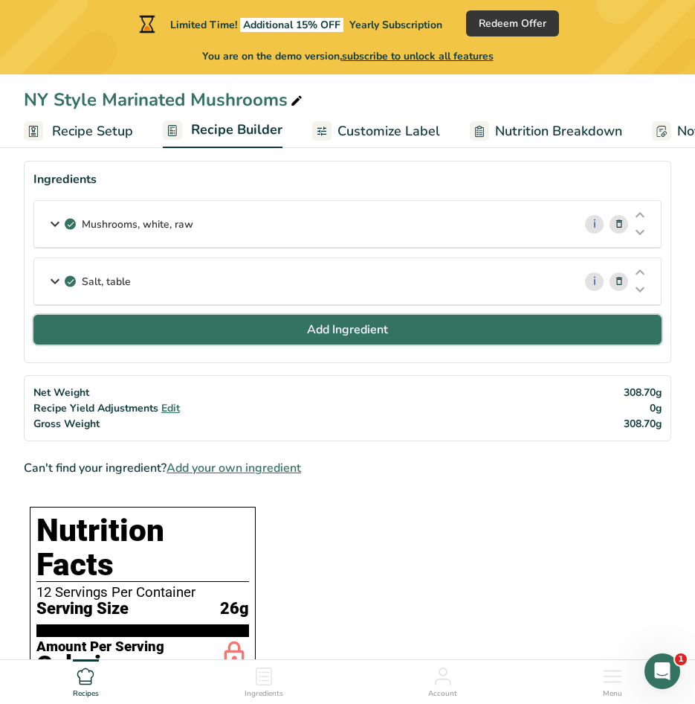
click at [322, 326] on span "Add Ingredient" at bounding box center [347, 330] width 81 height 18
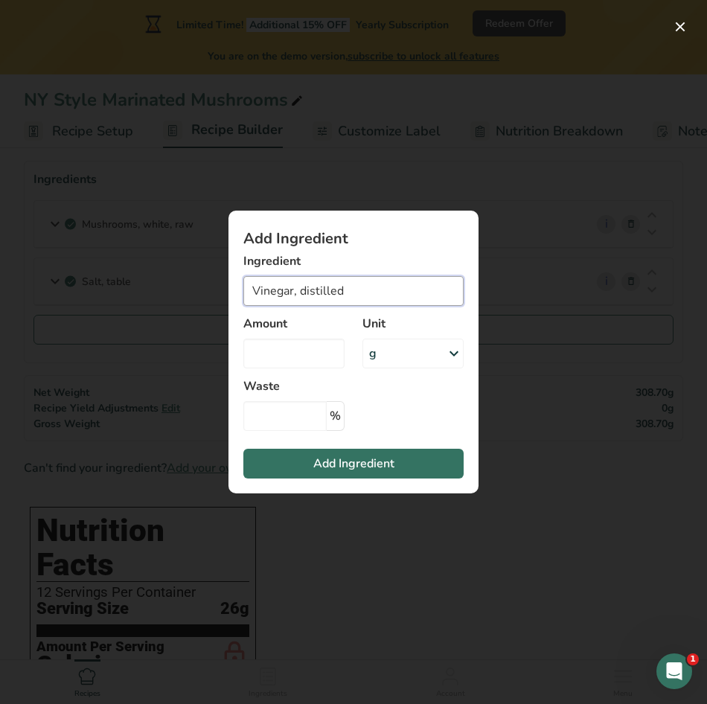
click at [320, 290] on input "Vinegar, distilled" at bounding box center [353, 291] width 220 height 30
drag, startPoint x: 356, startPoint y: 293, endPoint x: 150, endPoint y: 292, distance: 206.0
click at [150, 292] on div "Add Ingredient Ingredient Vinegar, distilled 2053 Vinegar, distilled 2048 Vineg…" at bounding box center [353, 352] width 707 height 704
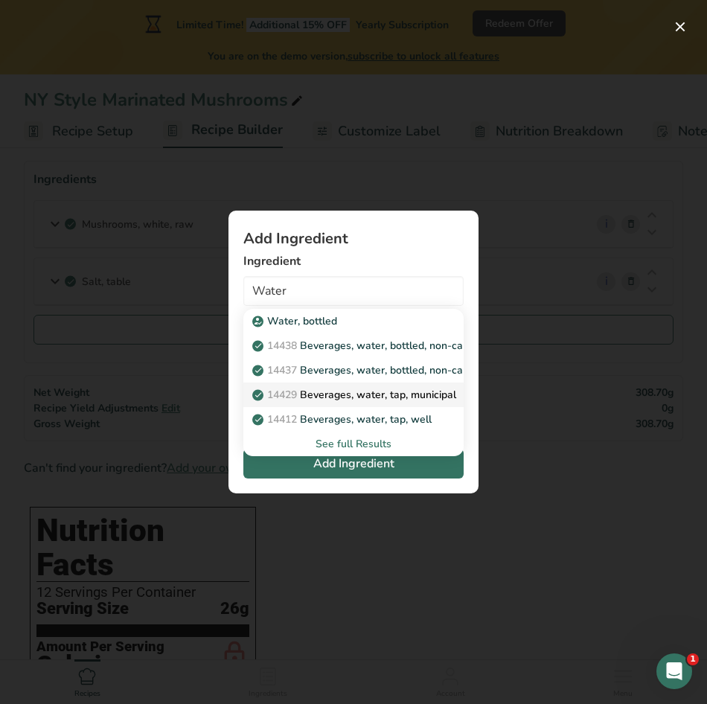
click at [400, 392] on p "14429 Beverages, water, tap, municipal" at bounding box center [355, 395] width 201 height 16
type input "Beverages, water, tap, municipal"
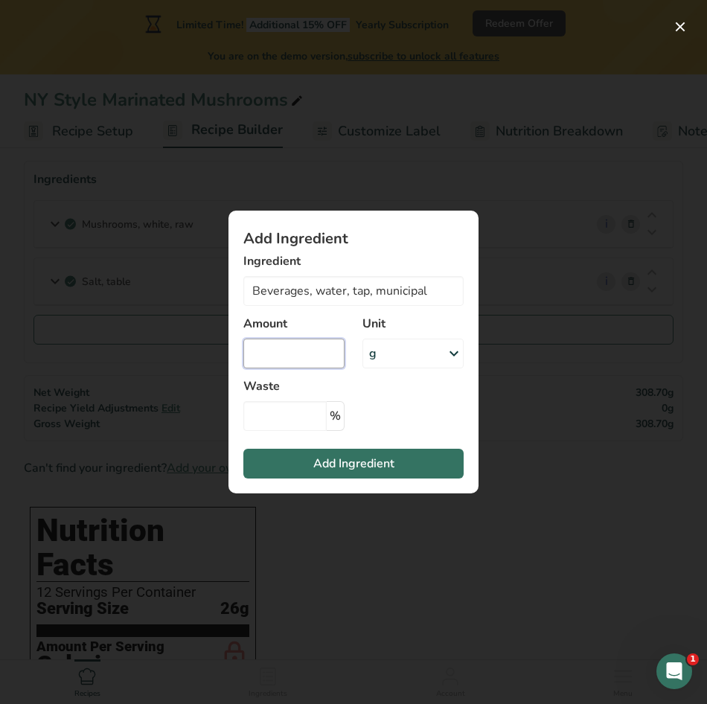
click at [306, 355] on input "Add ingredient modal" at bounding box center [293, 353] width 101 height 30
type input "130.1869"
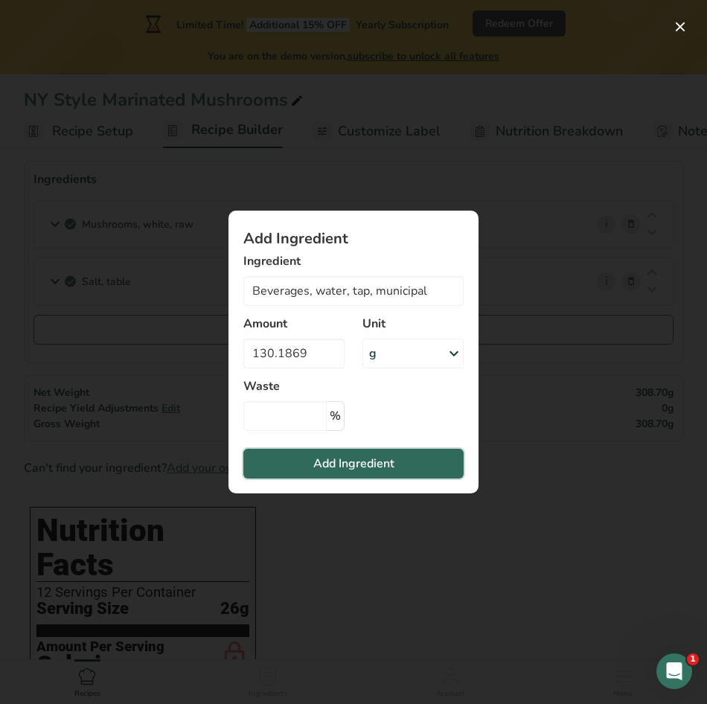
click at [382, 464] on span "Add Ingredient" at bounding box center [353, 463] width 81 height 18
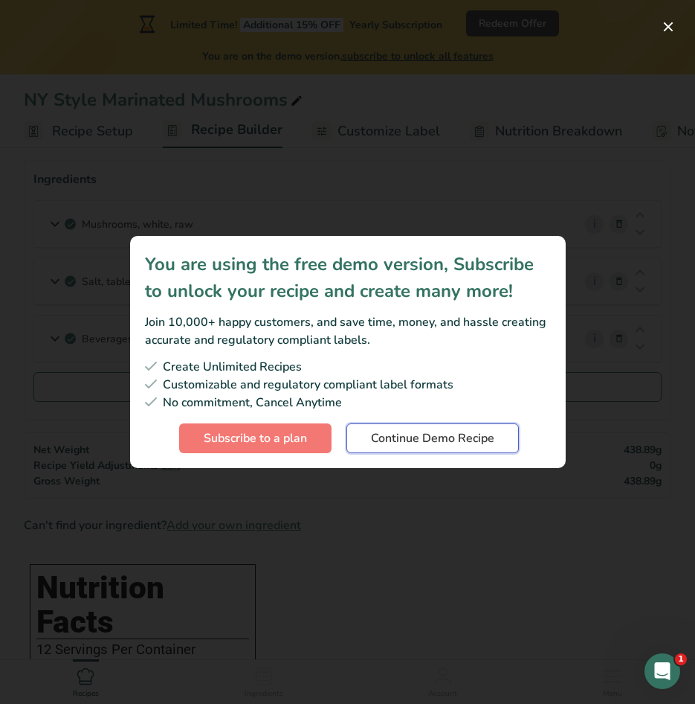
drag, startPoint x: 407, startPoint y: 428, endPoint x: 411, endPoint y: 435, distance: 8.7
click at [407, 428] on button "Continue Demo Recipe" at bounding box center [433, 438] width 173 height 30
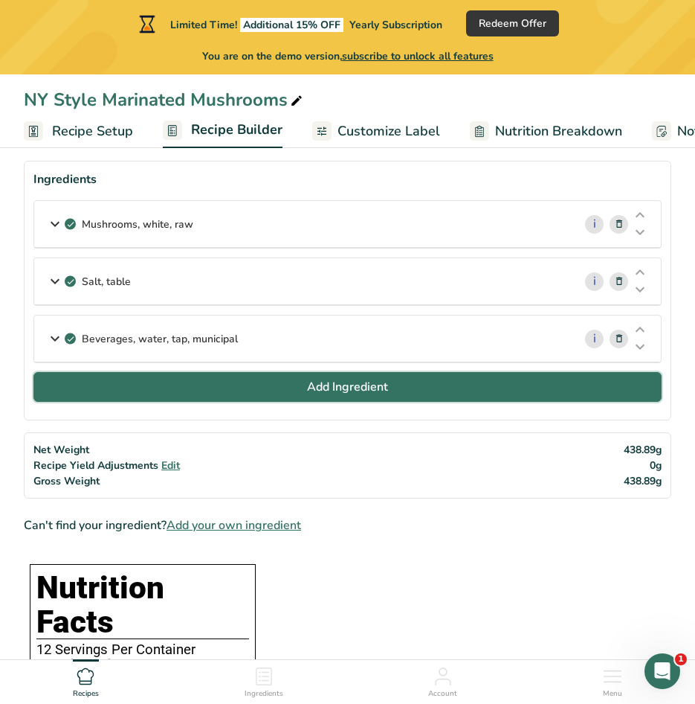
click at [307, 393] on span "Add Ingredient" at bounding box center [347, 387] width 81 height 18
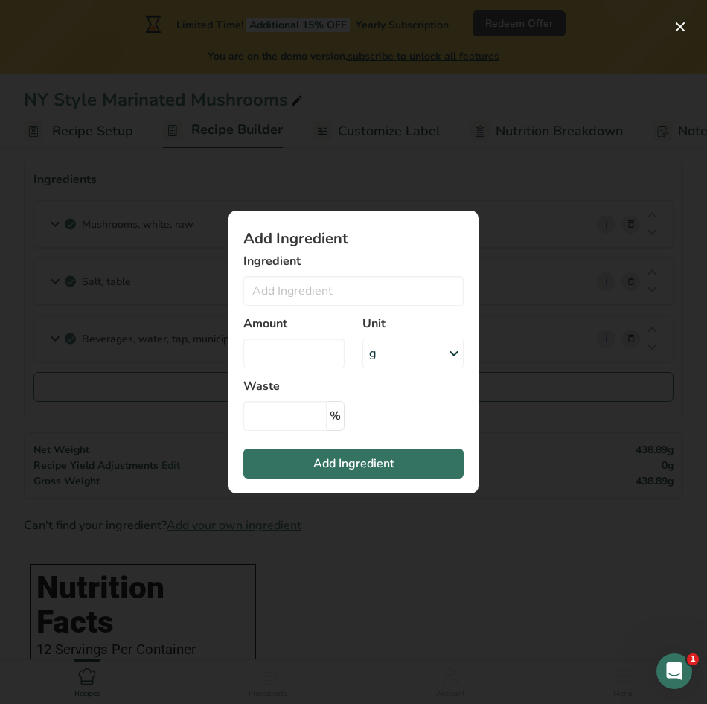
drag, startPoint x: 539, startPoint y: 493, endPoint x: 520, endPoint y: 481, distance: 22.7
click at [539, 492] on div "Add ingredient modal" at bounding box center [353, 352] width 707 height 704
